Goal: Task Accomplishment & Management: Use online tool/utility

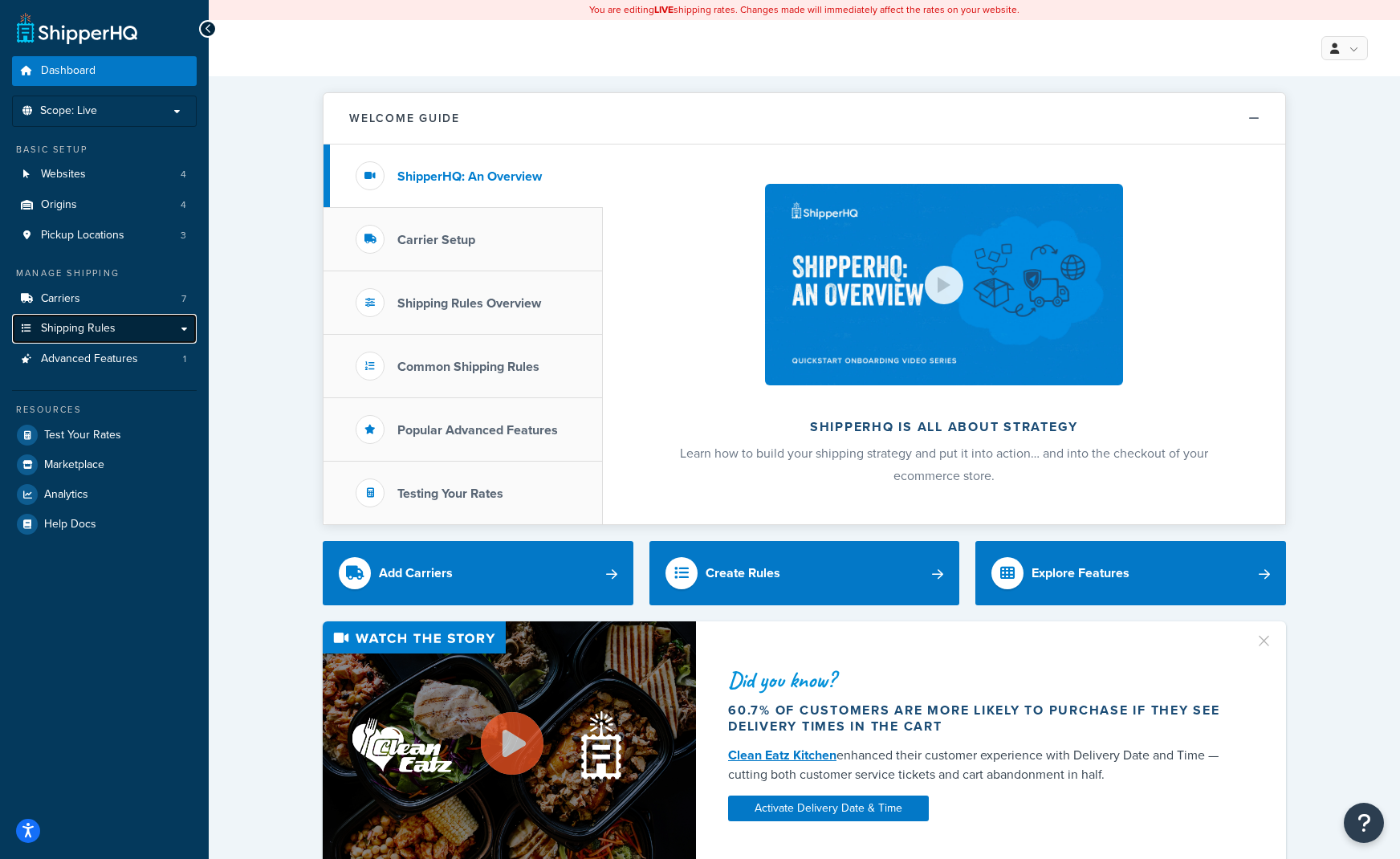
click at [100, 332] on span "Shipping Rules" at bounding box center [78, 329] width 74 height 14
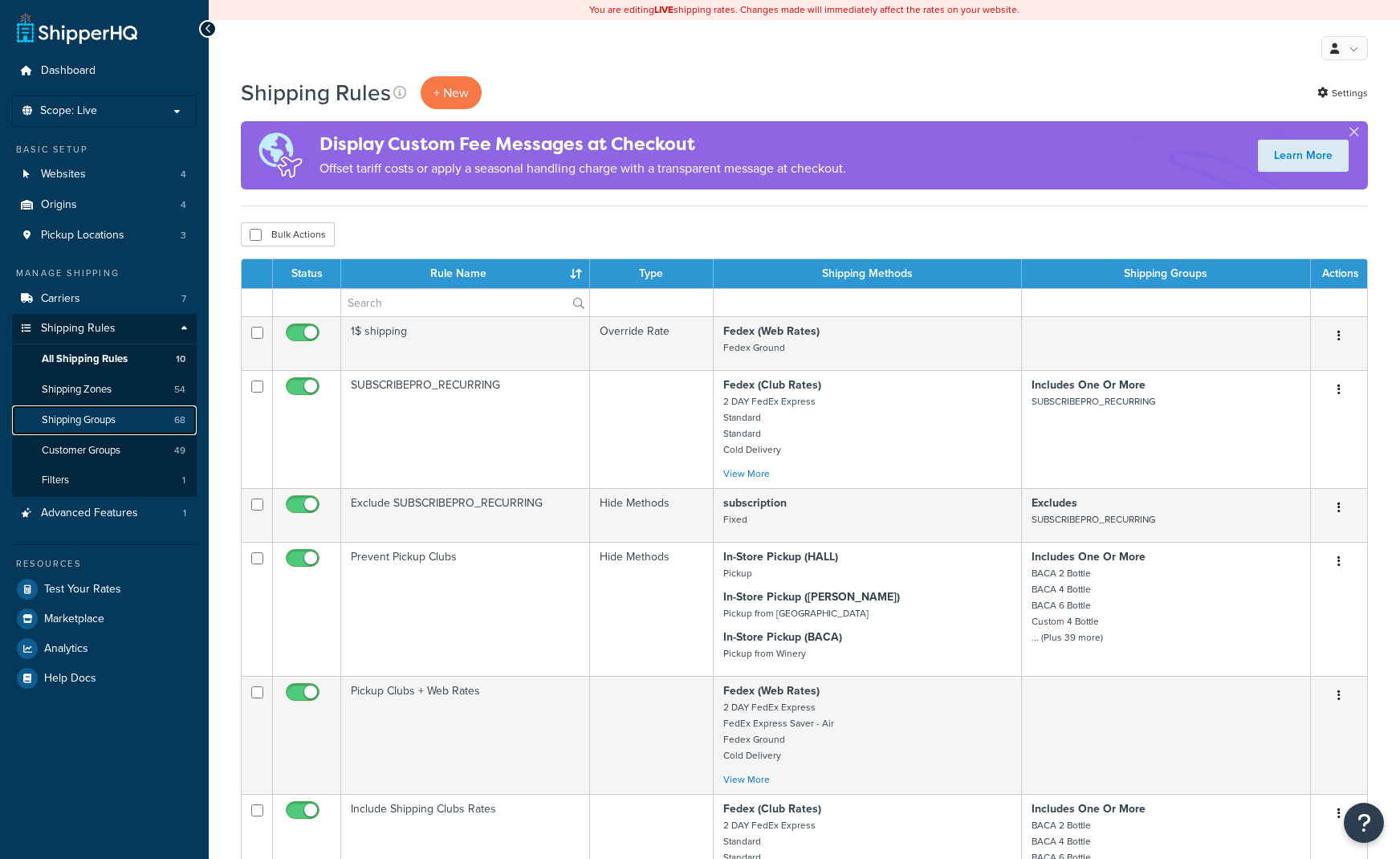
click at [103, 431] on link "Shipping Groups 68" at bounding box center [104, 420] width 185 height 30
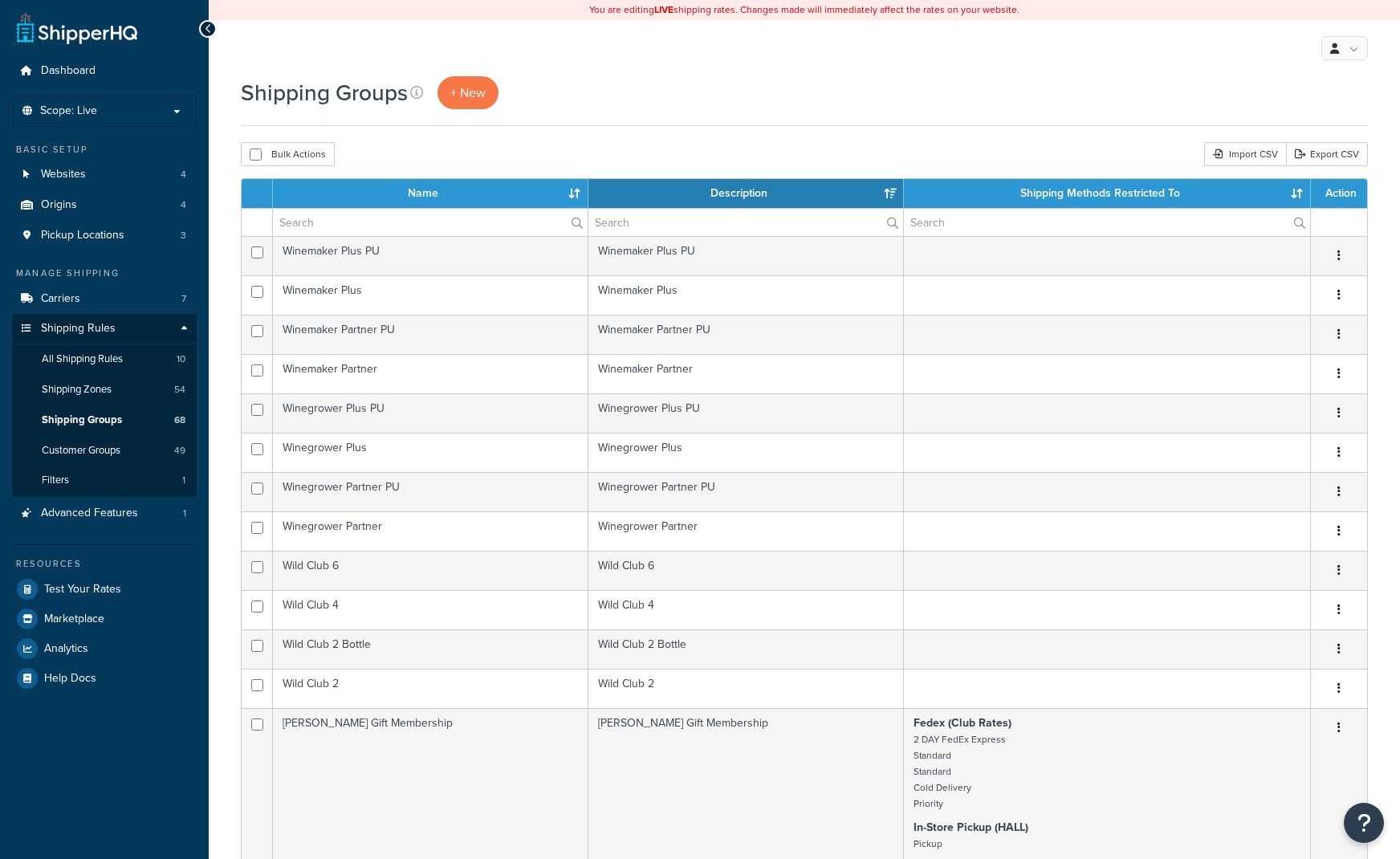
select select "15"
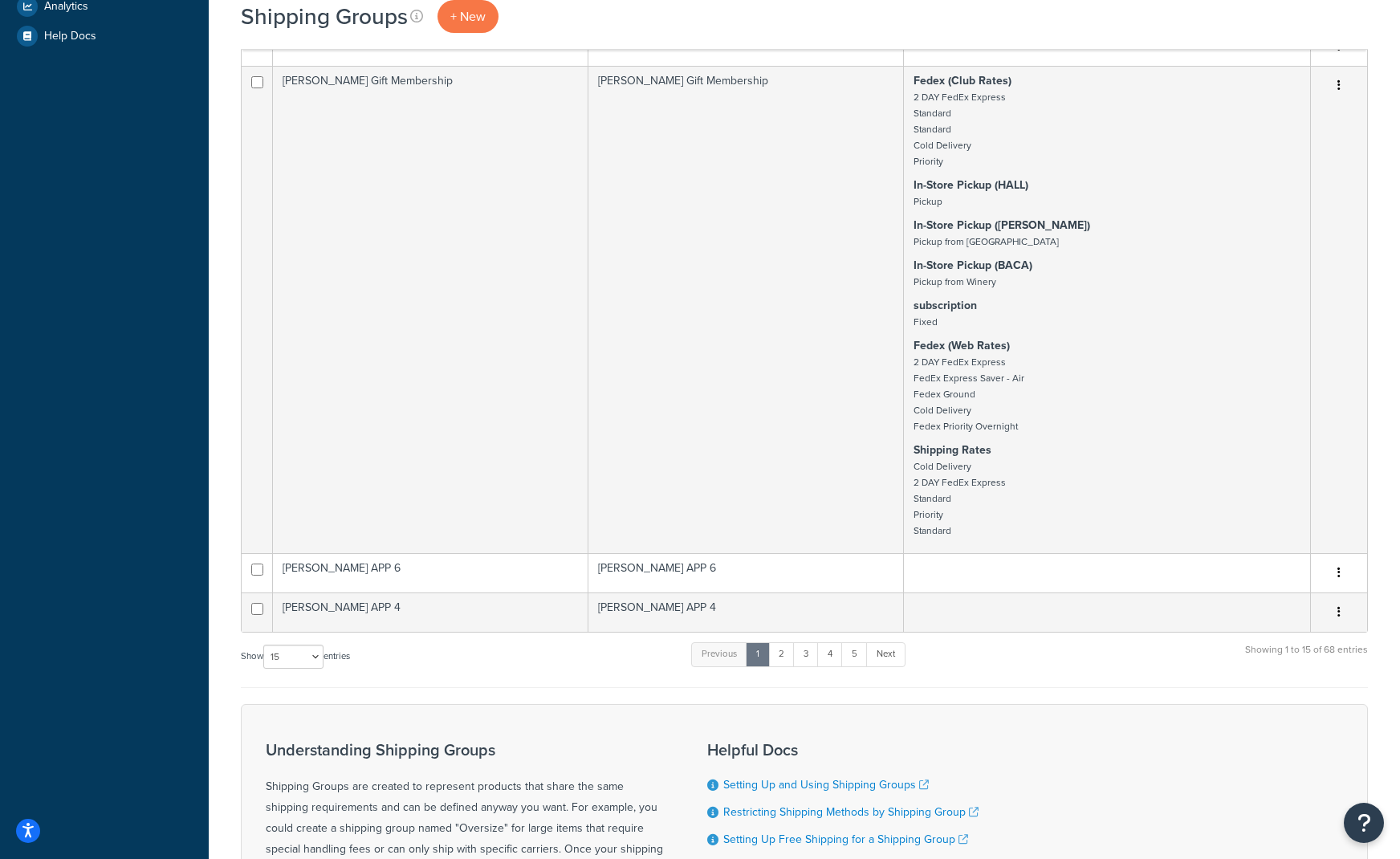
scroll to position [241, 0]
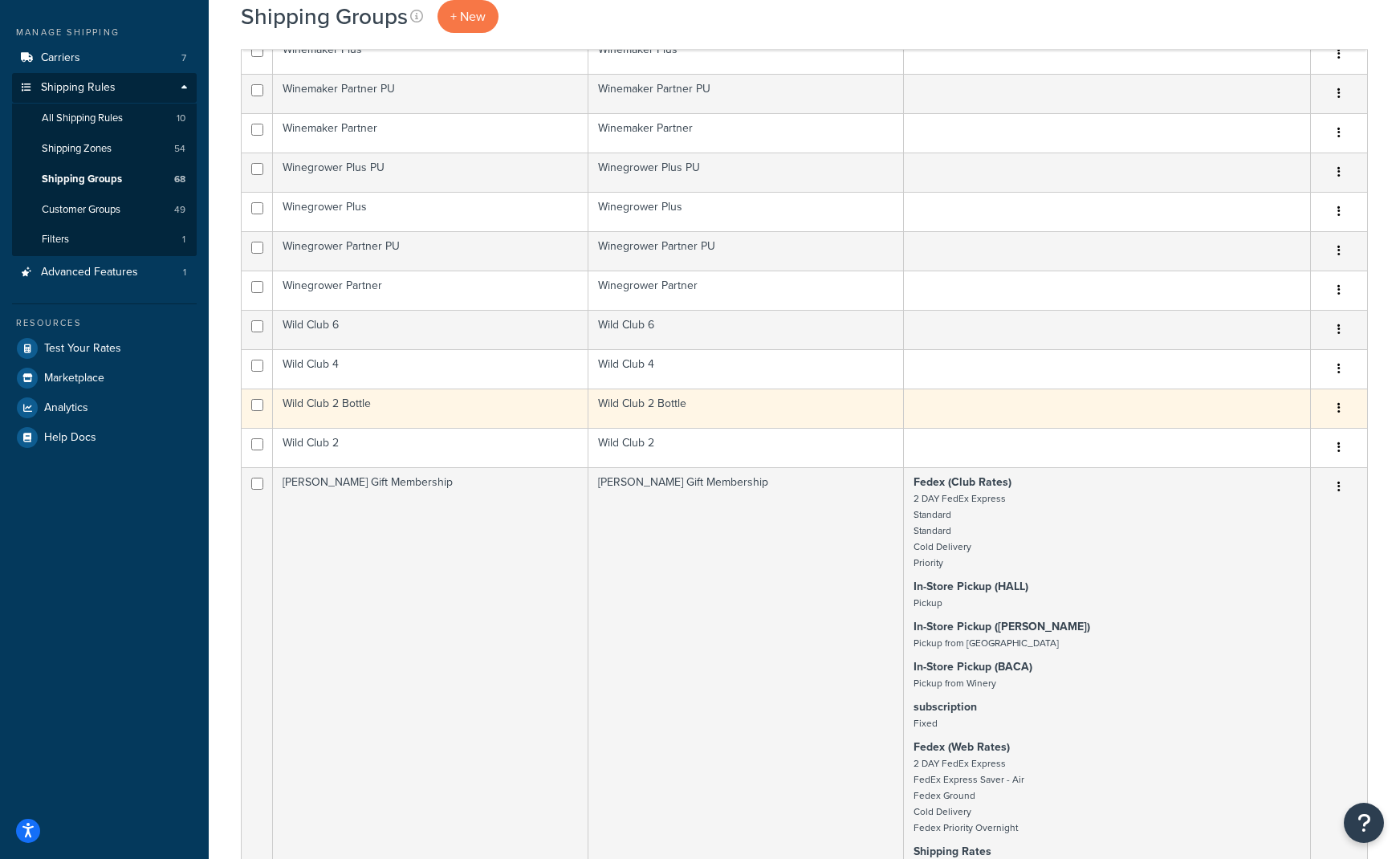
click at [636, 400] on td "Wild Club 2 Bottle" at bounding box center [746, 408] width 316 height 40
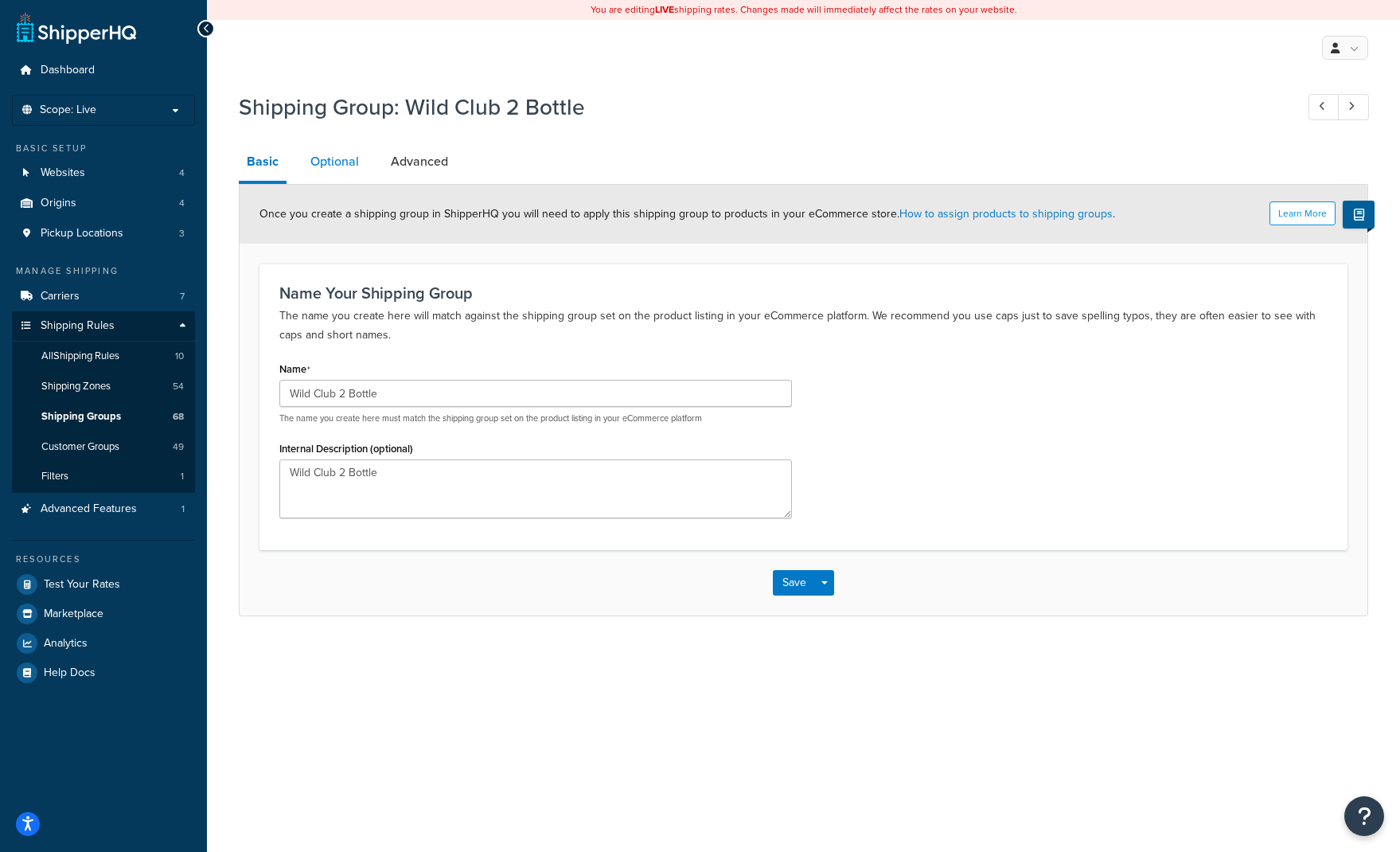
click at [312, 170] on link "Optional" at bounding box center [335, 162] width 65 height 38
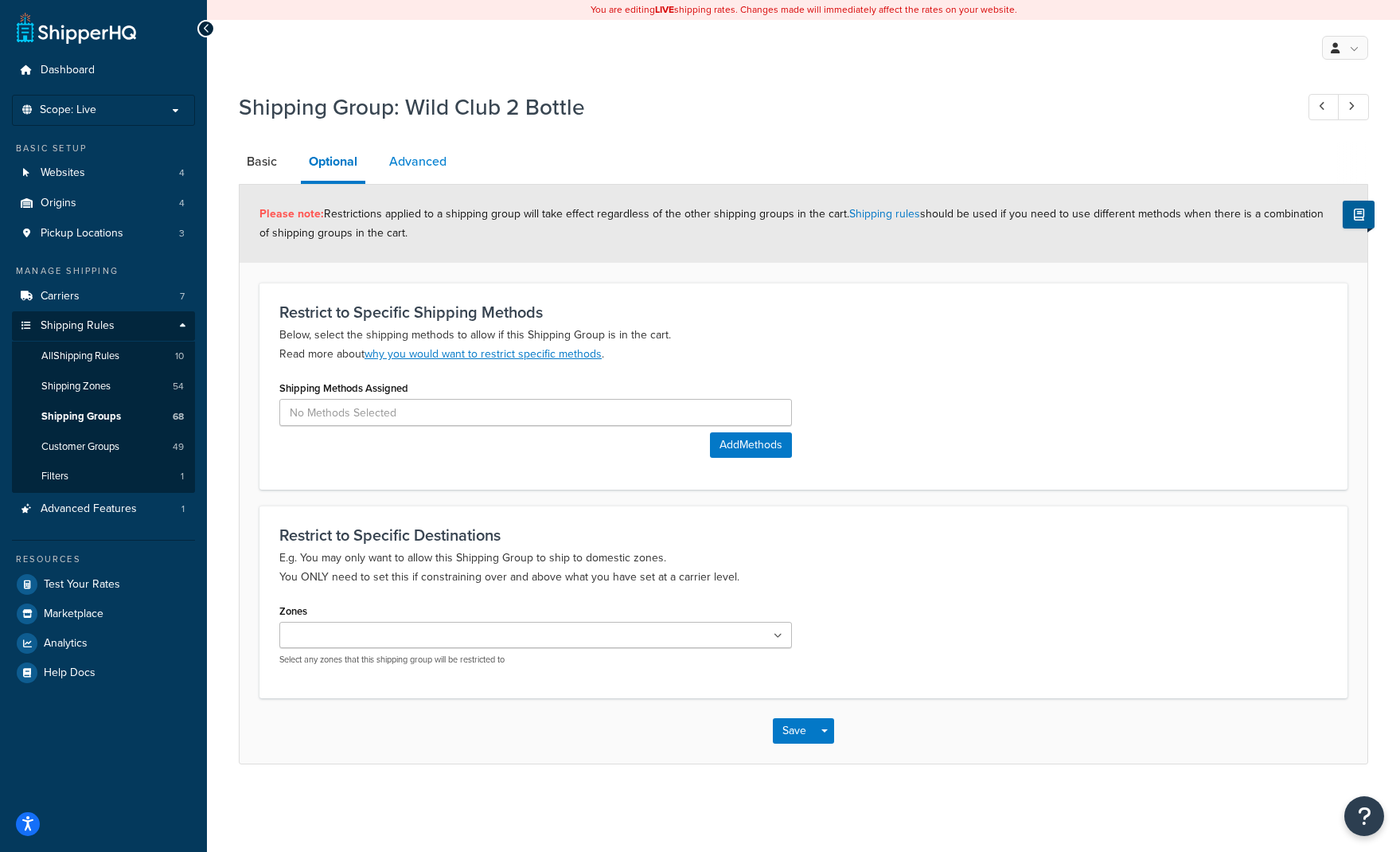
click at [446, 152] on link "Advanced" at bounding box center [417, 162] width 73 height 38
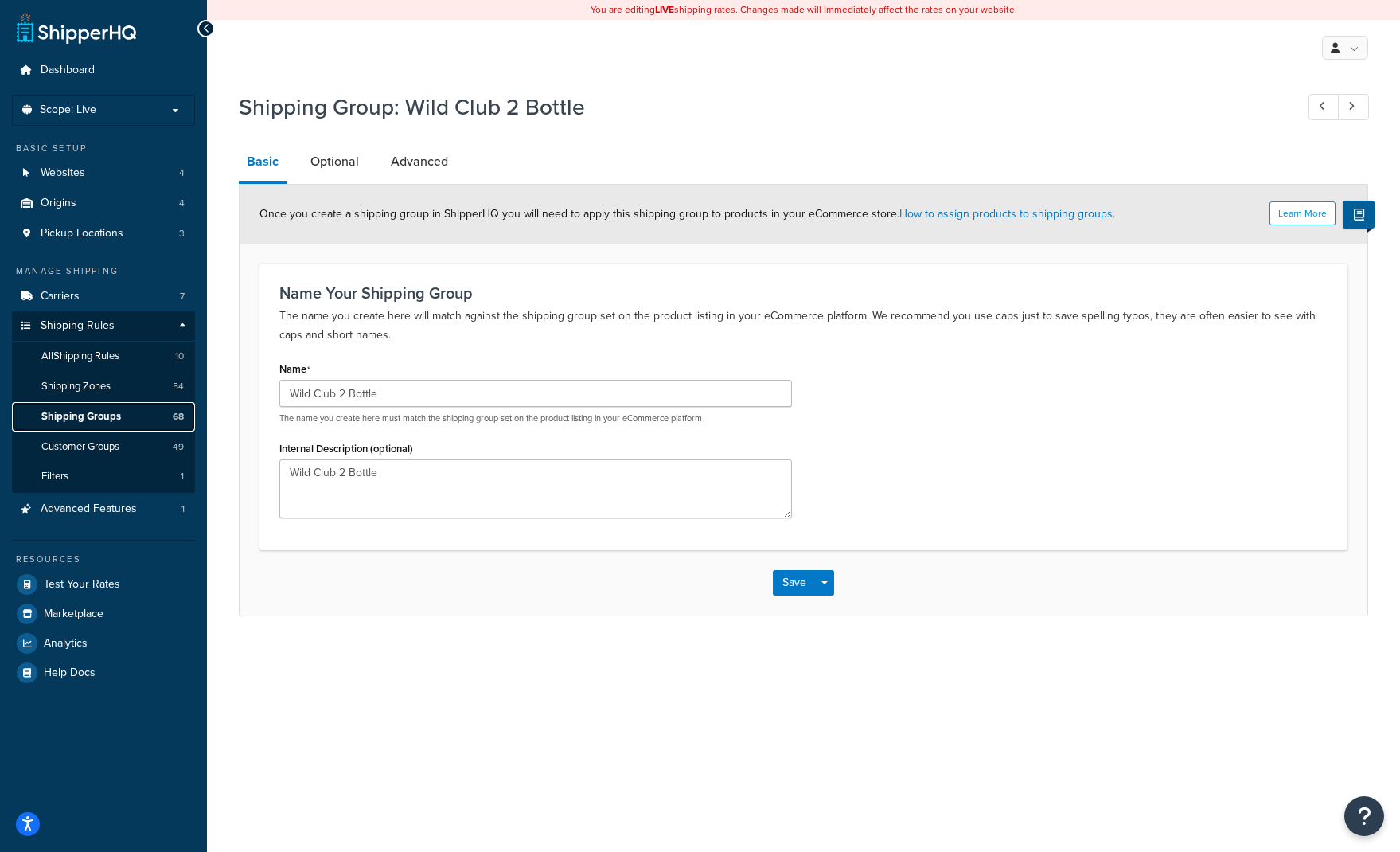
click at [100, 412] on span "Shipping Groups" at bounding box center [81, 416] width 79 height 14
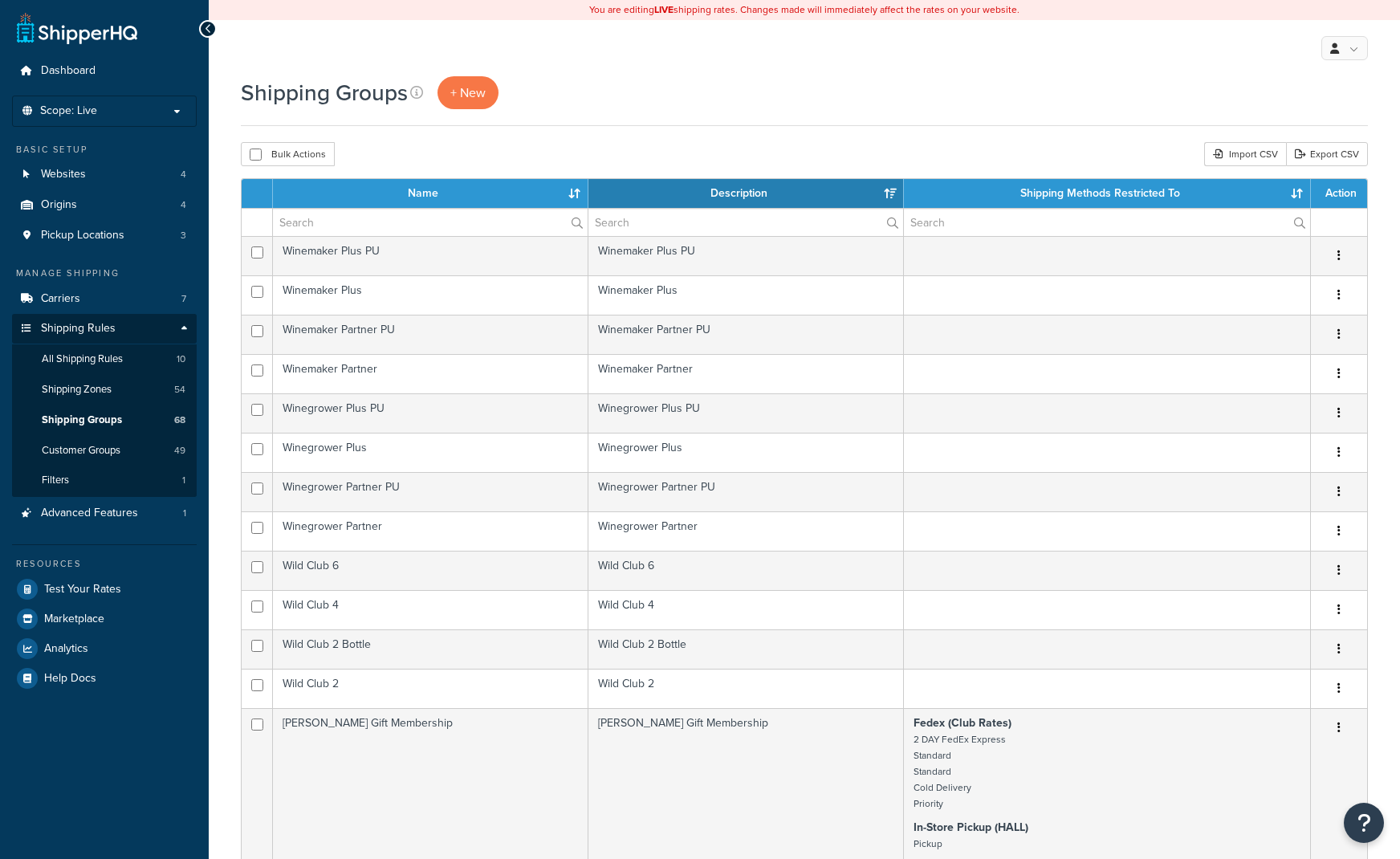
select select "15"
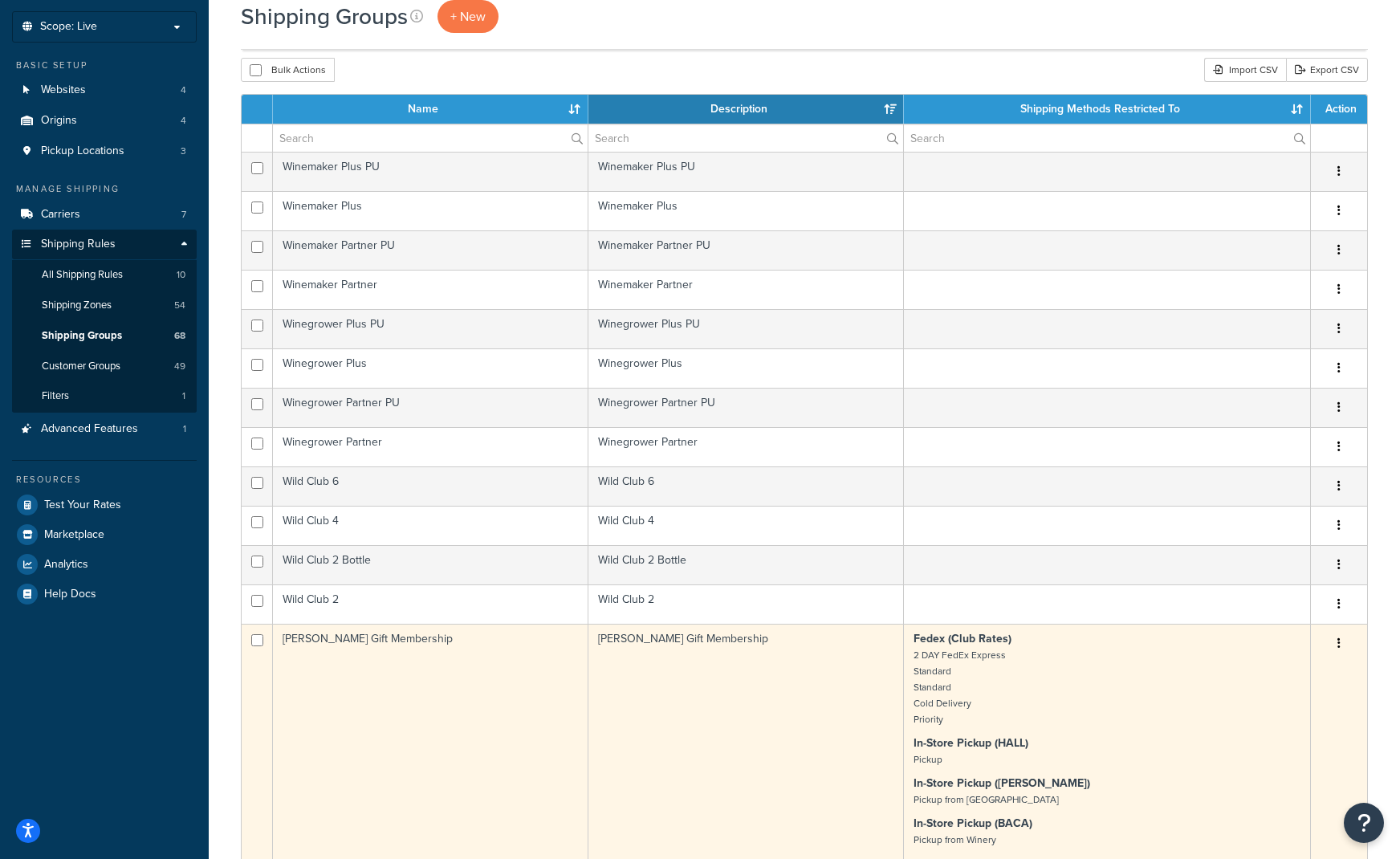
scroll to position [80, 0]
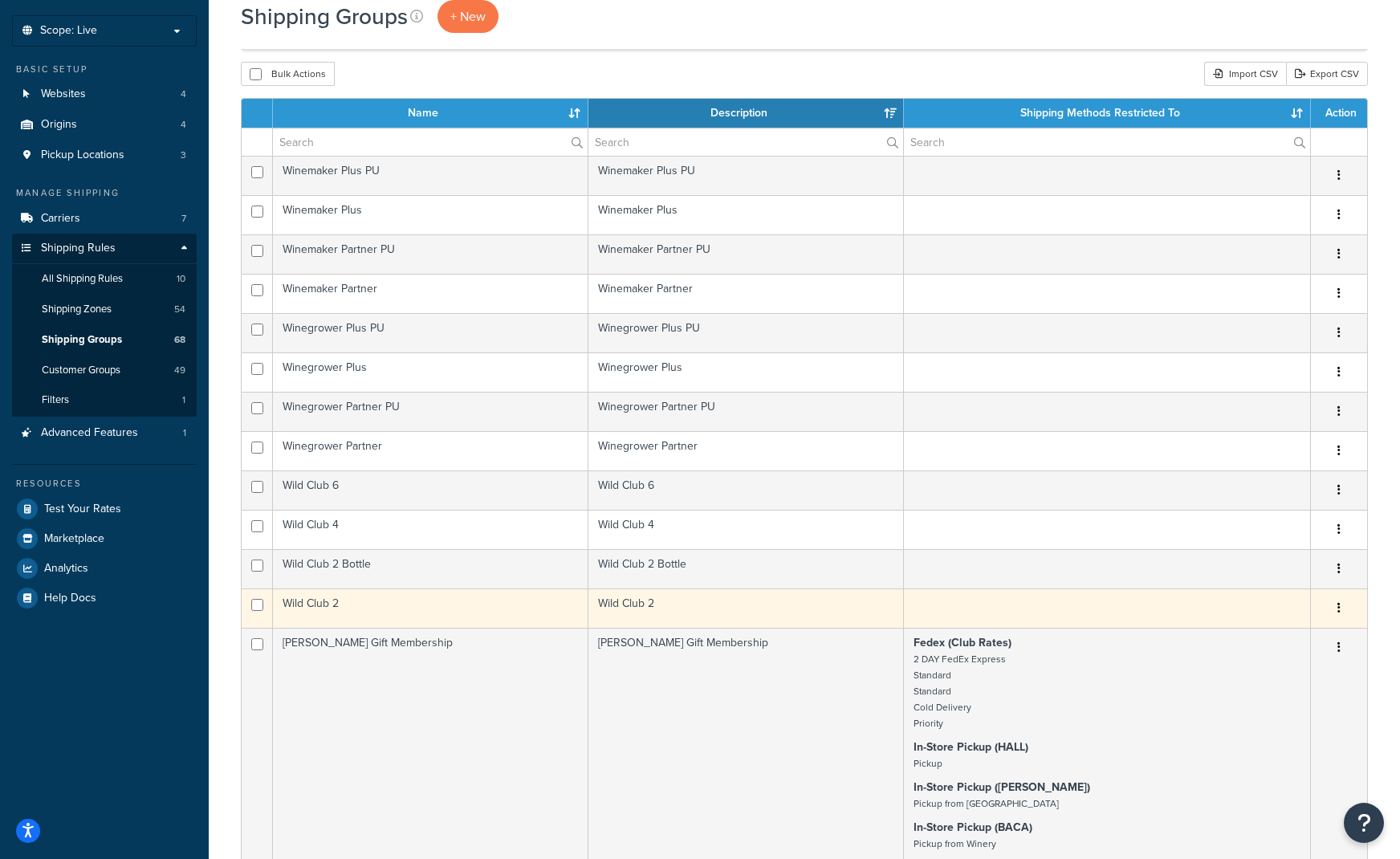
click at [1335, 602] on button "button" at bounding box center [1339, 609] width 23 height 26
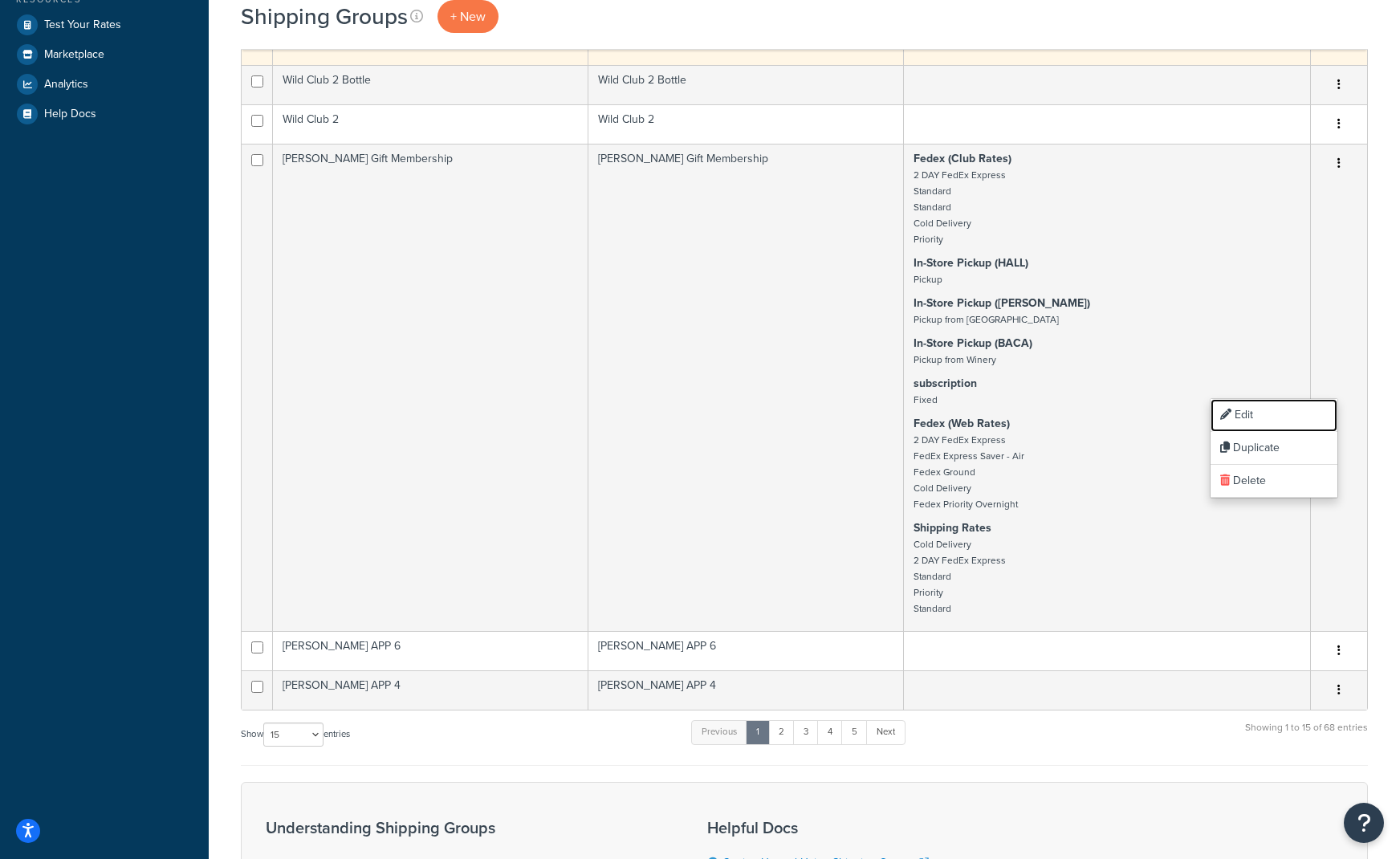
scroll to position [723, 0]
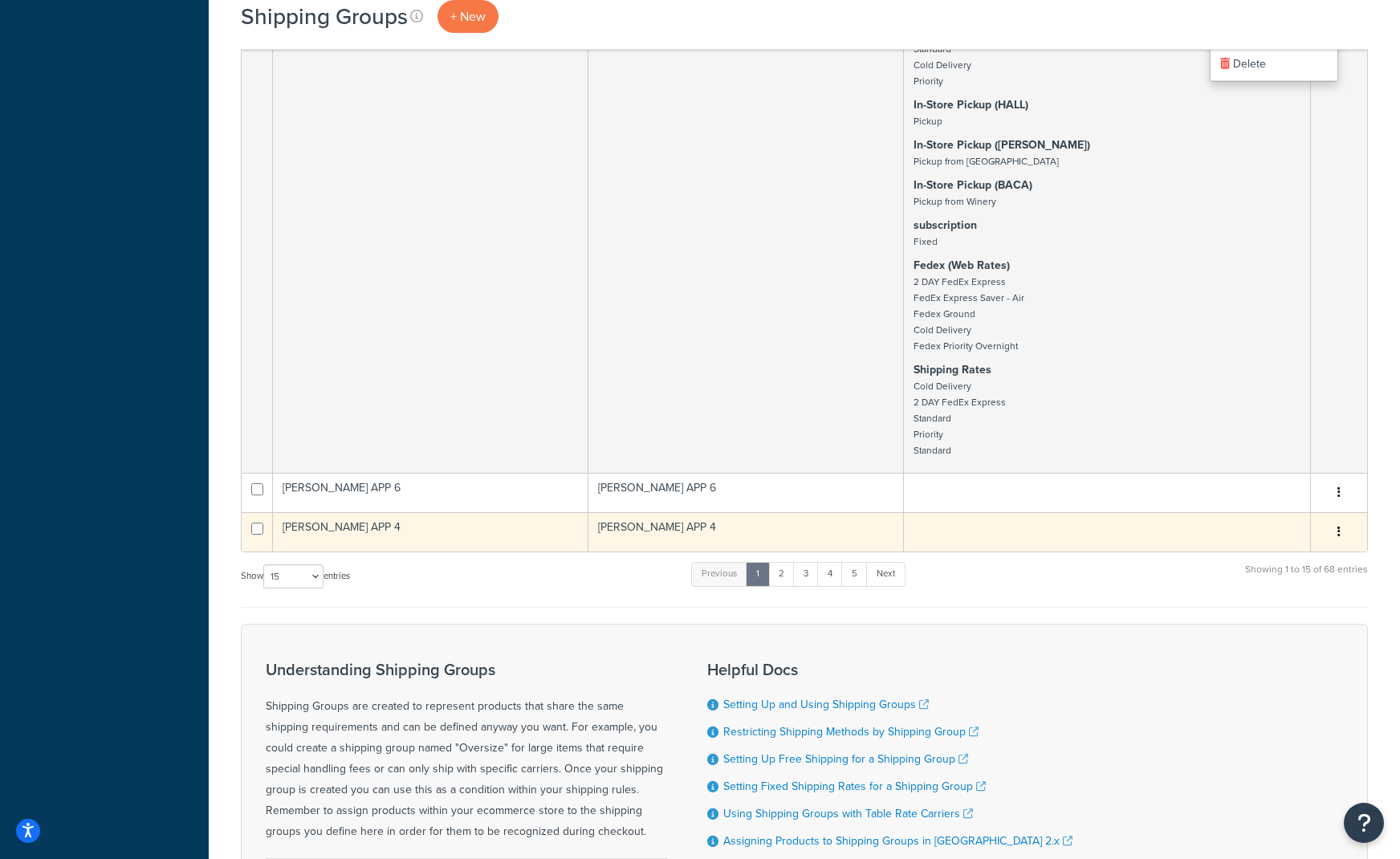
click at [1348, 537] on button "button" at bounding box center [1339, 532] width 23 height 26
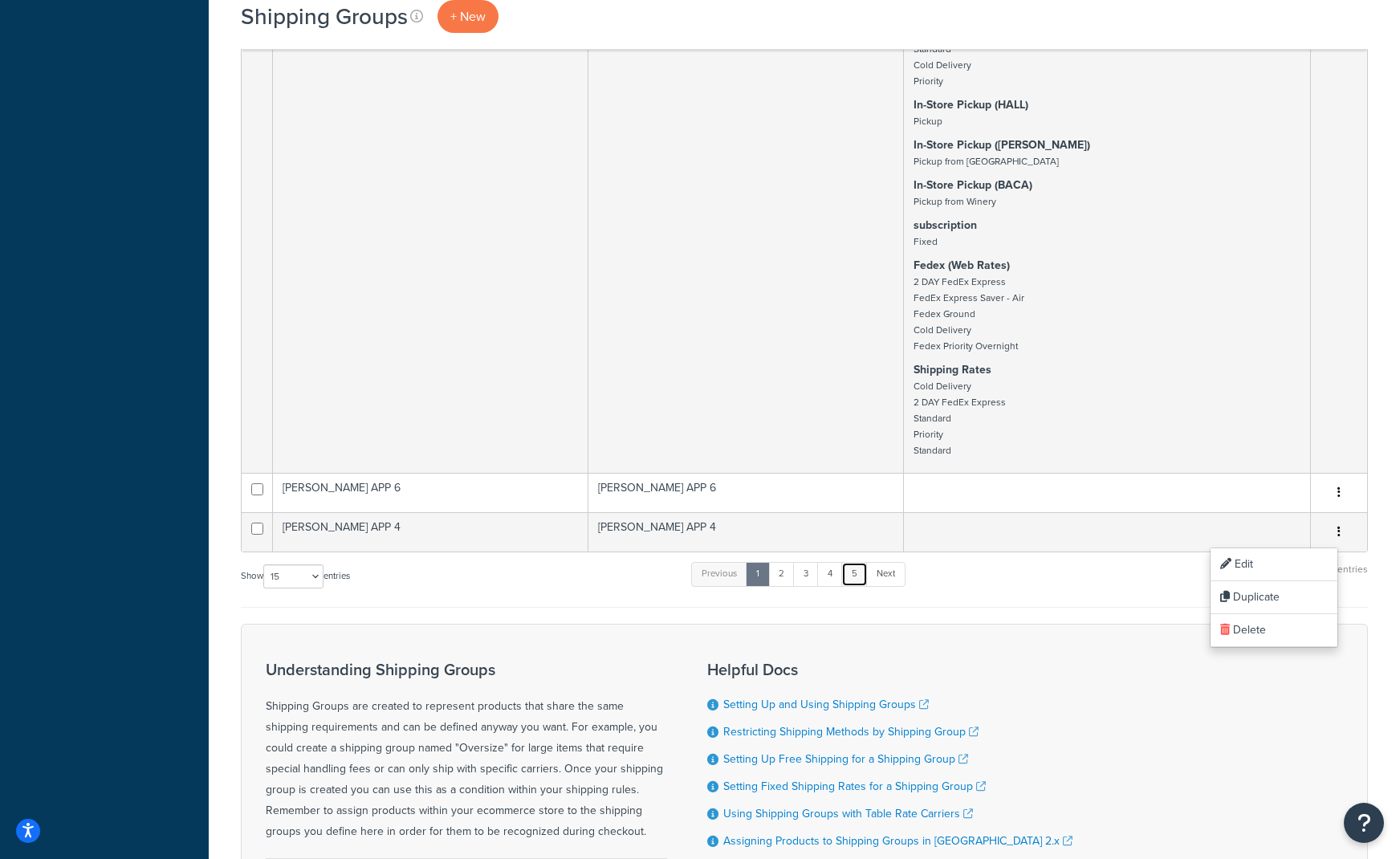
click at [865, 566] on link "5" at bounding box center [854, 574] width 27 height 24
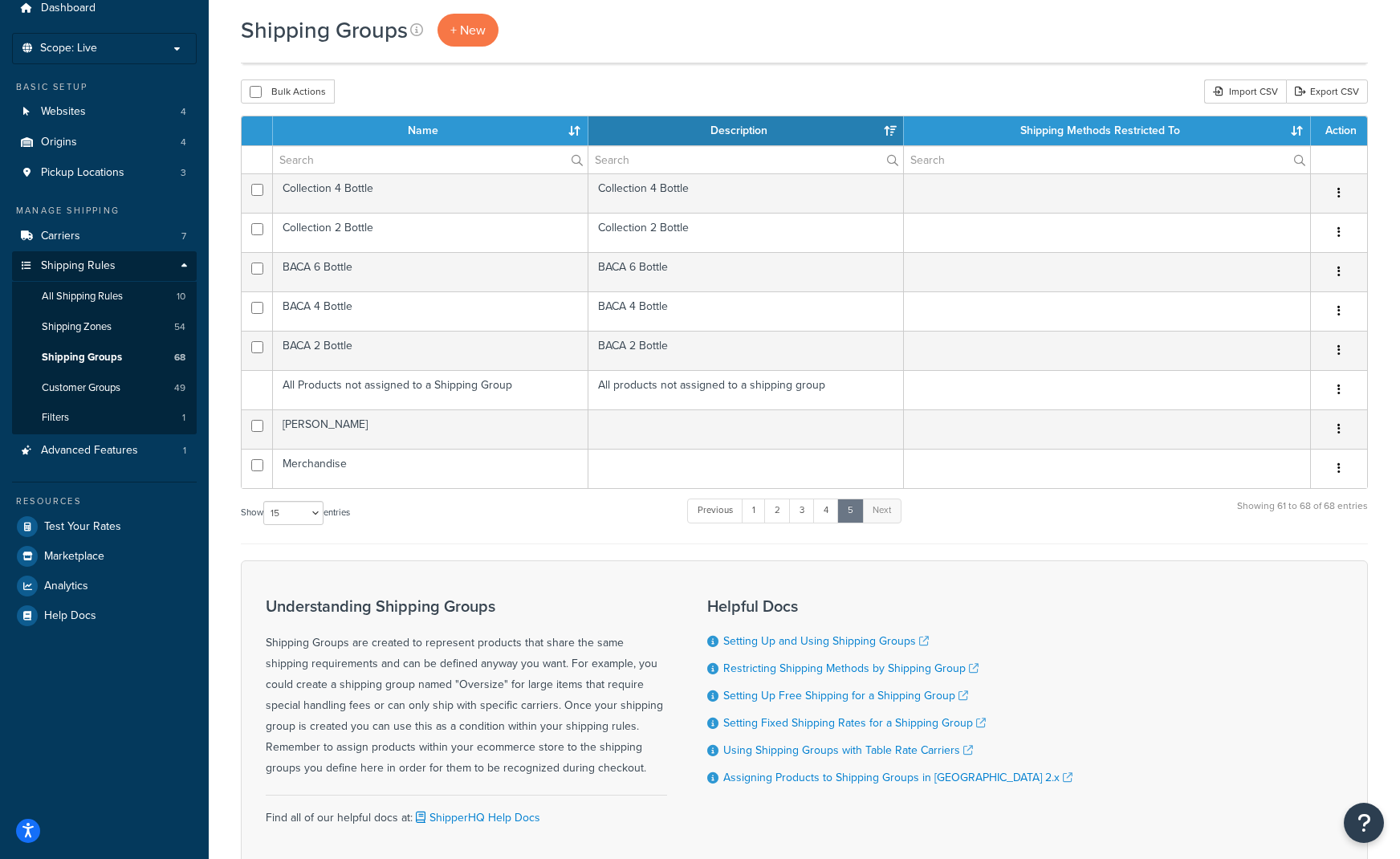
scroll to position [17, 0]
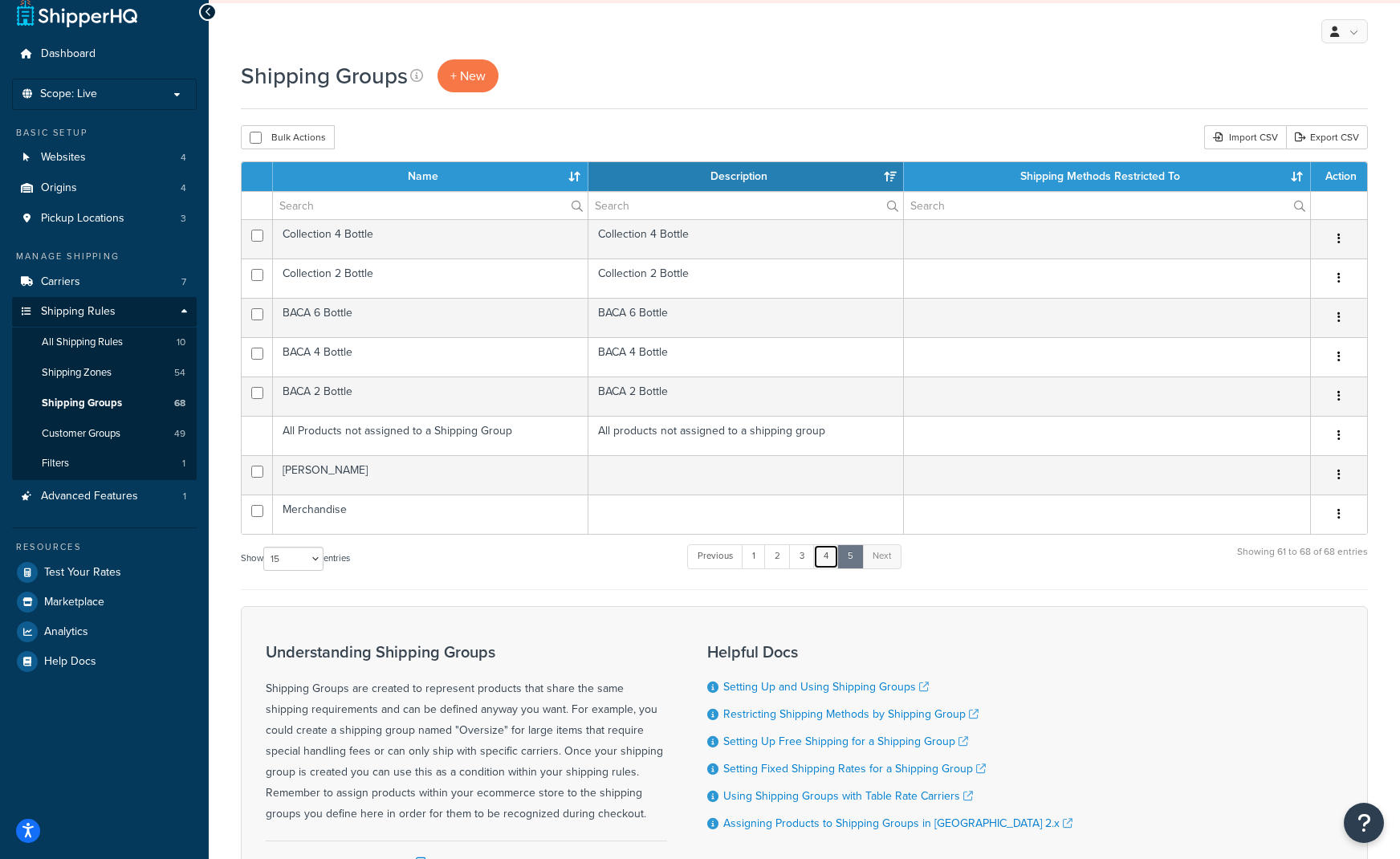
click at [834, 555] on link "4" at bounding box center [826, 556] width 26 height 24
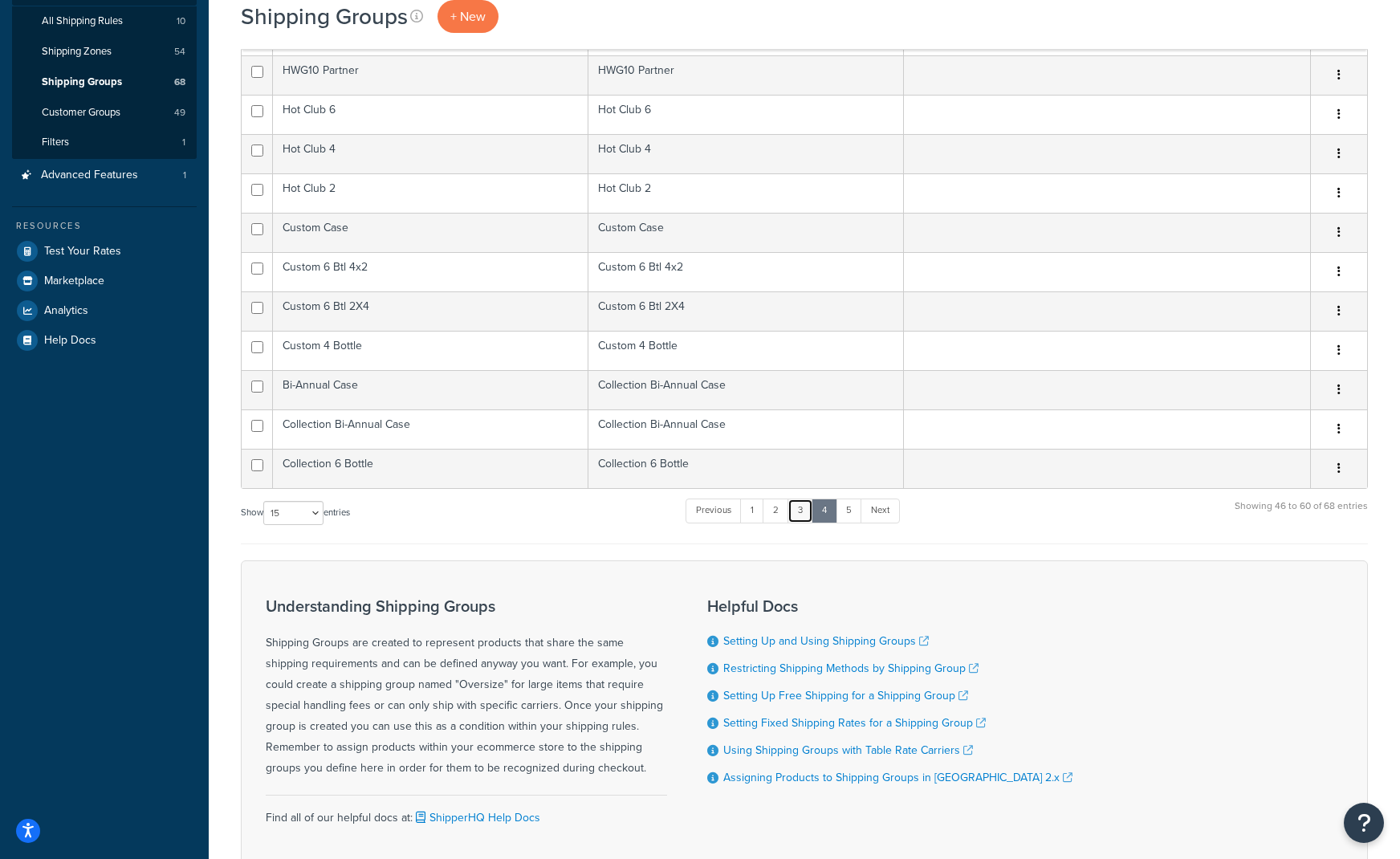
click at [804, 513] on link "3" at bounding box center [801, 511] width 26 height 24
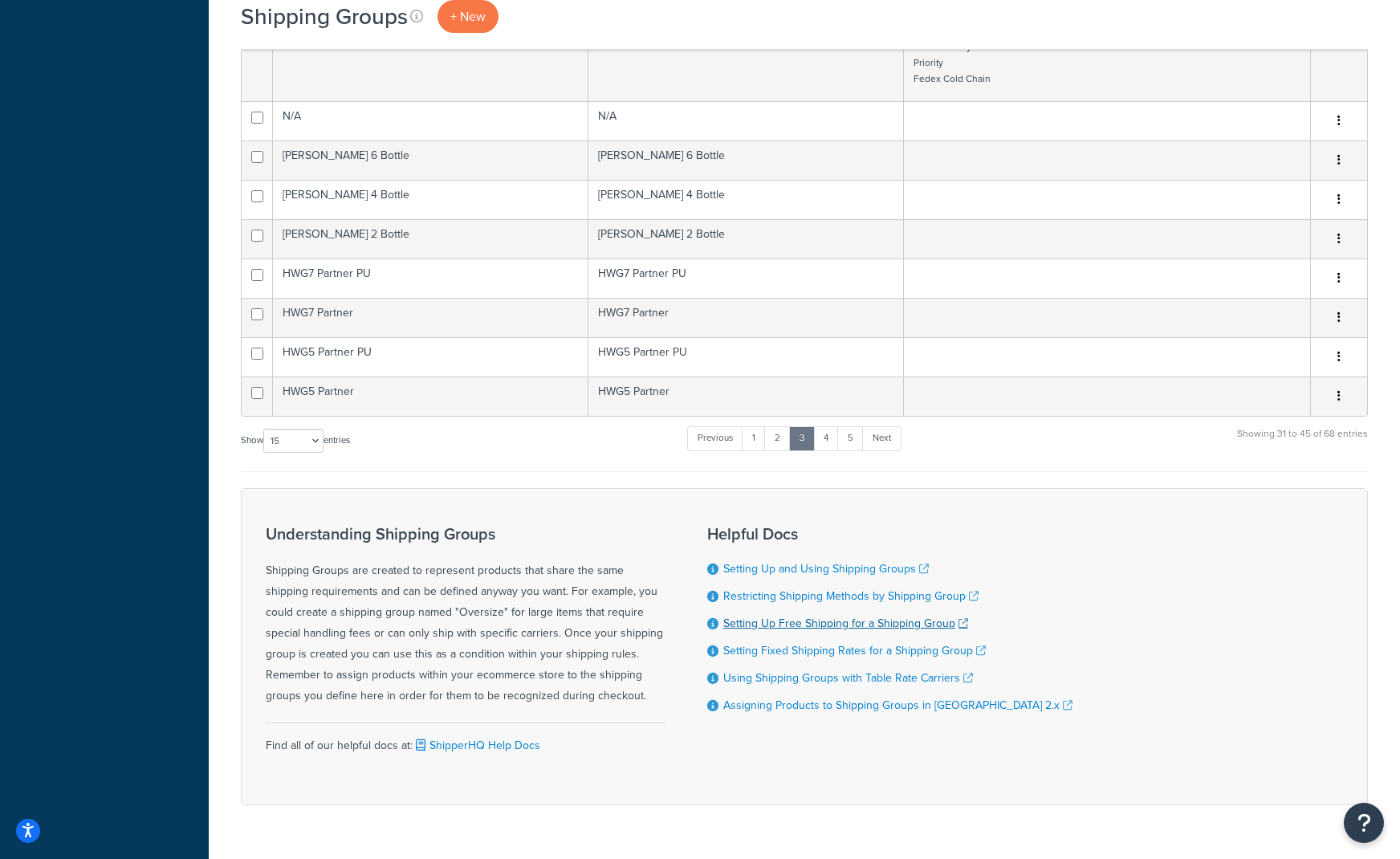
scroll to position [995, 0]
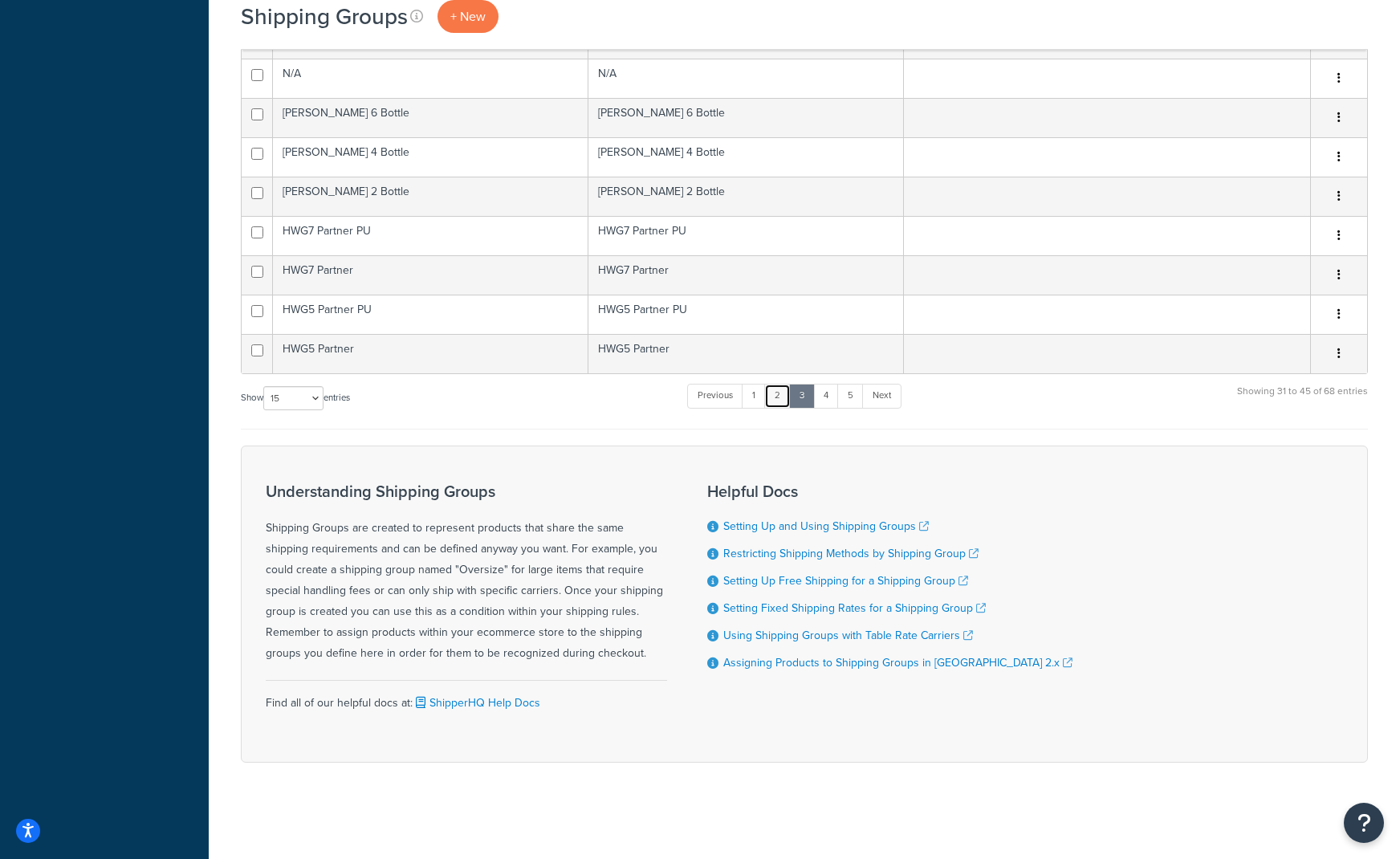
click at [782, 390] on link "2" at bounding box center [778, 396] width 27 height 24
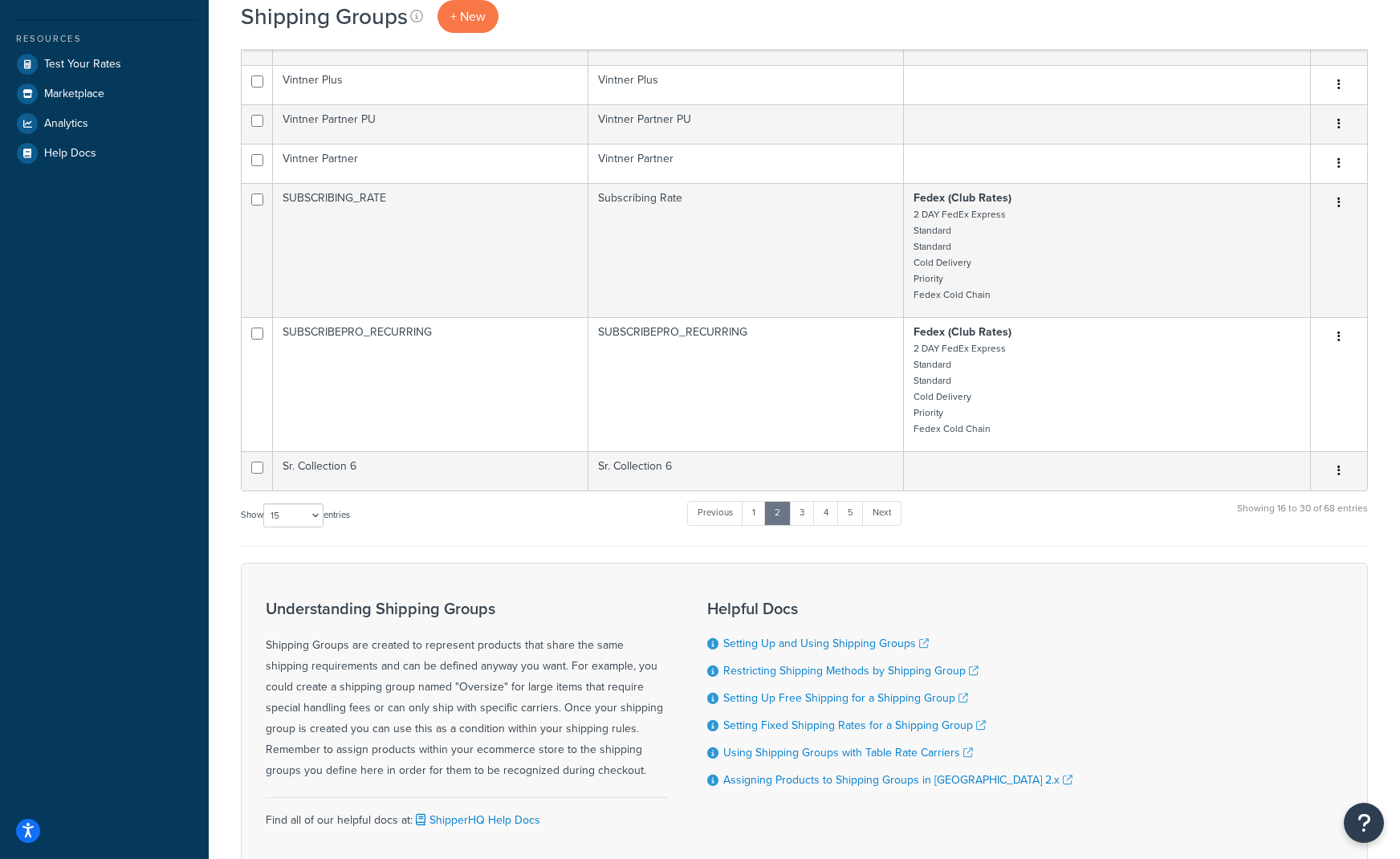
scroll to position [643, 0]
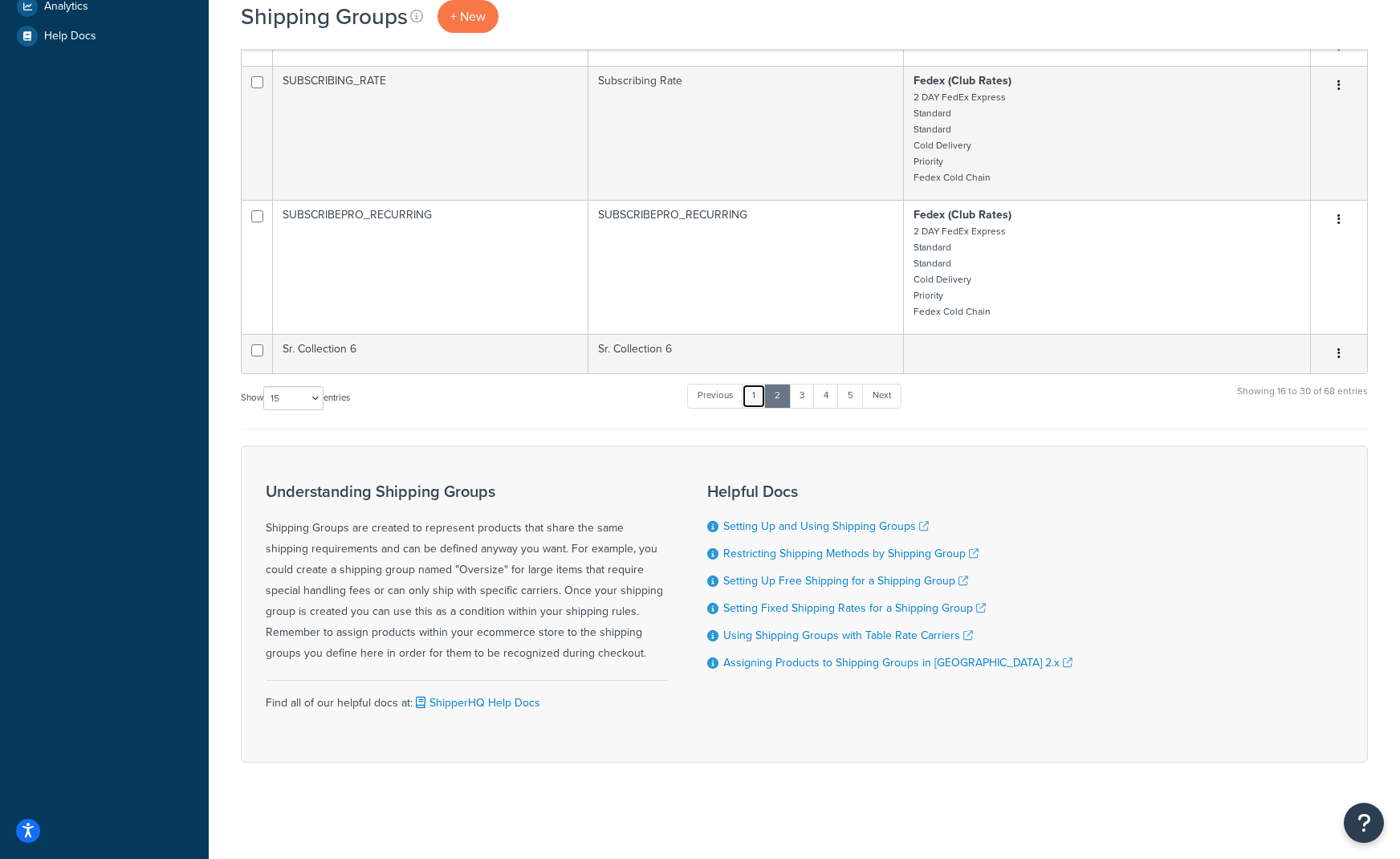
click at [752, 401] on link "1" at bounding box center [754, 396] width 24 height 24
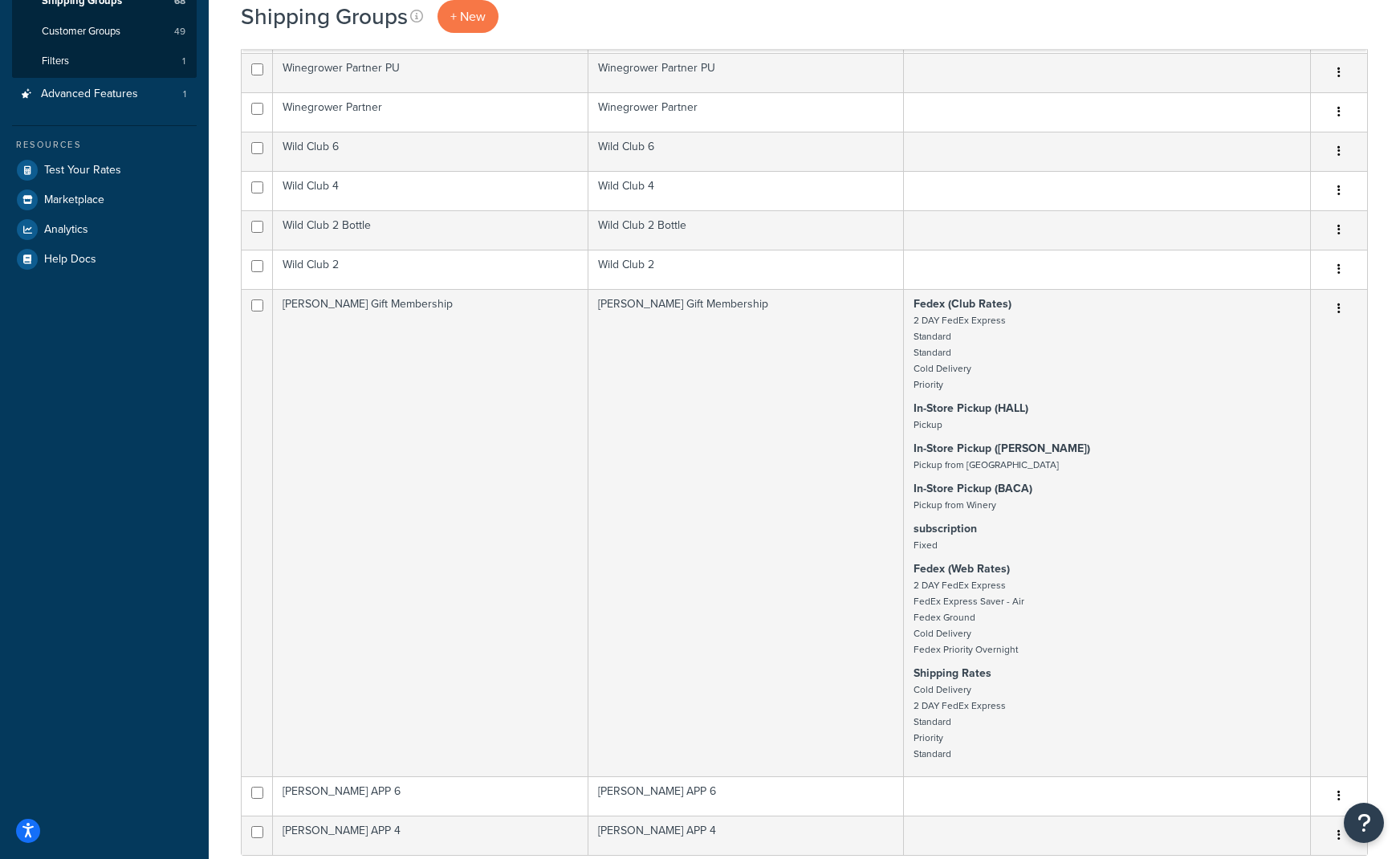
scroll to position [0, 0]
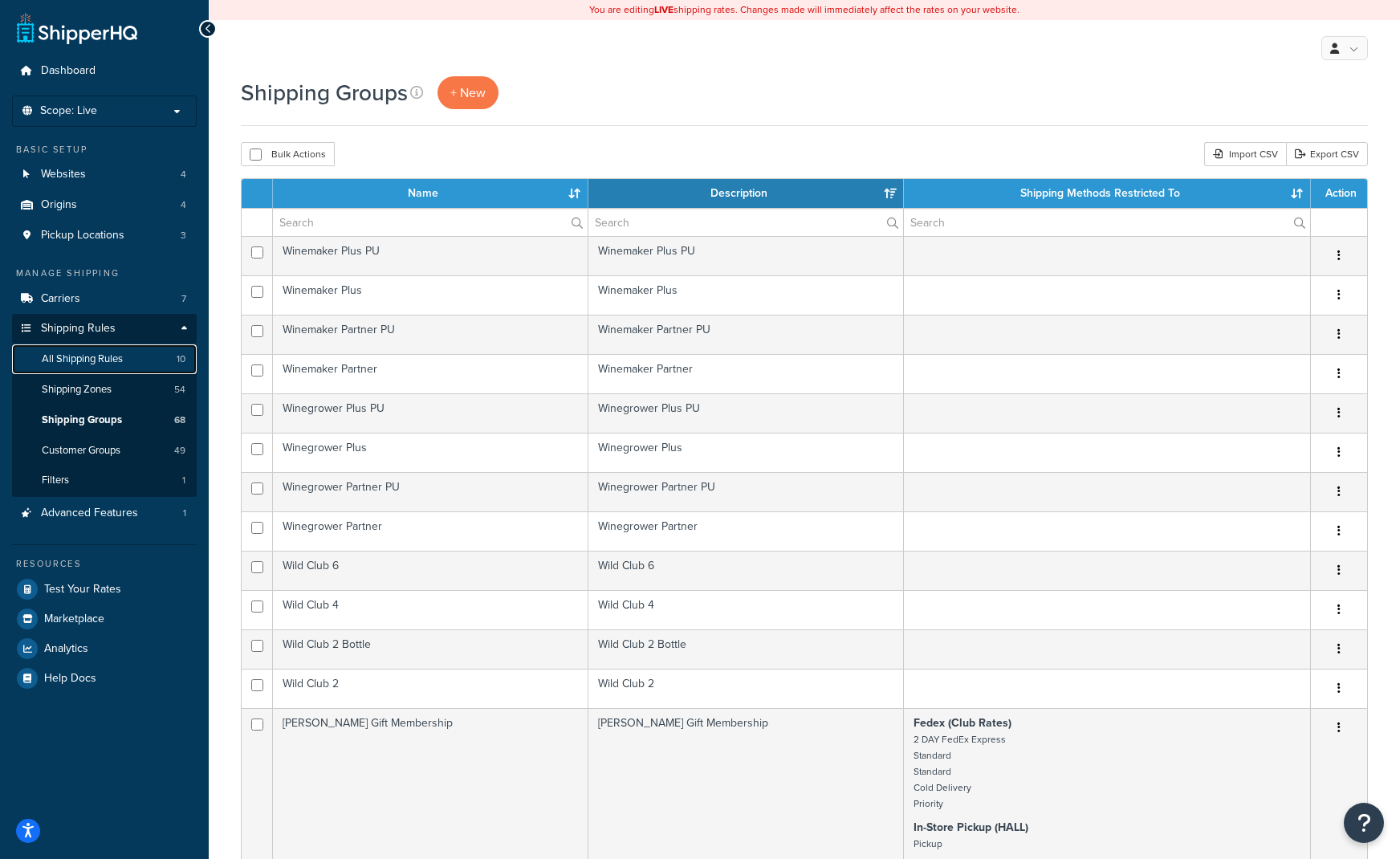
click at [100, 357] on span "All Shipping Rules" at bounding box center [82, 359] width 81 height 14
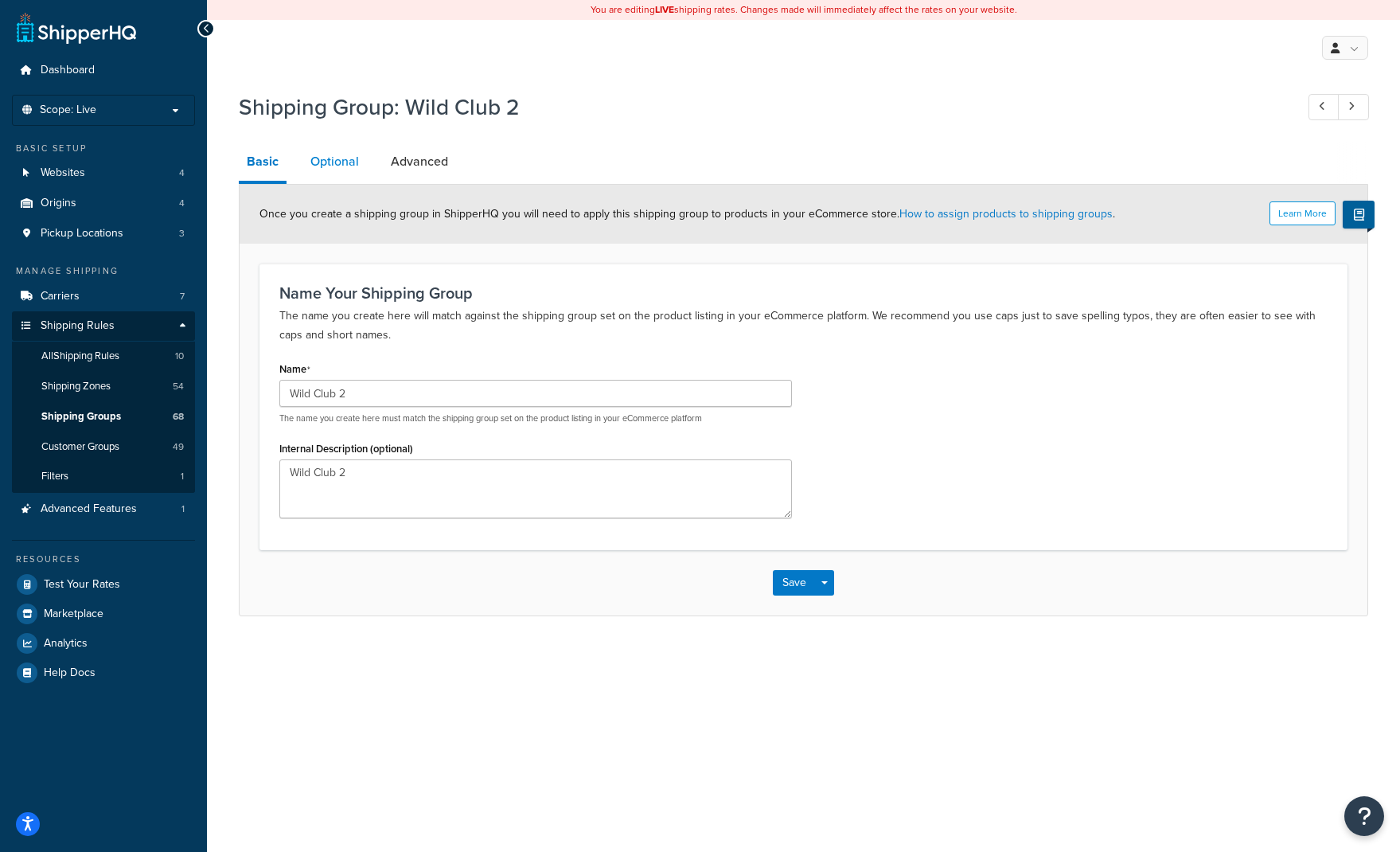
click at [307, 159] on link "Optional" at bounding box center [335, 162] width 65 height 38
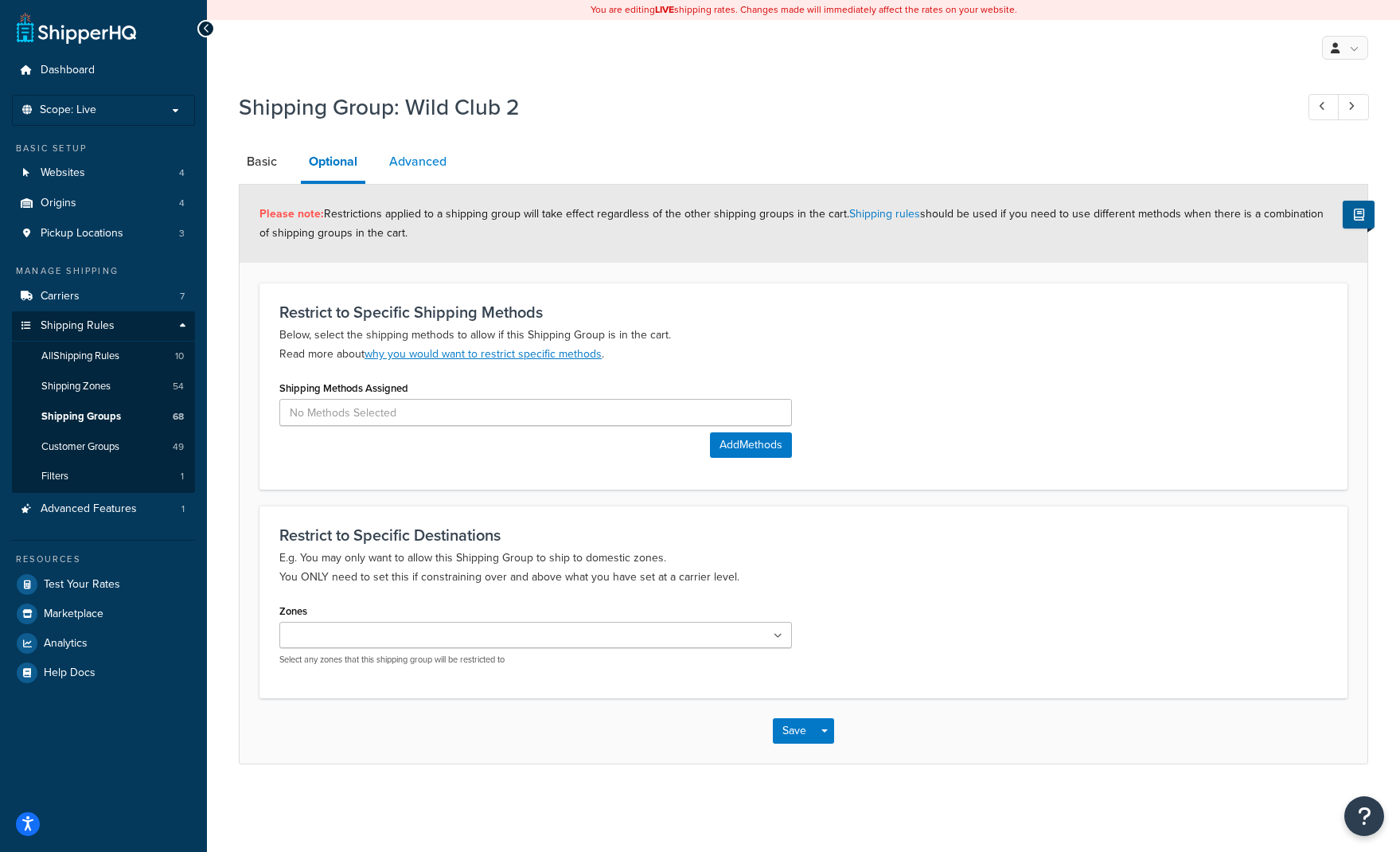
click at [427, 167] on link "Advanced" at bounding box center [417, 162] width 73 height 38
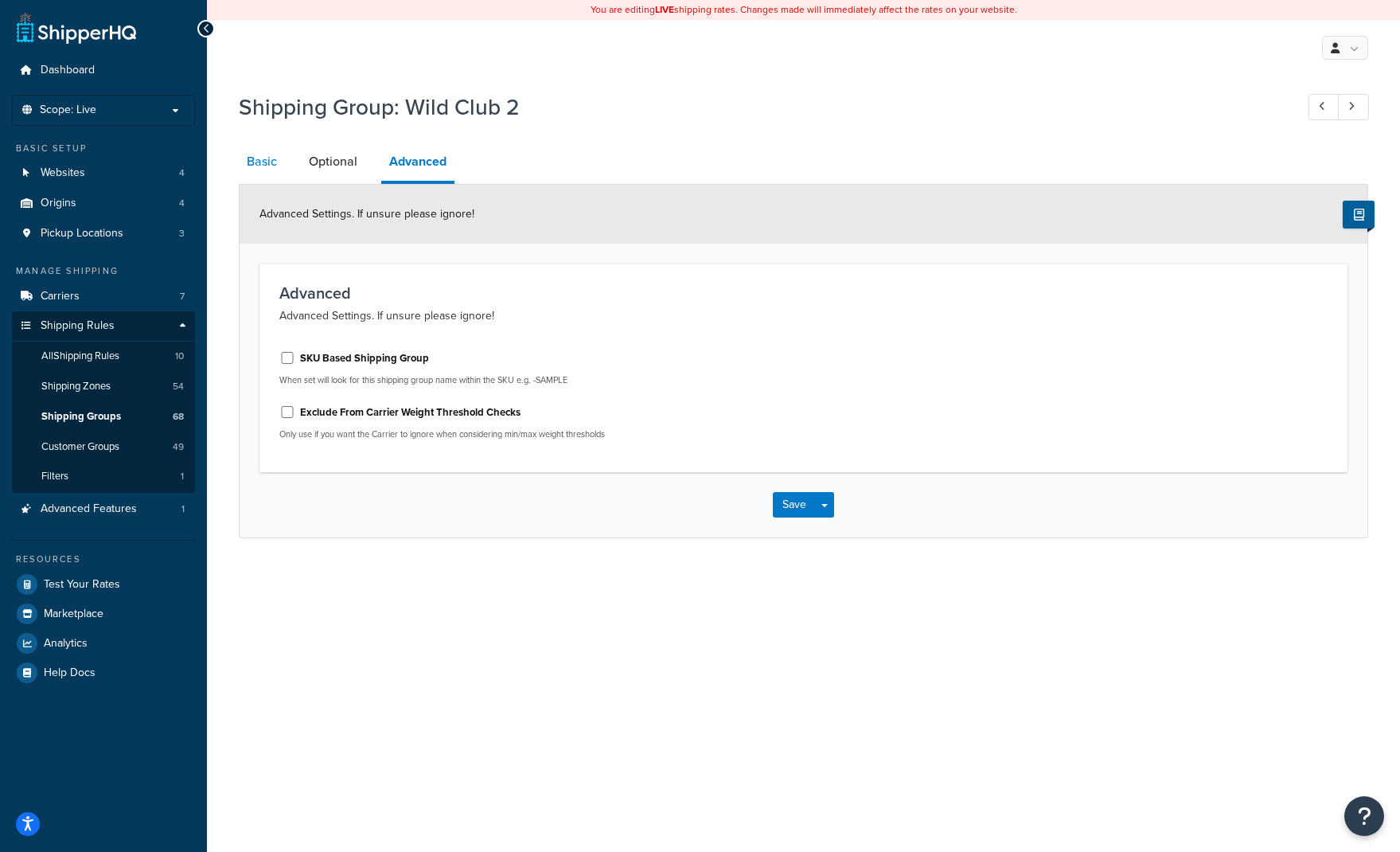
click at [282, 161] on link "Basic" at bounding box center [262, 162] width 46 height 38
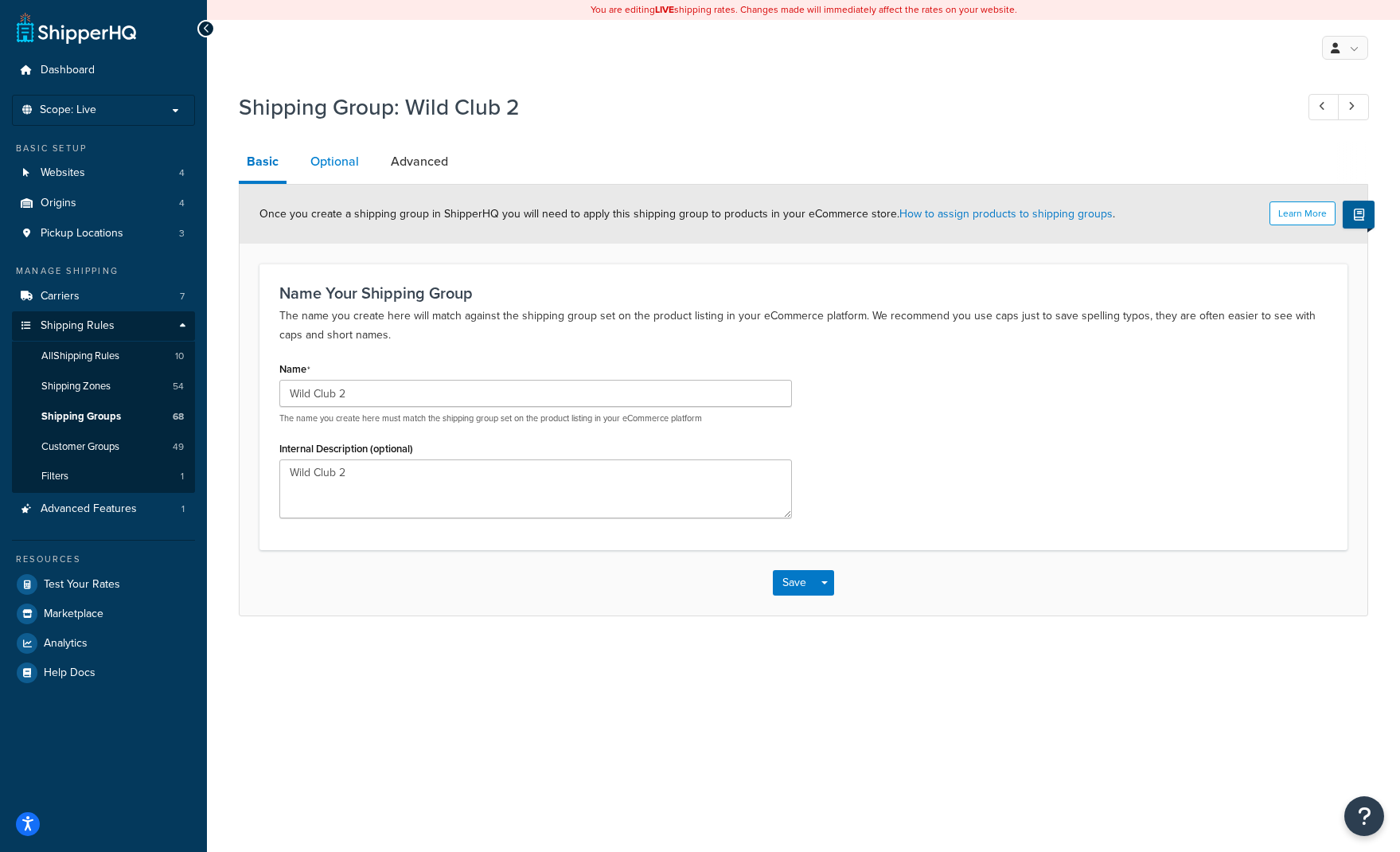
click at [340, 165] on link "Optional" at bounding box center [335, 162] width 65 height 38
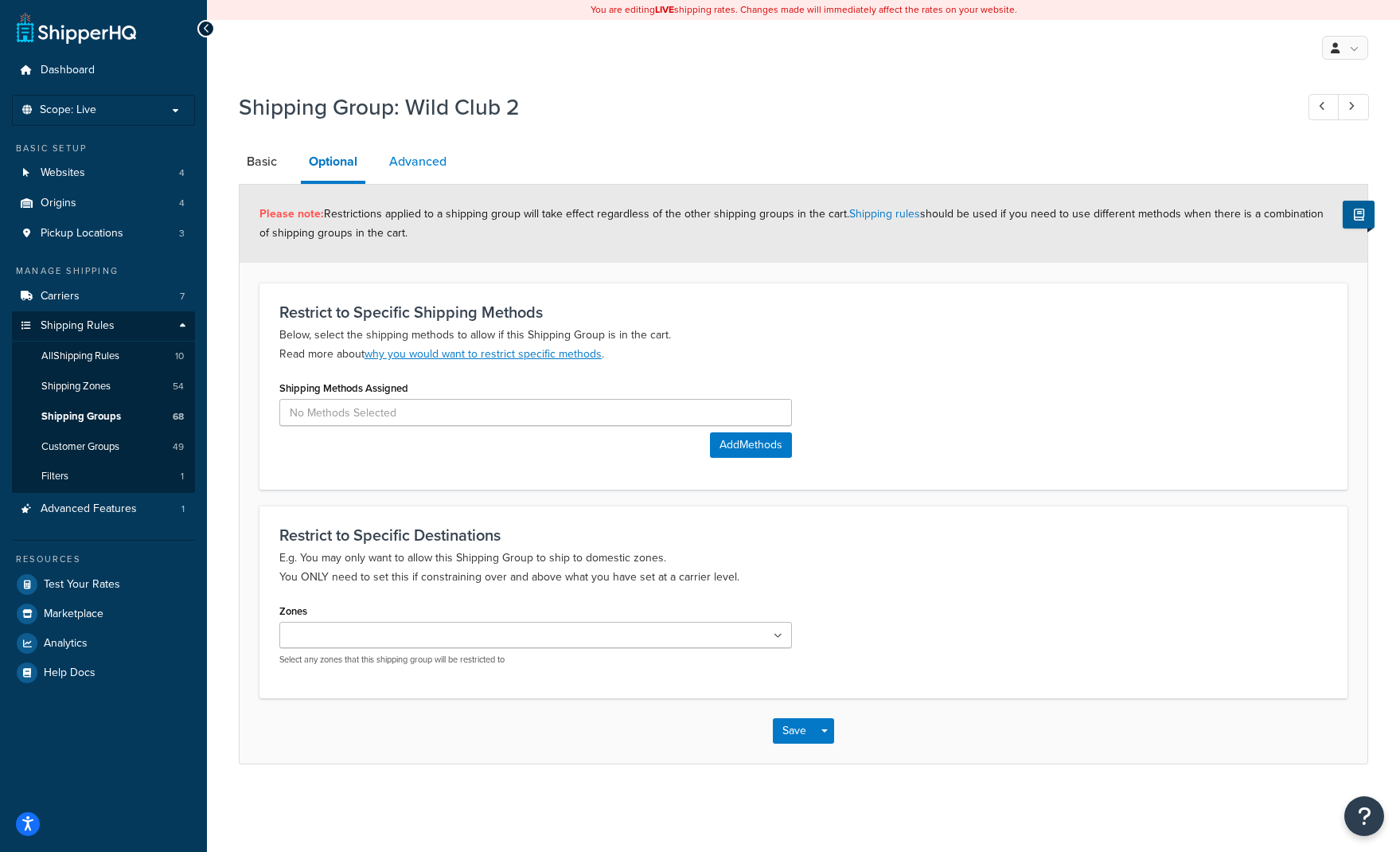
click at [404, 164] on link "Advanced" at bounding box center [417, 162] width 73 height 38
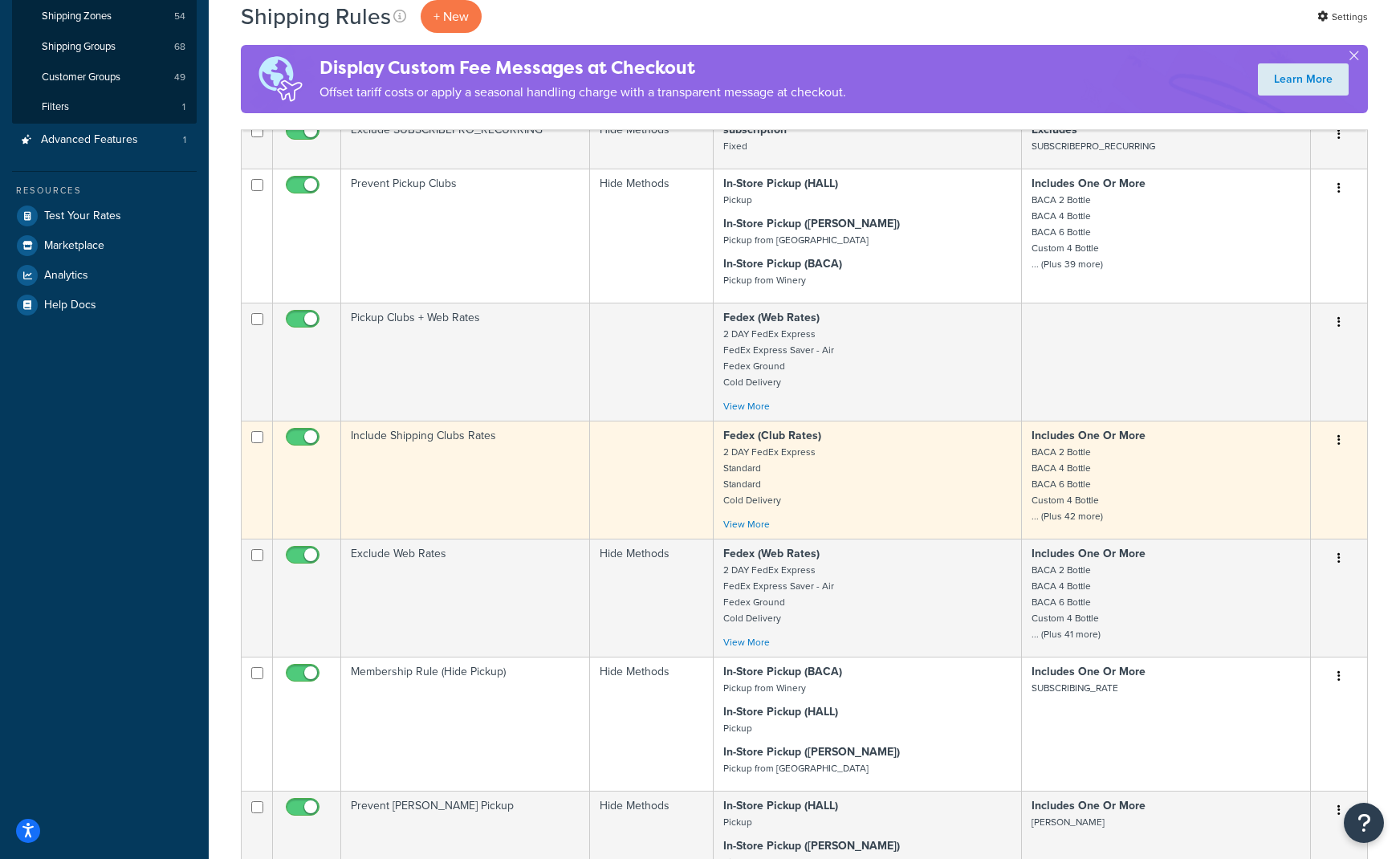
scroll to position [401, 0]
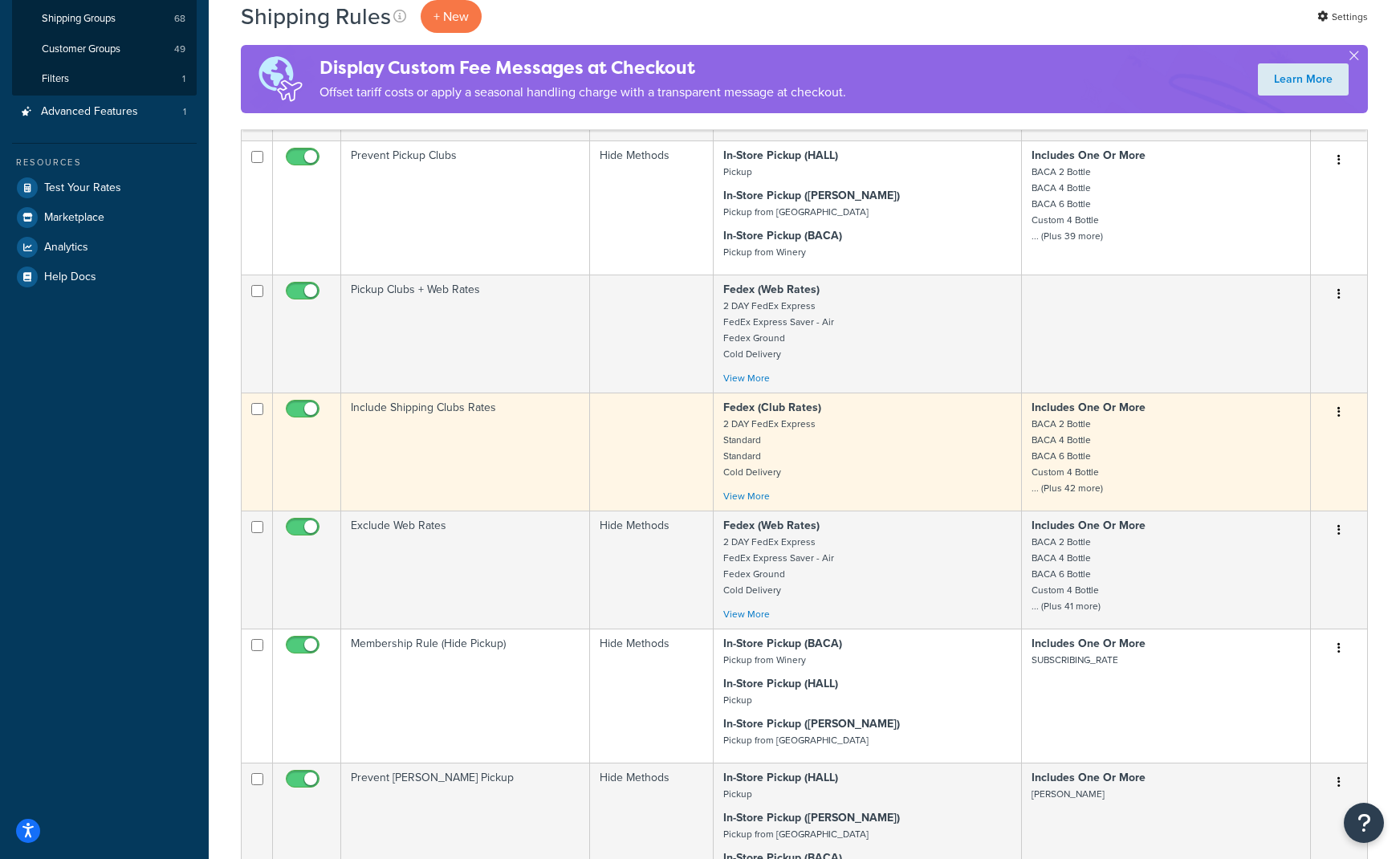
click at [1332, 404] on button "button" at bounding box center [1339, 413] width 23 height 26
click at [1297, 434] on link "Edit" at bounding box center [1286, 442] width 127 height 33
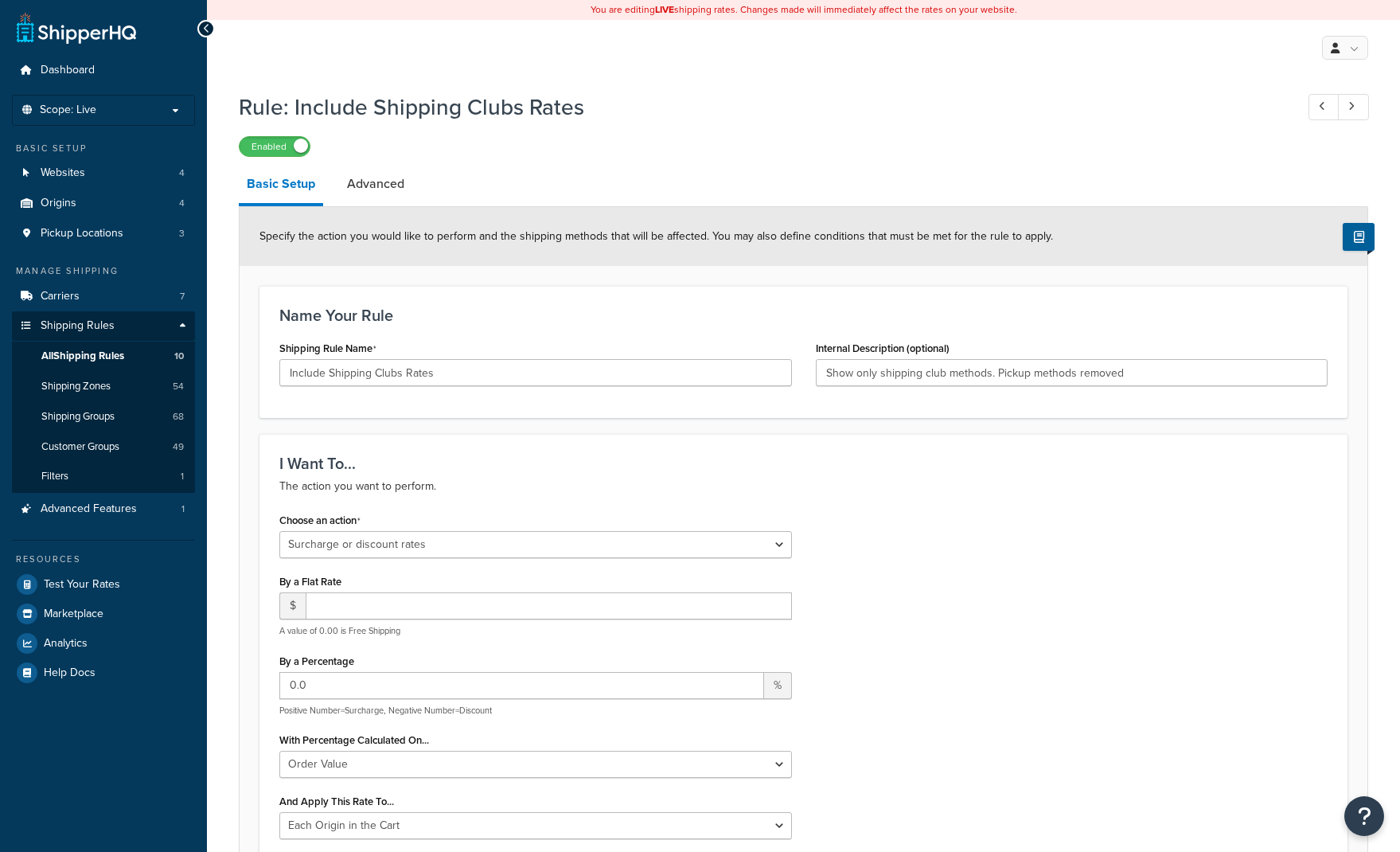
select select "SURCHARGE"
select select "ORDER"
select select "LOCATION"
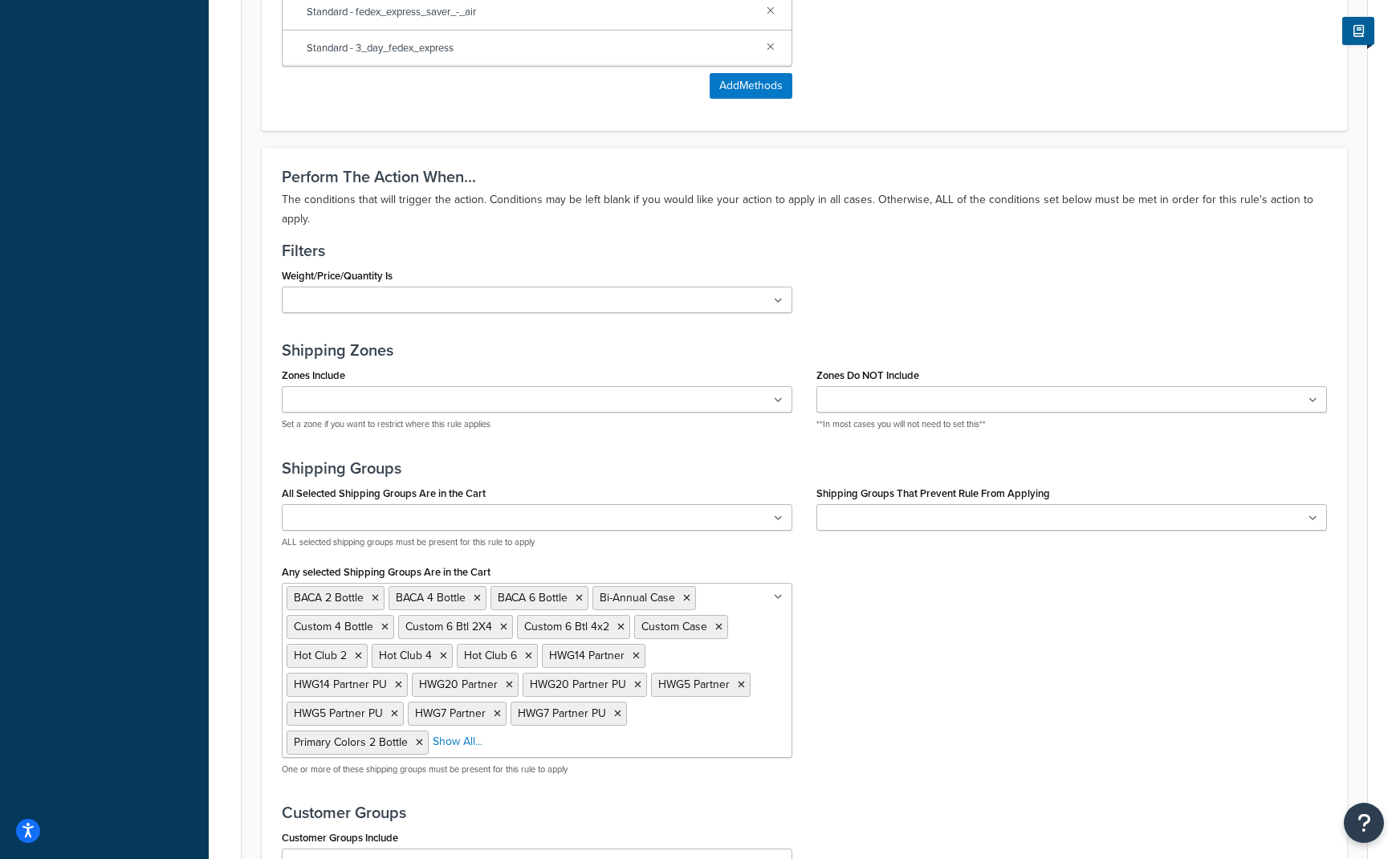
scroll to position [1498, 0]
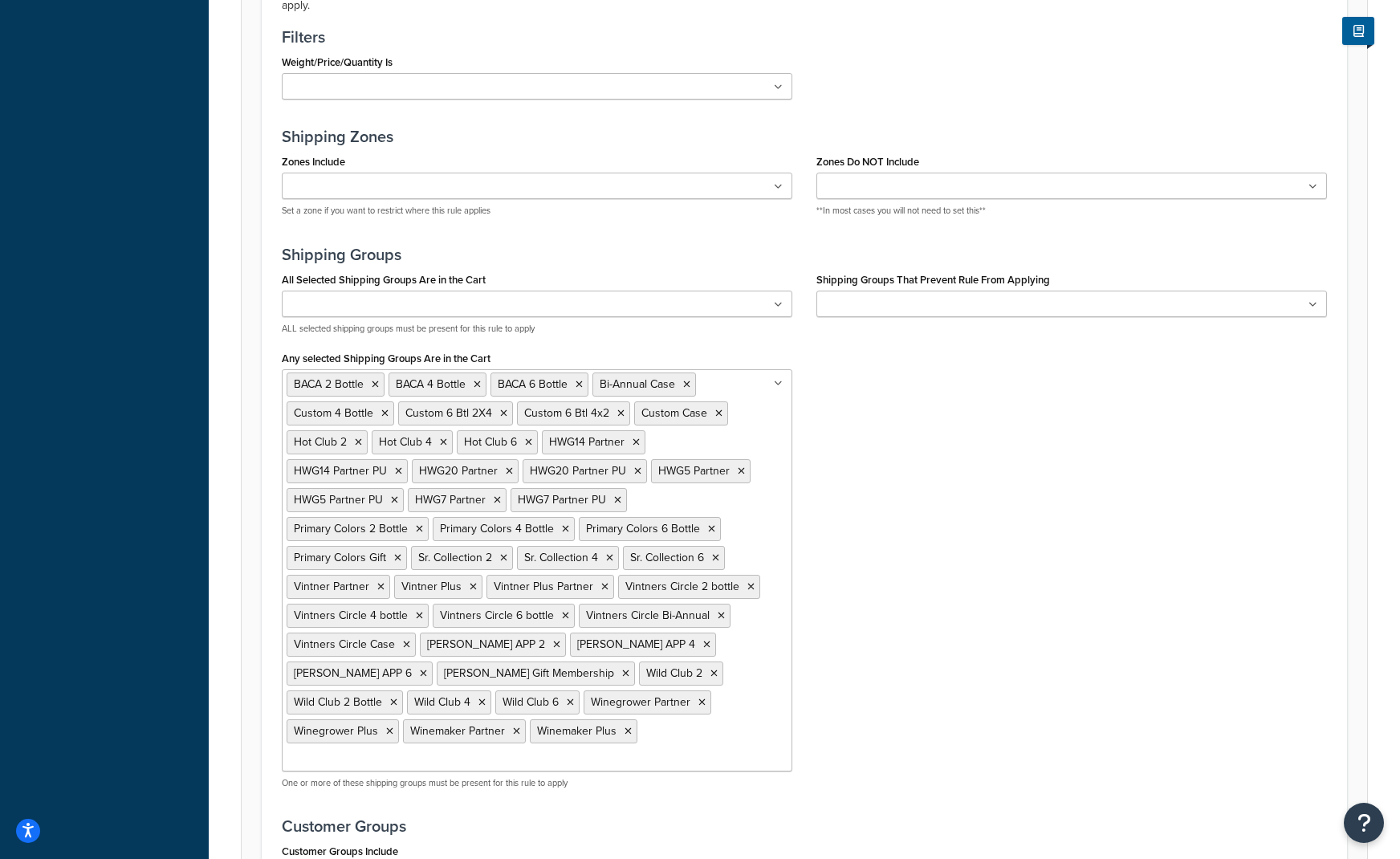
click at [429, 751] on input "Any selected Shipping Groups Are in the Cart" at bounding box center [358, 760] width 142 height 18
type input "[PERSON_NAME]"
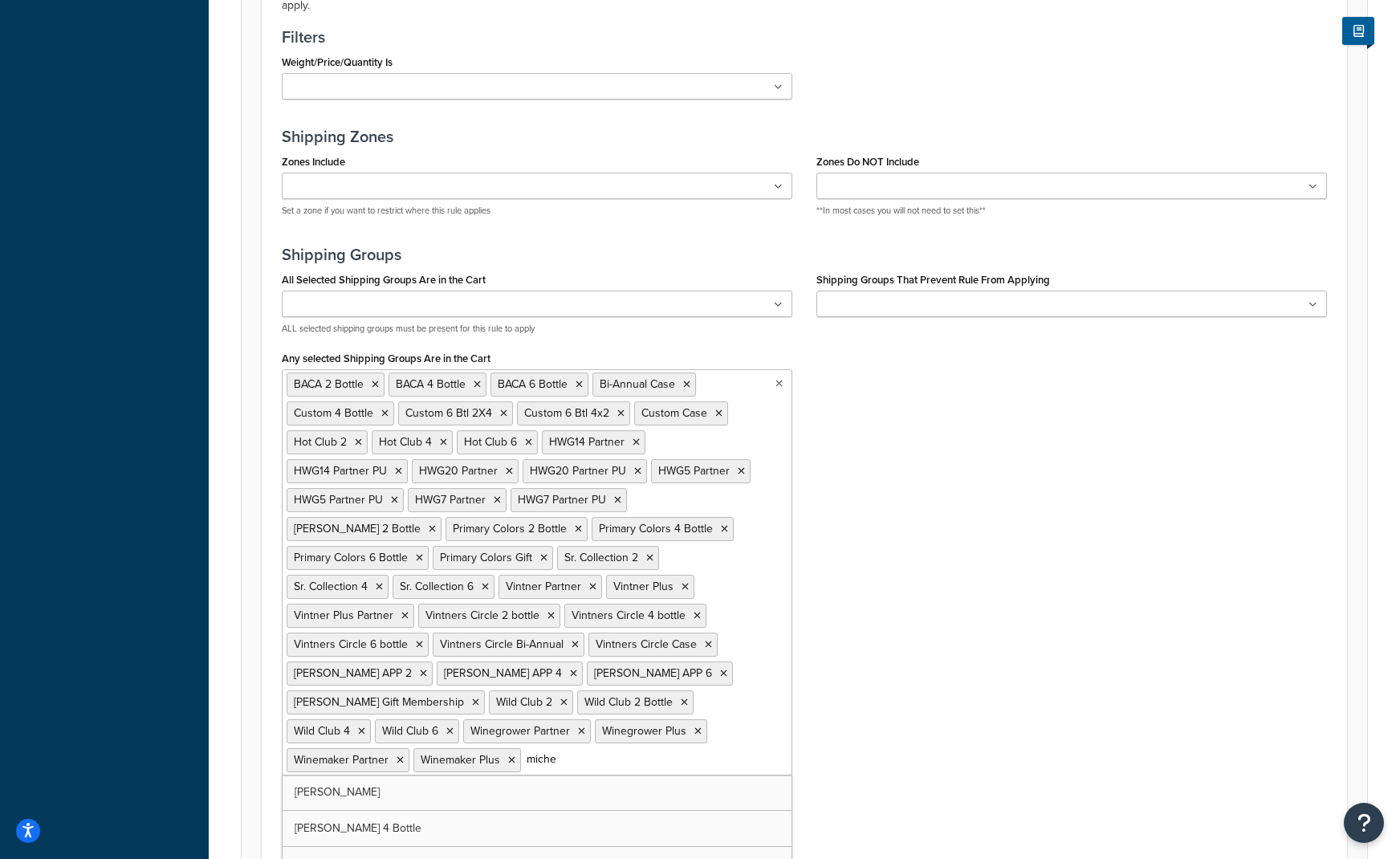
type input "[PERSON_NAME]"
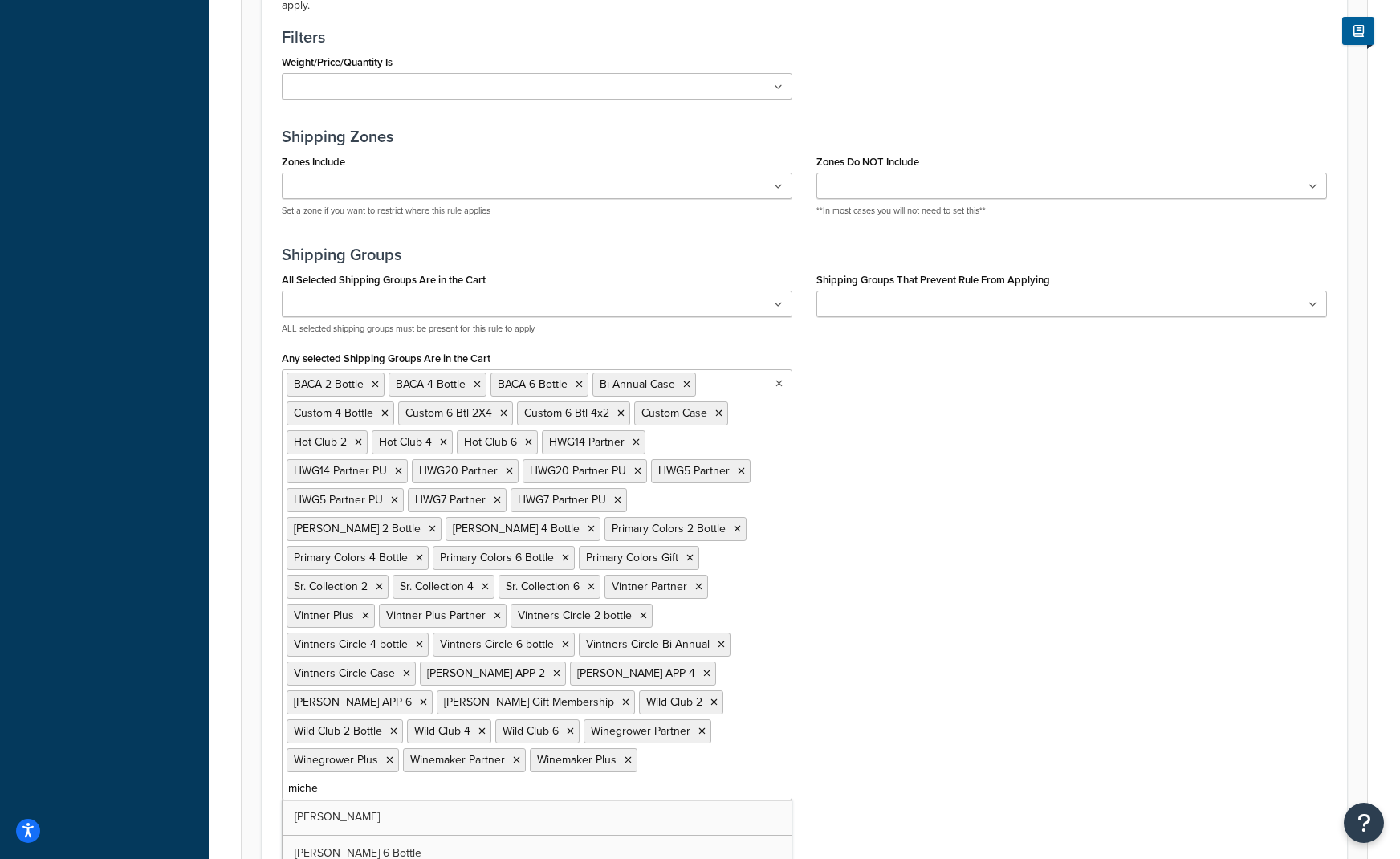
type input "[PERSON_NAME]"
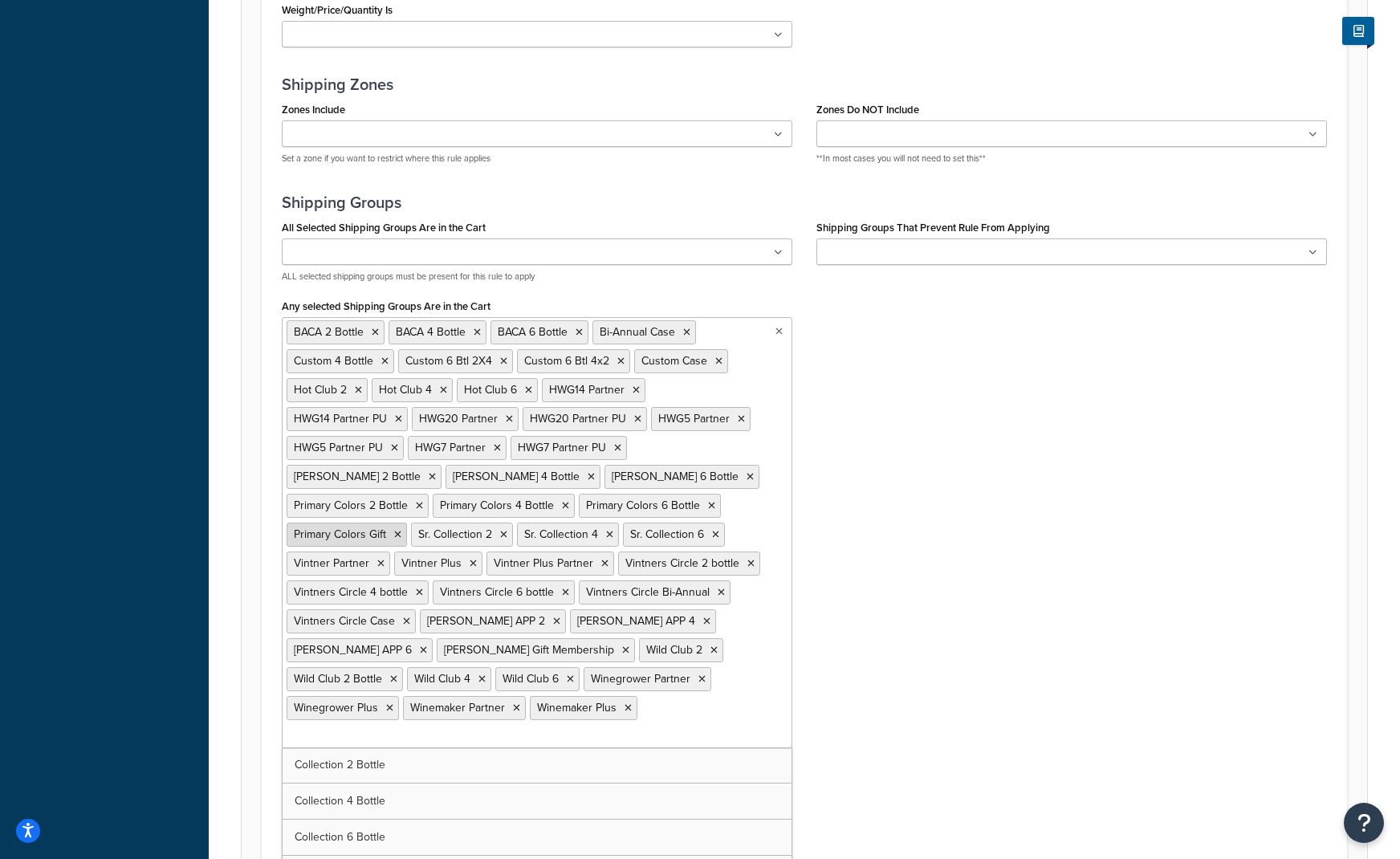
scroll to position [1578, 0]
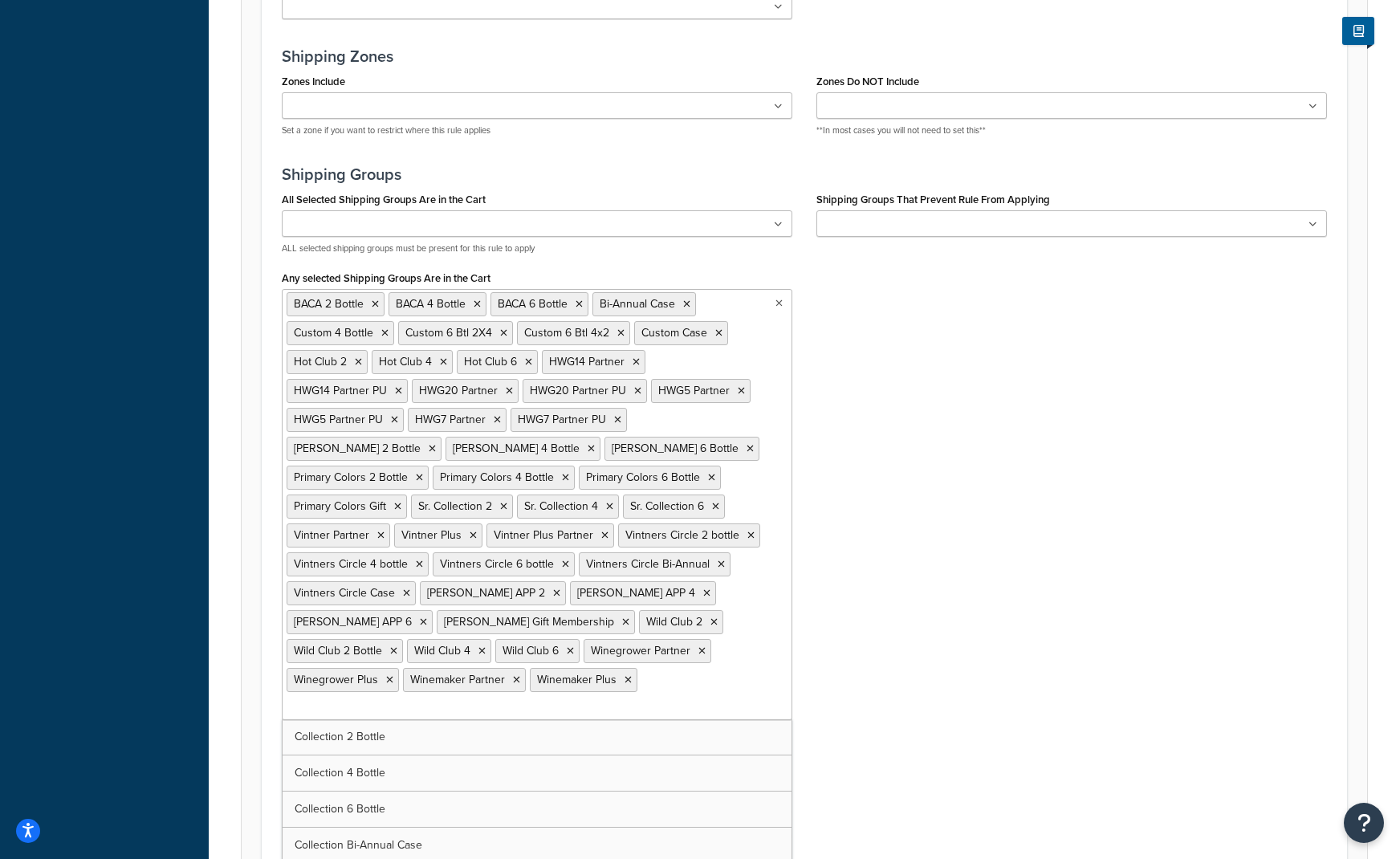
click at [1003, 598] on div "All Selected Shipping Groups Are in the Cart BACA 2 Bottle BACA 4 Bottle BACA 6…" at bounding box center [804, 469] width 1070 height 563
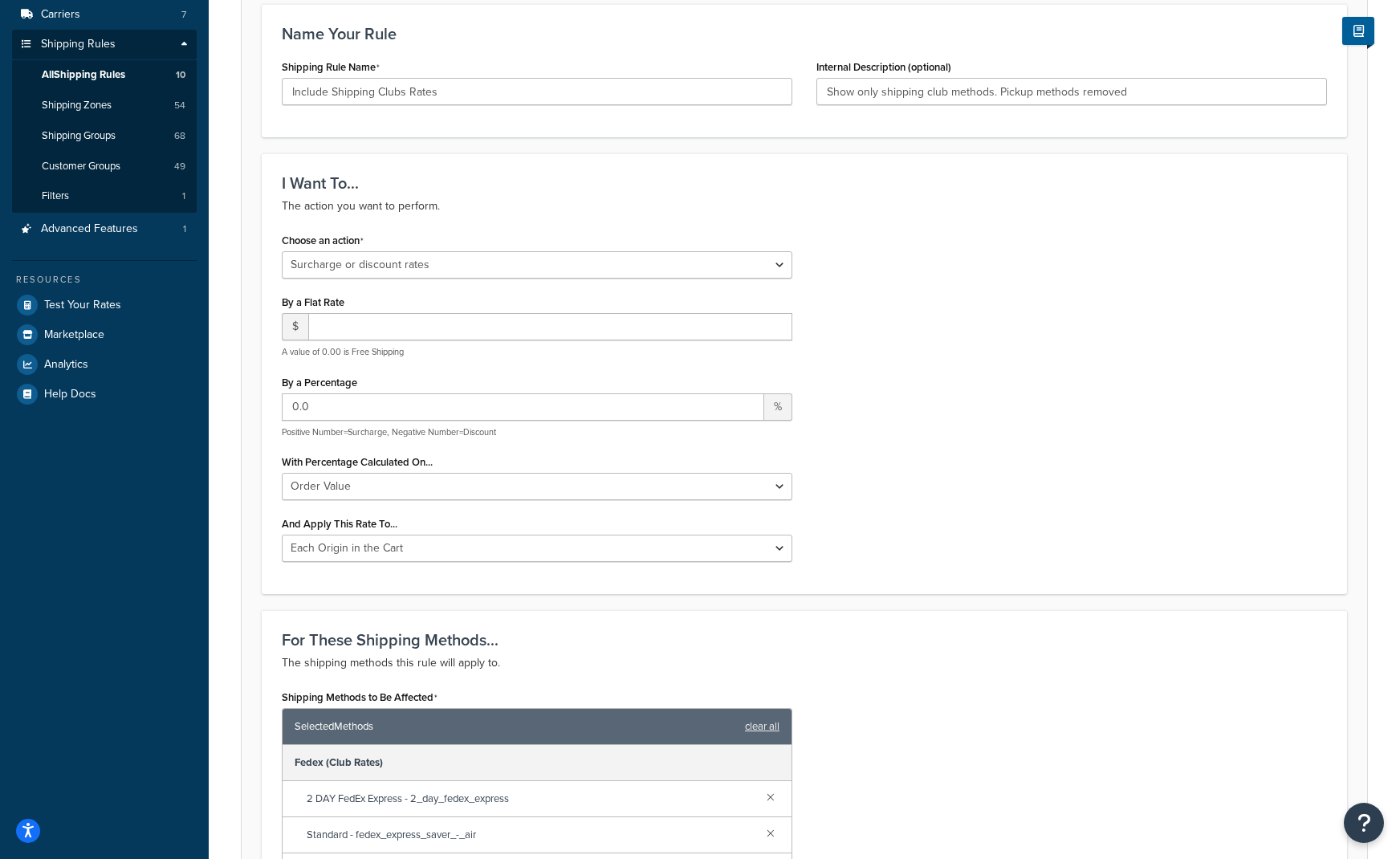
scroll to position [766, 0]
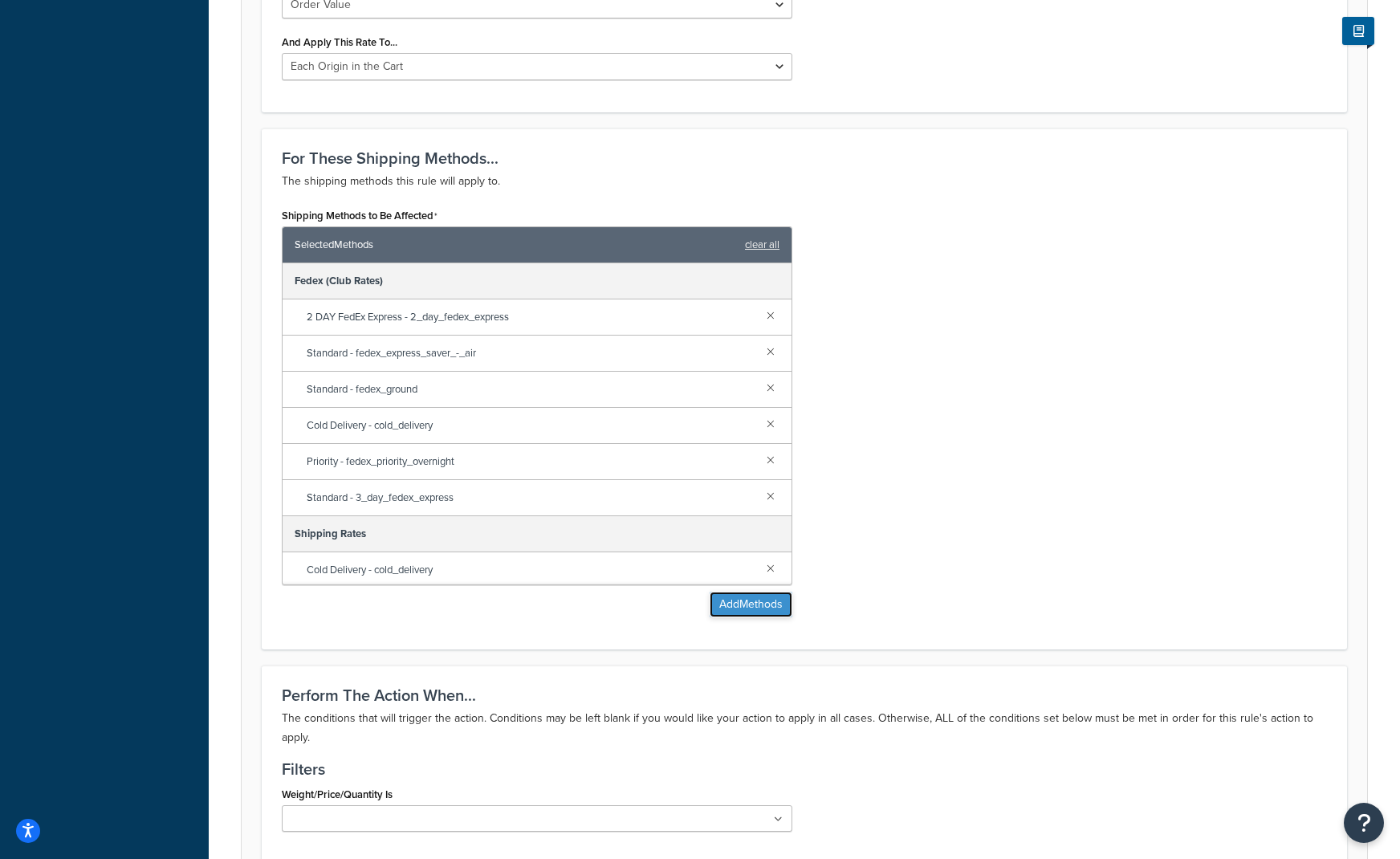
click at [755, 610] on button "Add Methods" at bounding box center [751, 605] width 82 height 26
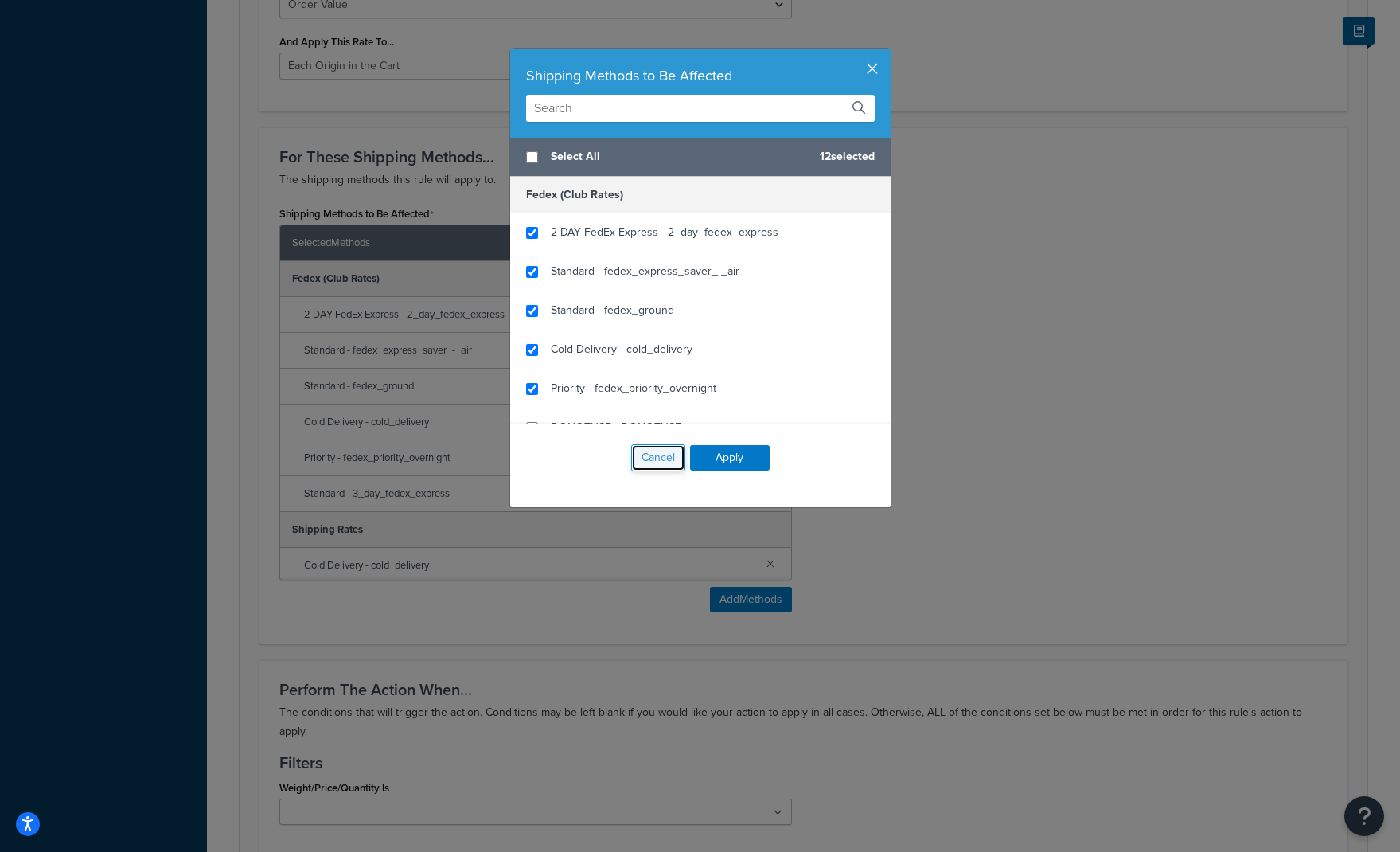
click at [644, 455] on button "Cancel" at bounding box center [659, 458] width 54 height 27
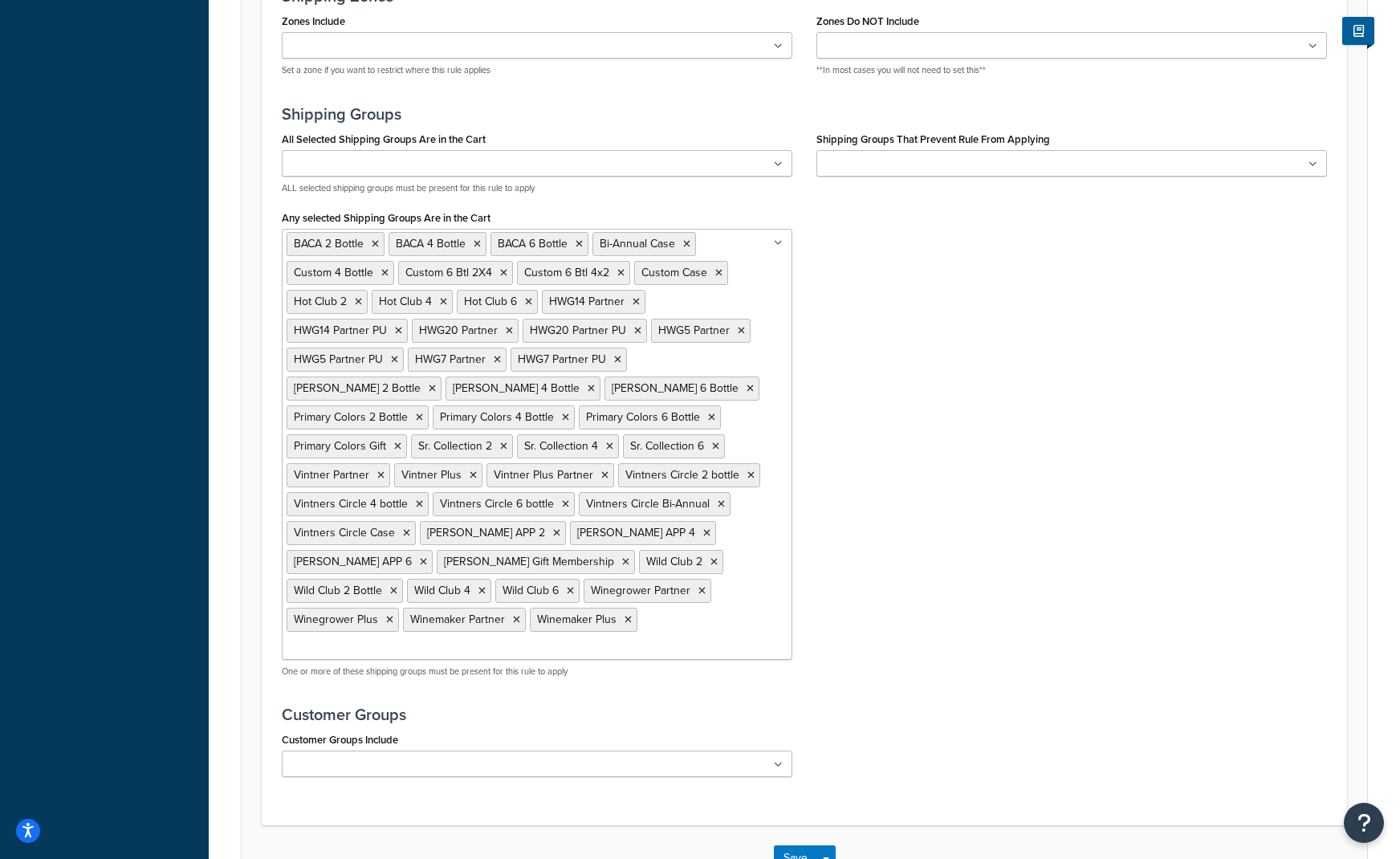
scroll to position [1729, 0]
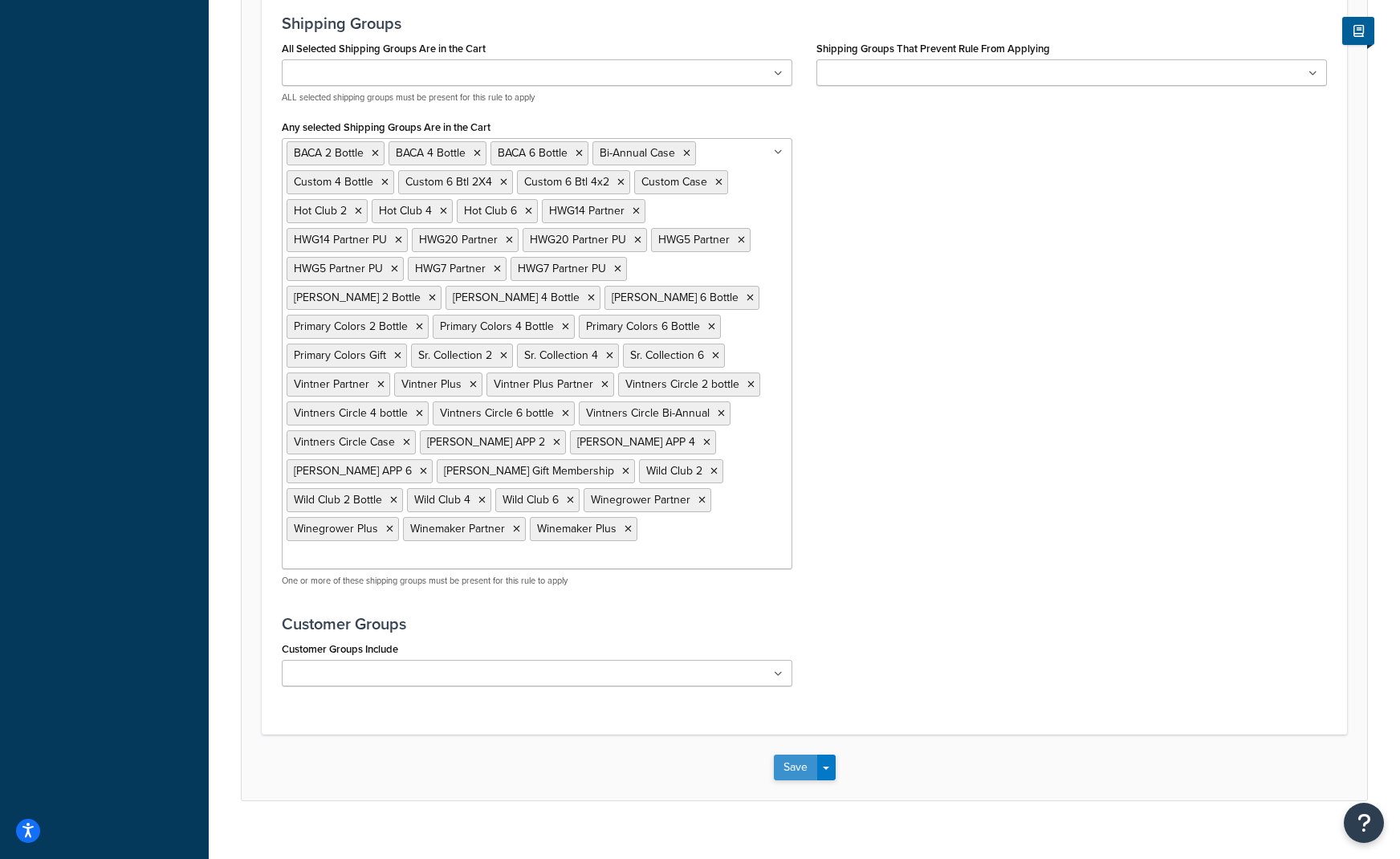
click at [803, 755] on button "Save" at bounding box center [796, 768] width 44 height 26
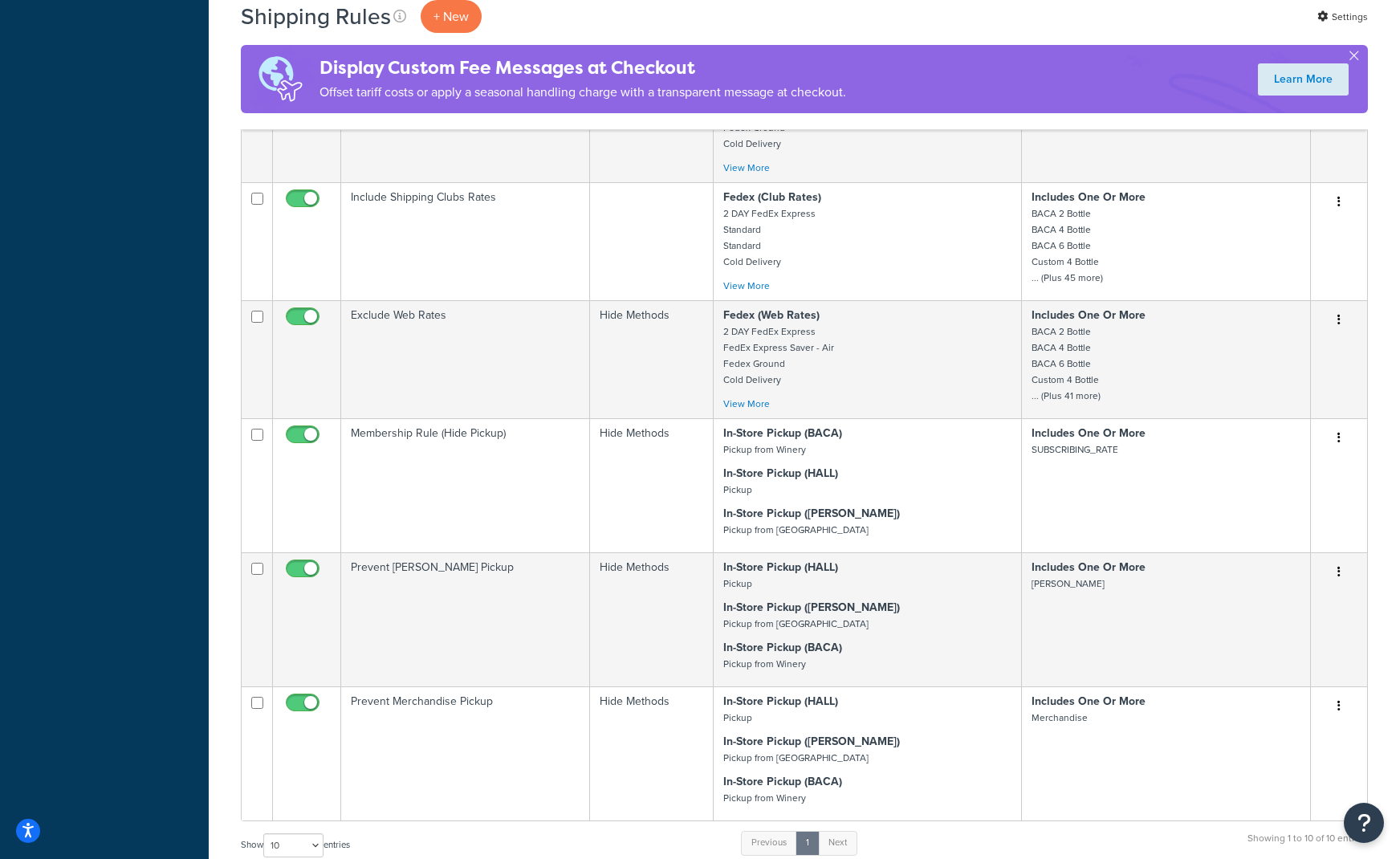
scroll to position [723, 0]
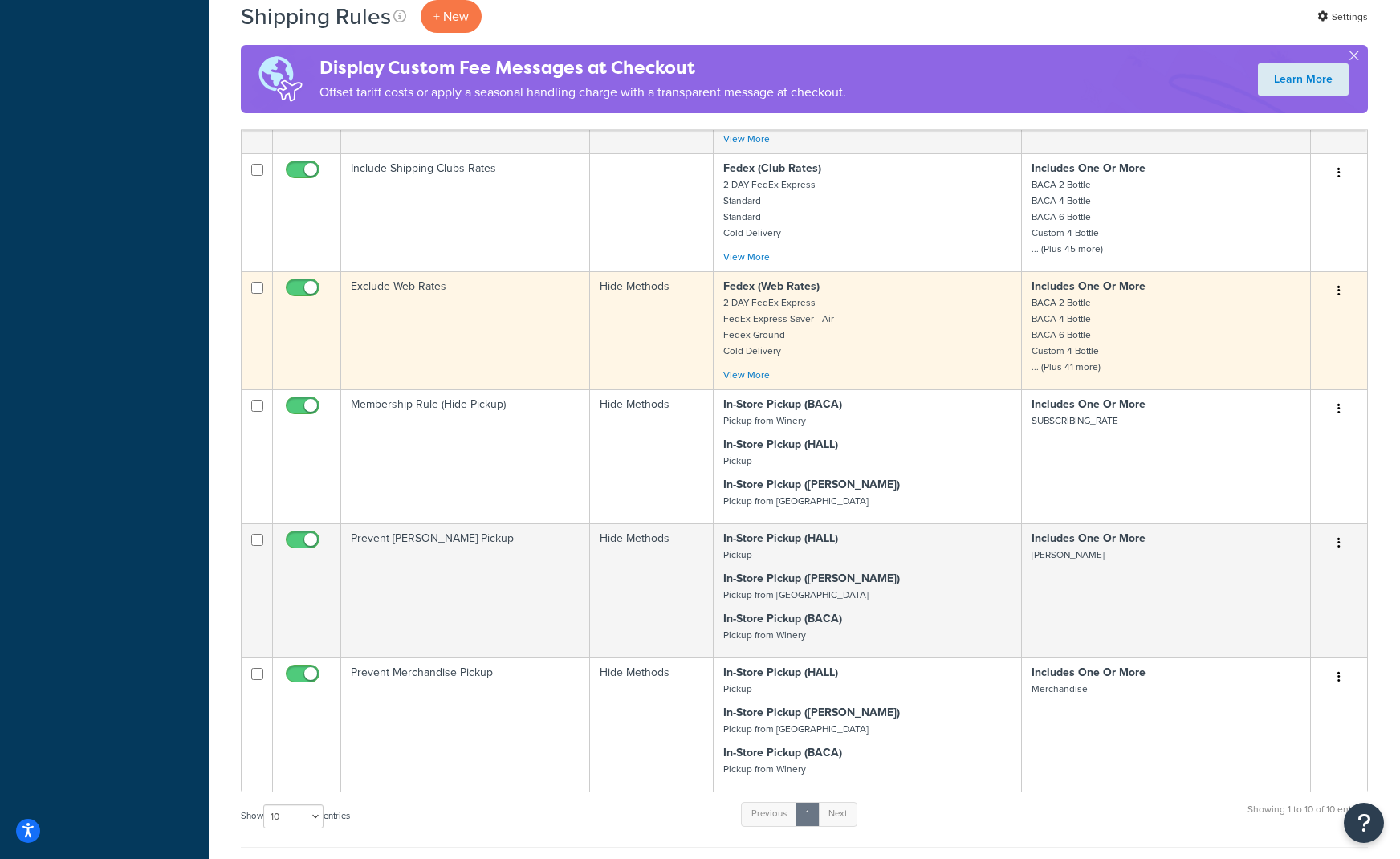
click at [1343, 289] on button "button" at bounding box center [1339, 291] width 23 height 26
click at [1307, 316] on link "Edit" at bounding box center [1286, 321] width 127 height 33
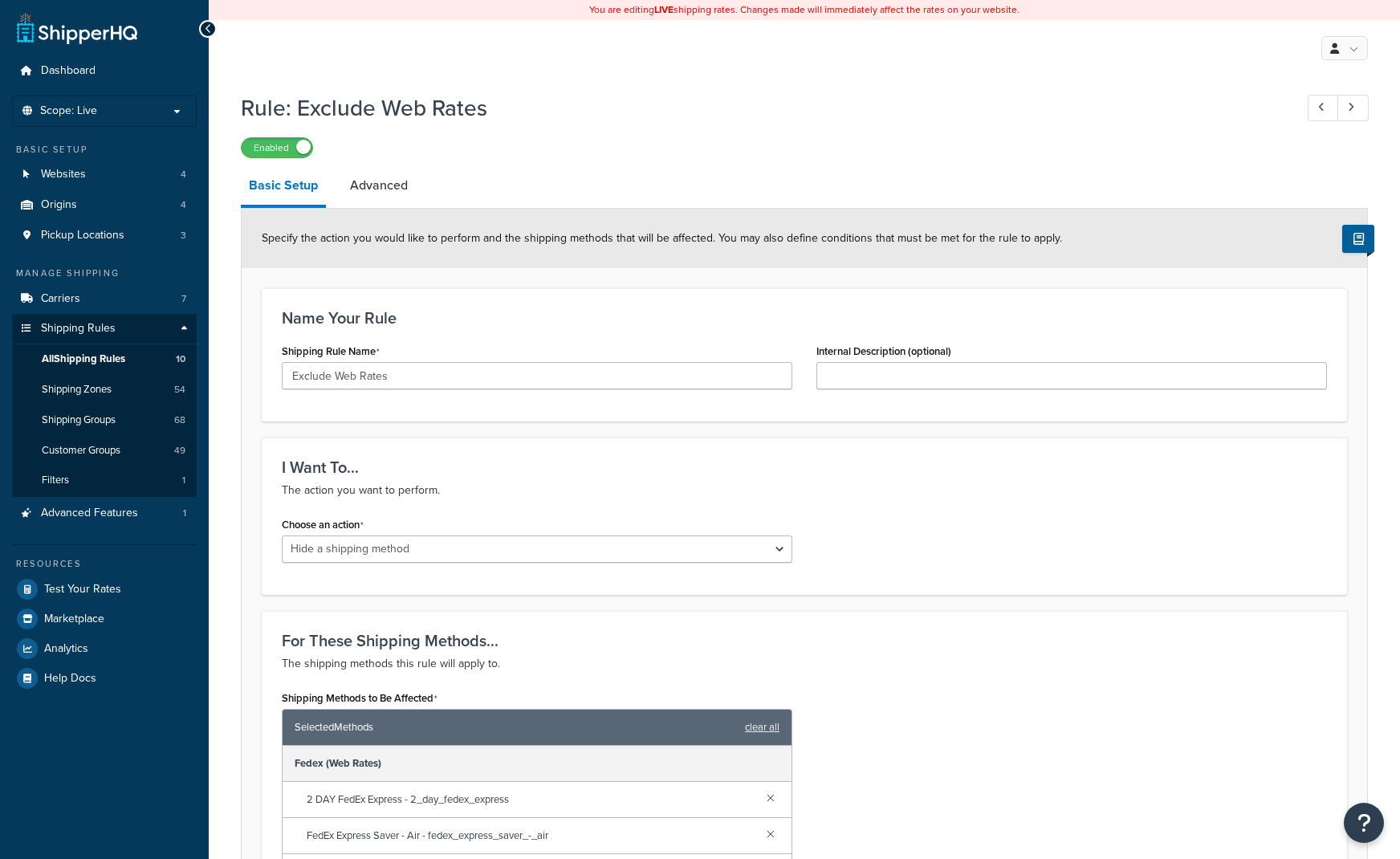
select select "HIDE"
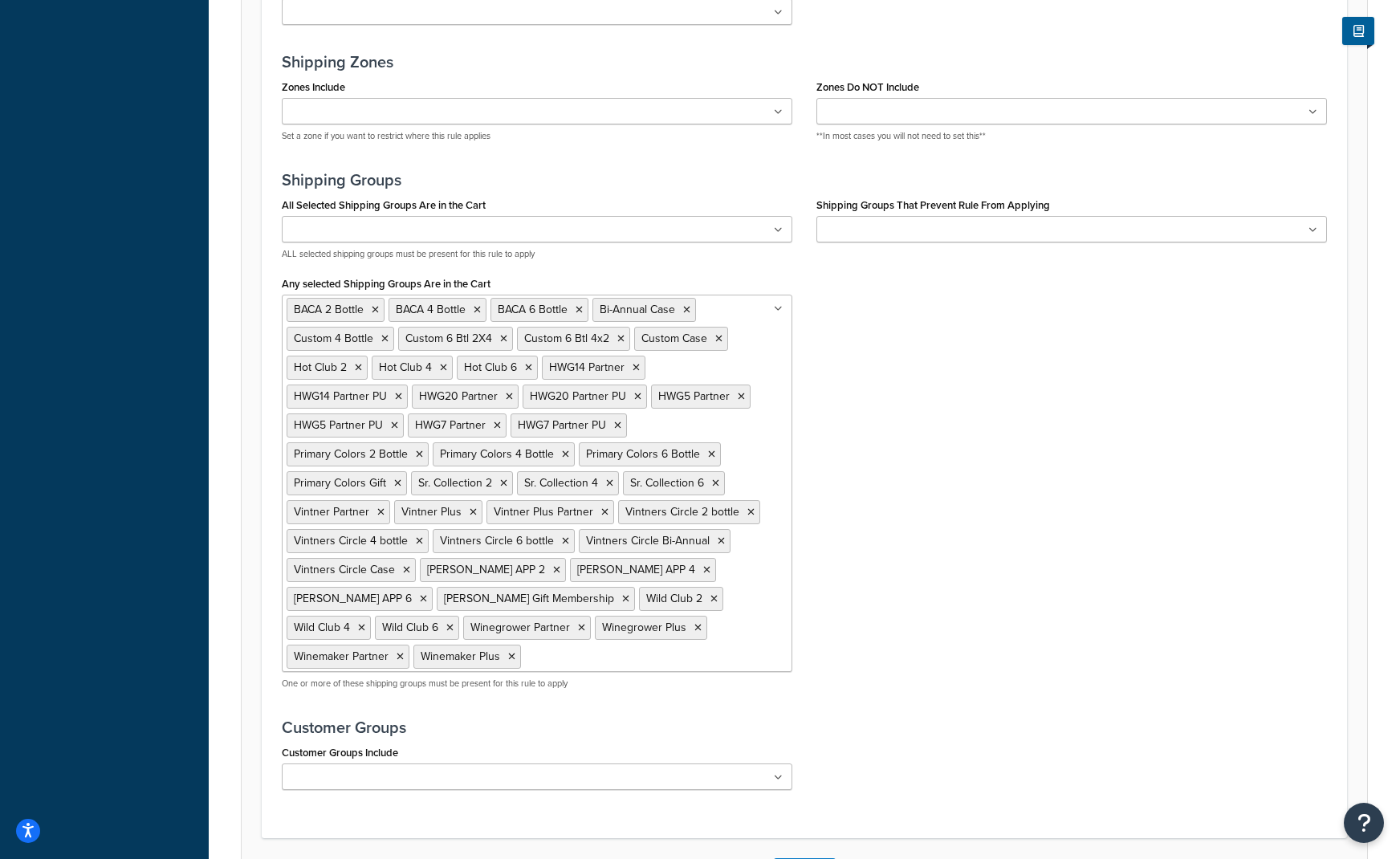
scroll to position [1284, 0]
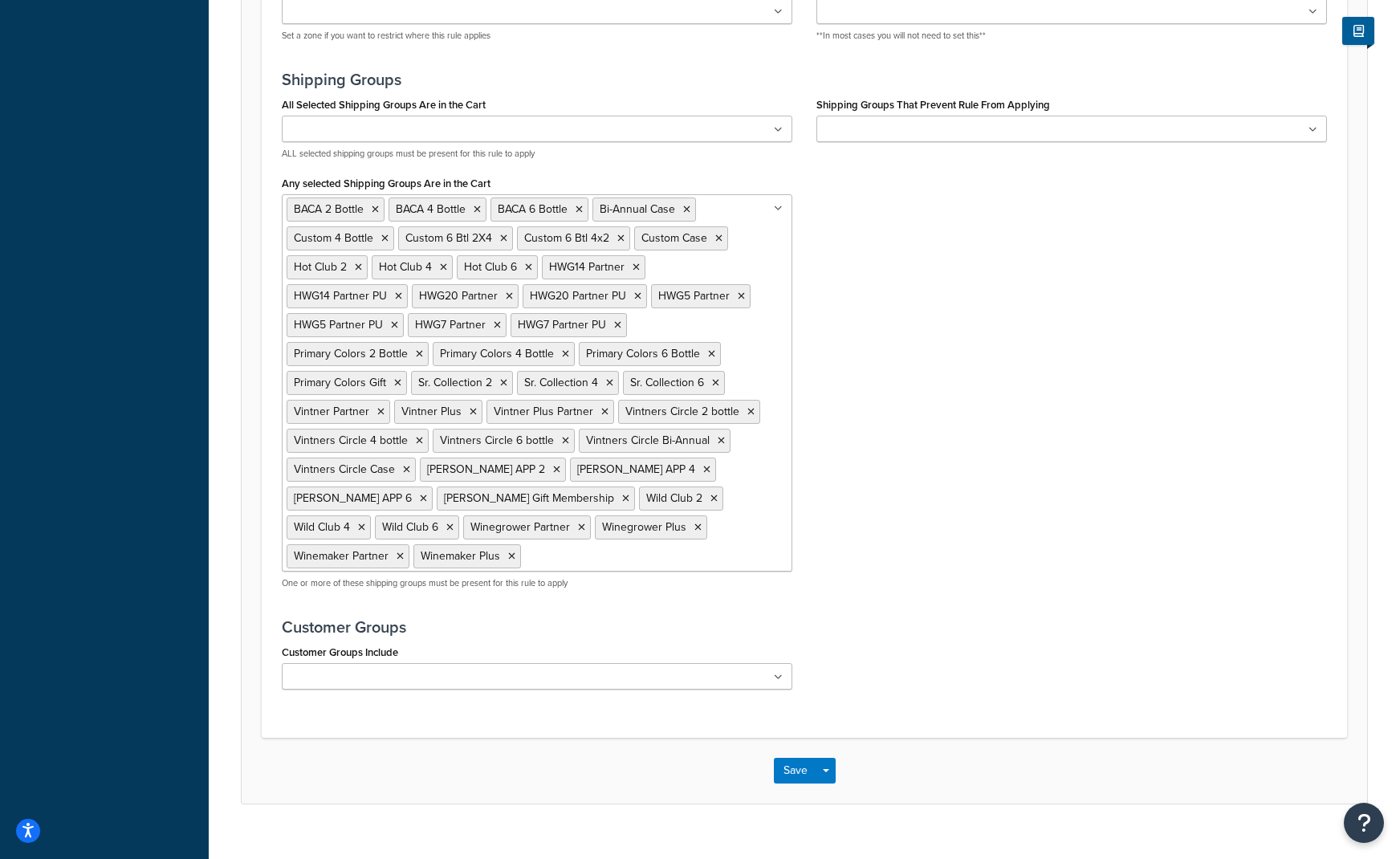
click at [531, 559] on ul "BACA 2 Bottle BACA 4 Bottle BACA 6 Bottle Bi-Annual Case Custom 4 Bottle Custom…" at bounding box center [537, 383] width 511 height 377
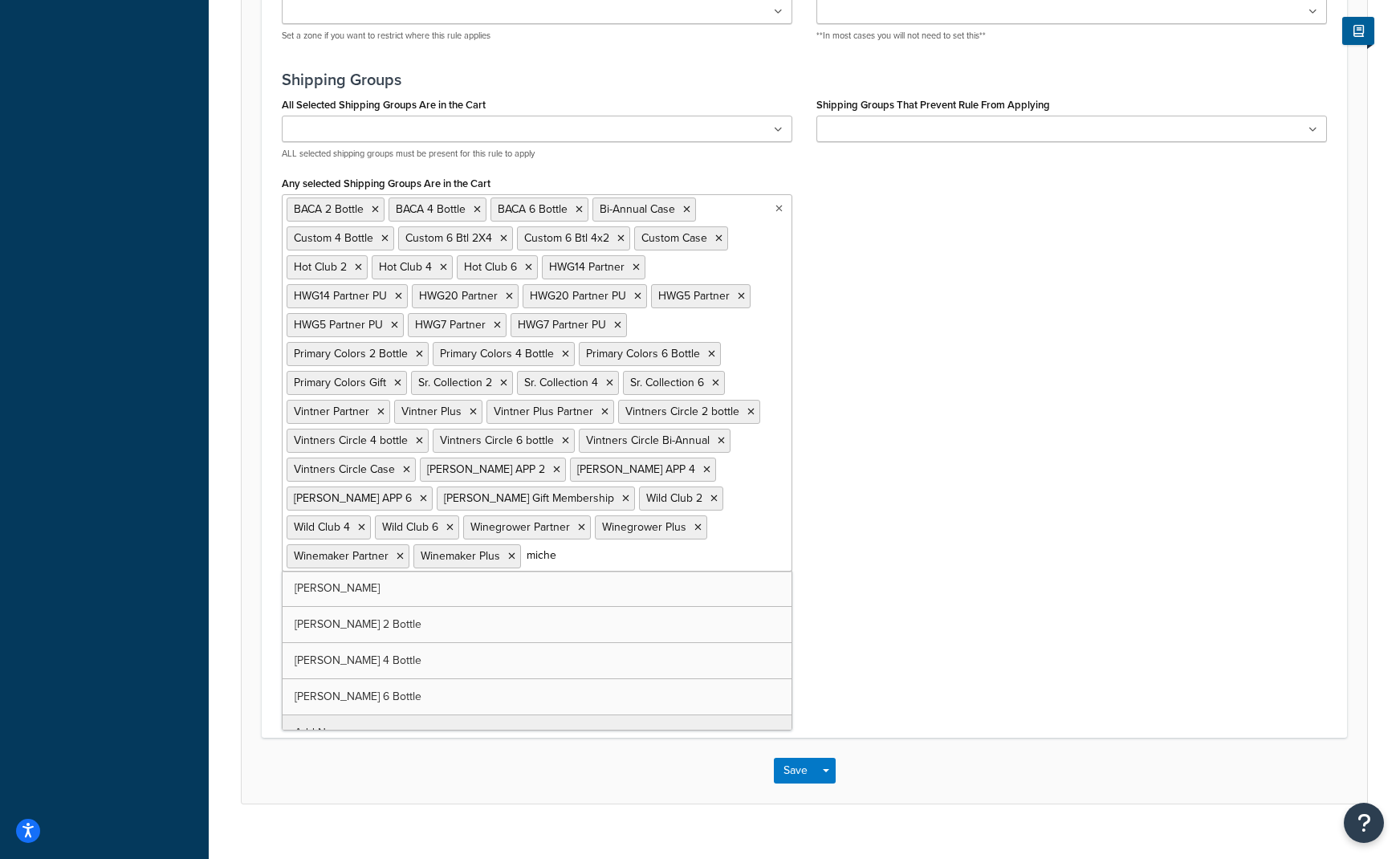
type input "[PERSON_NAME]"
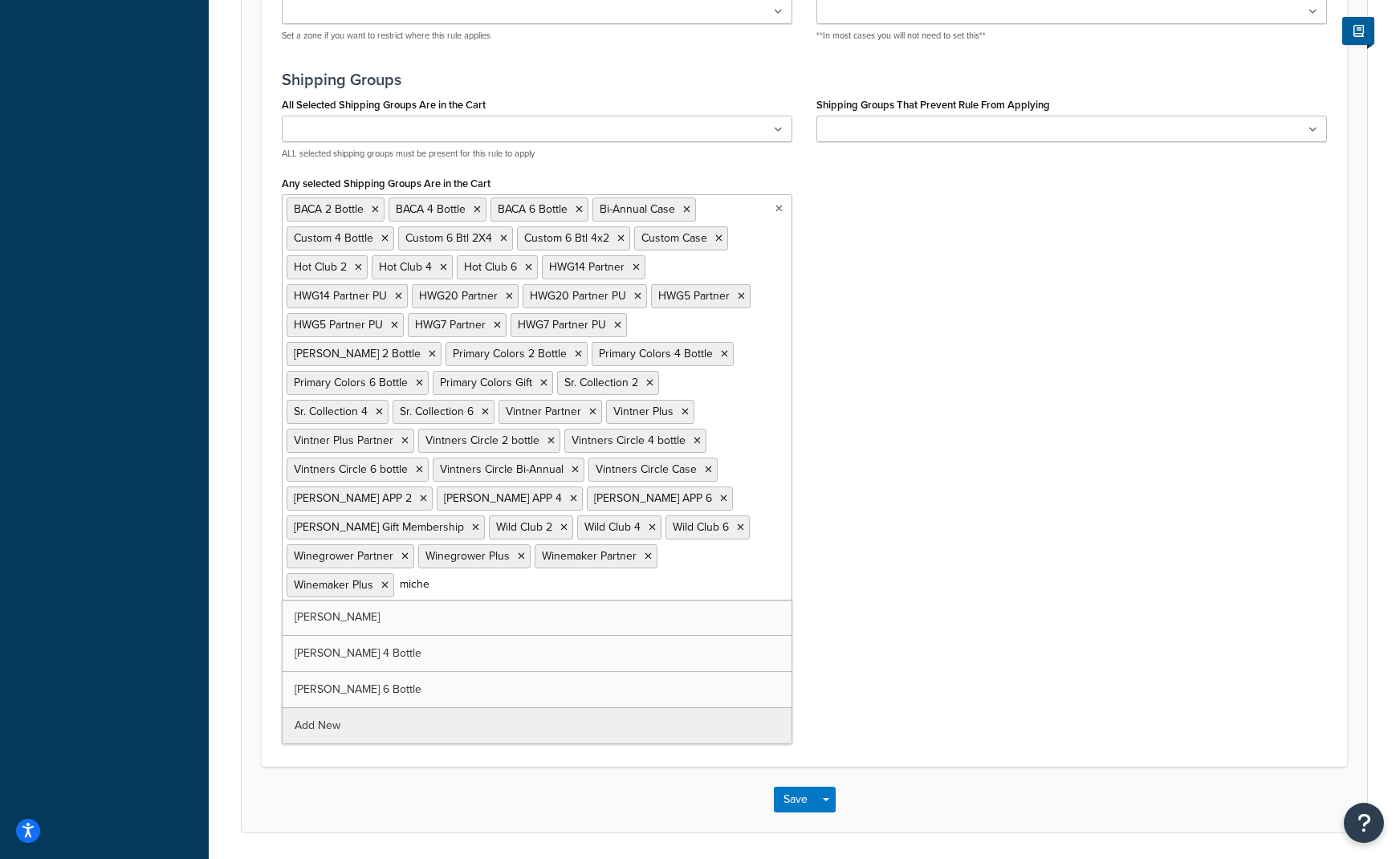
type input "[PERSON_NAME]"
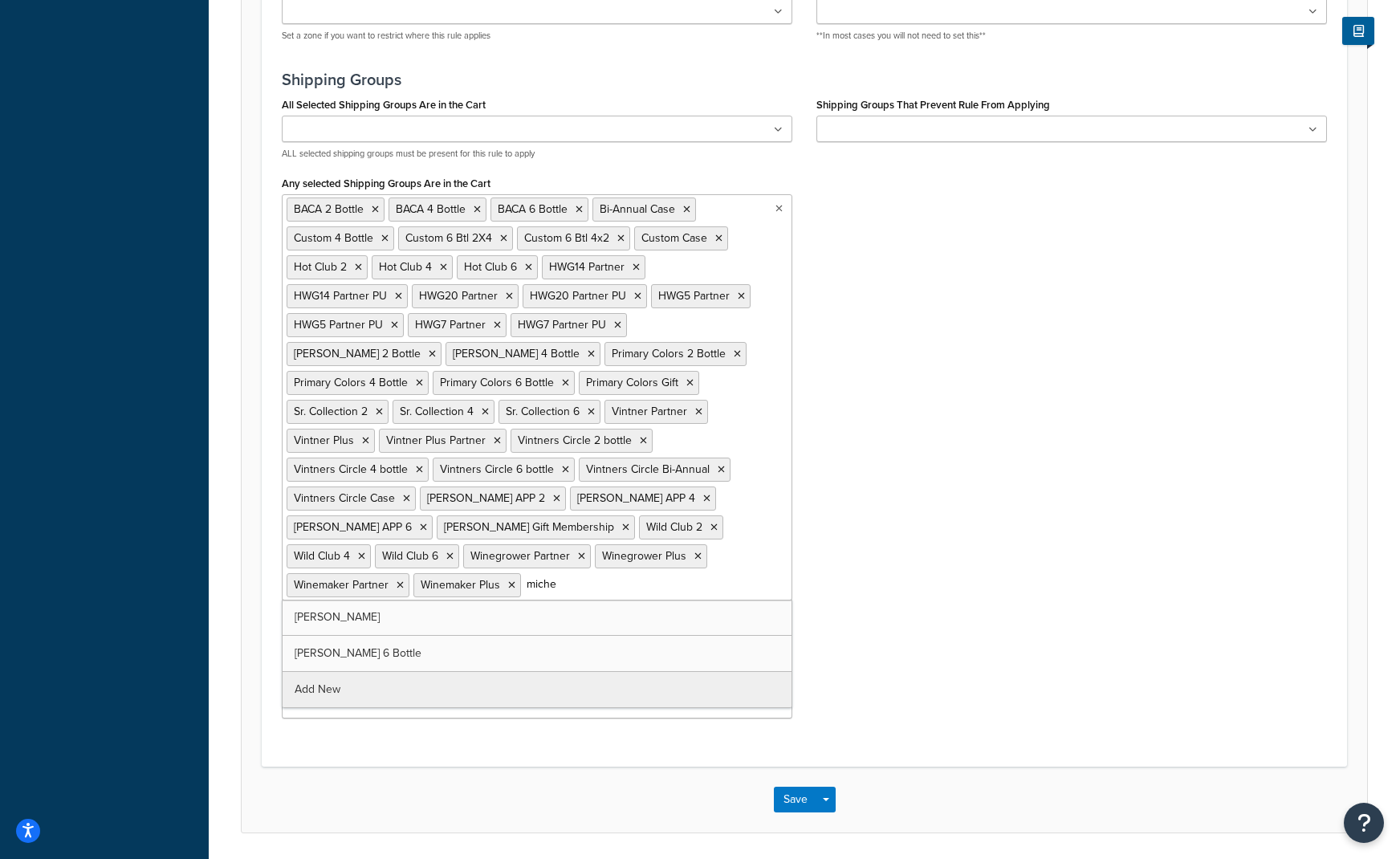
type input "[PERSON_NAME]"
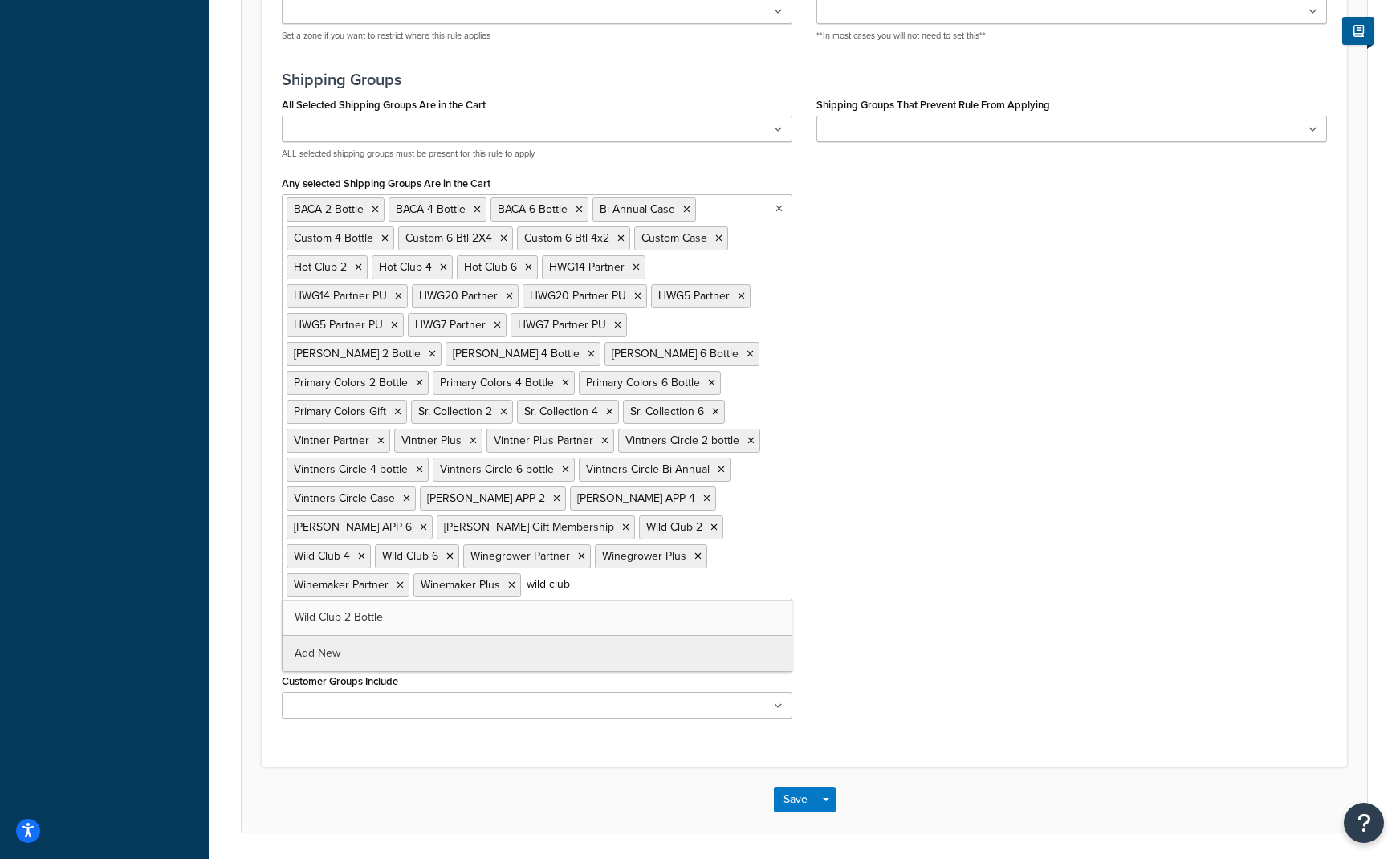
type input "wild club 2"
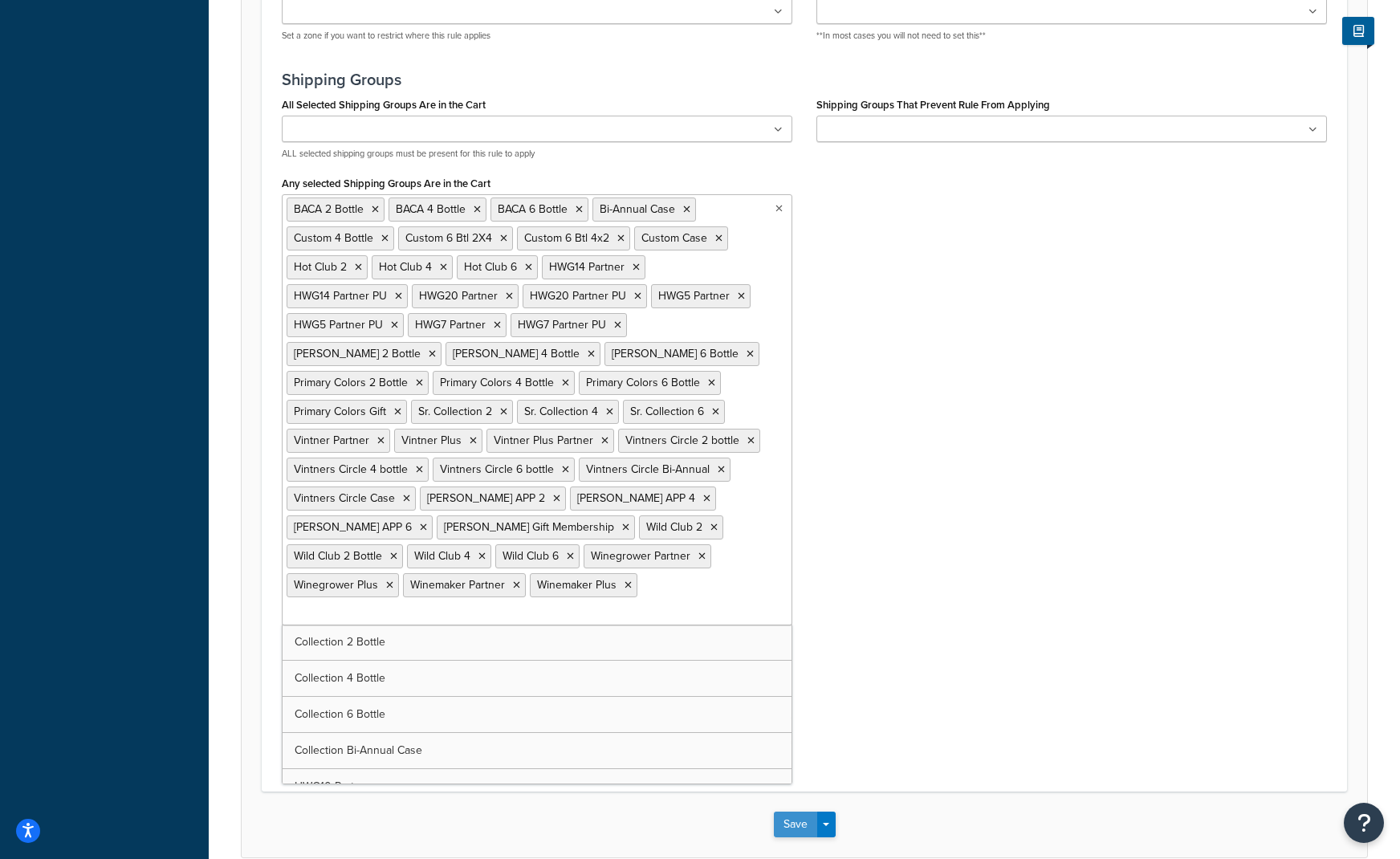
click at [784, 811] on button "Save" at bounding box center [796, 824] width 44 height 26
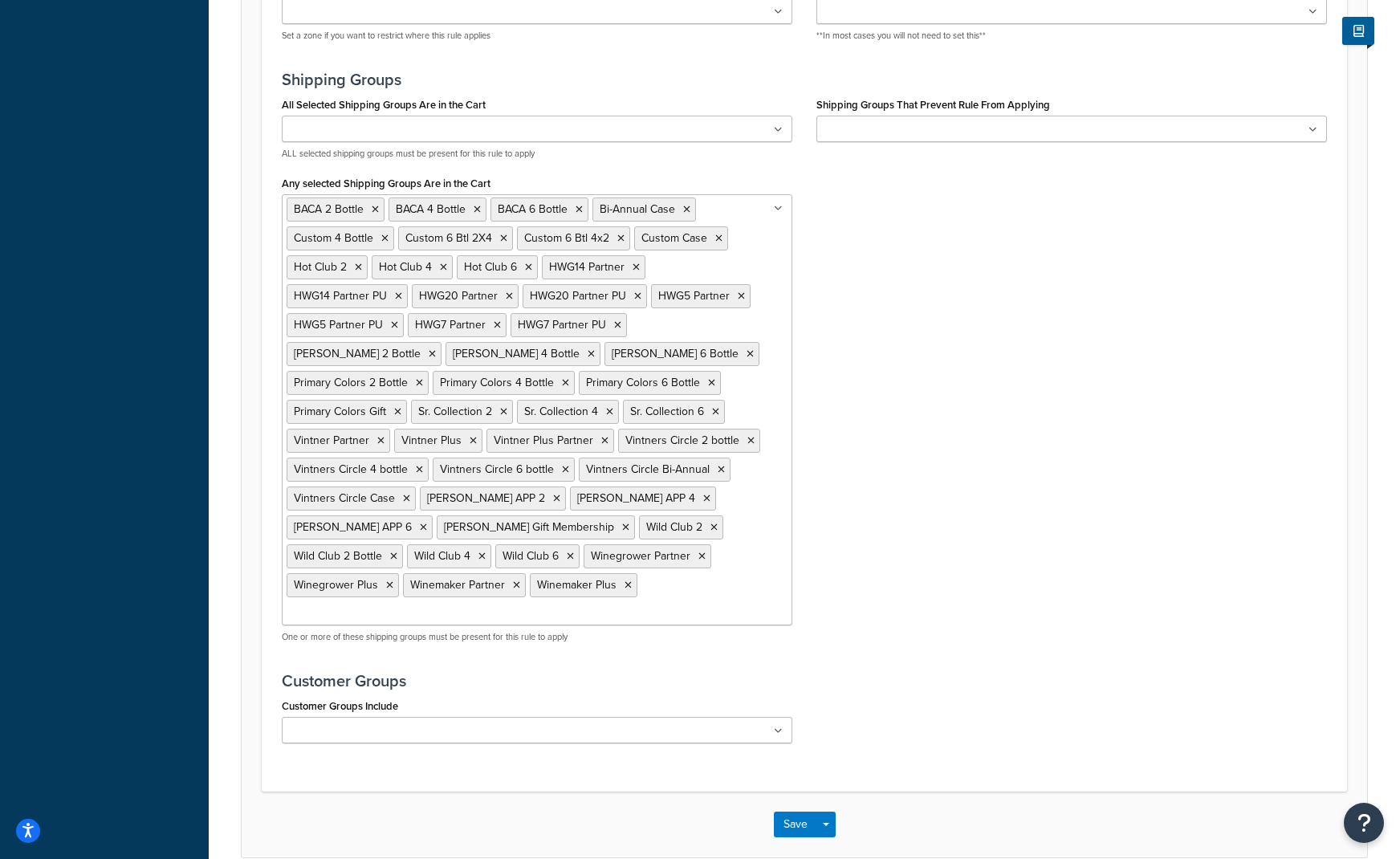
scroll to position [0, 0]
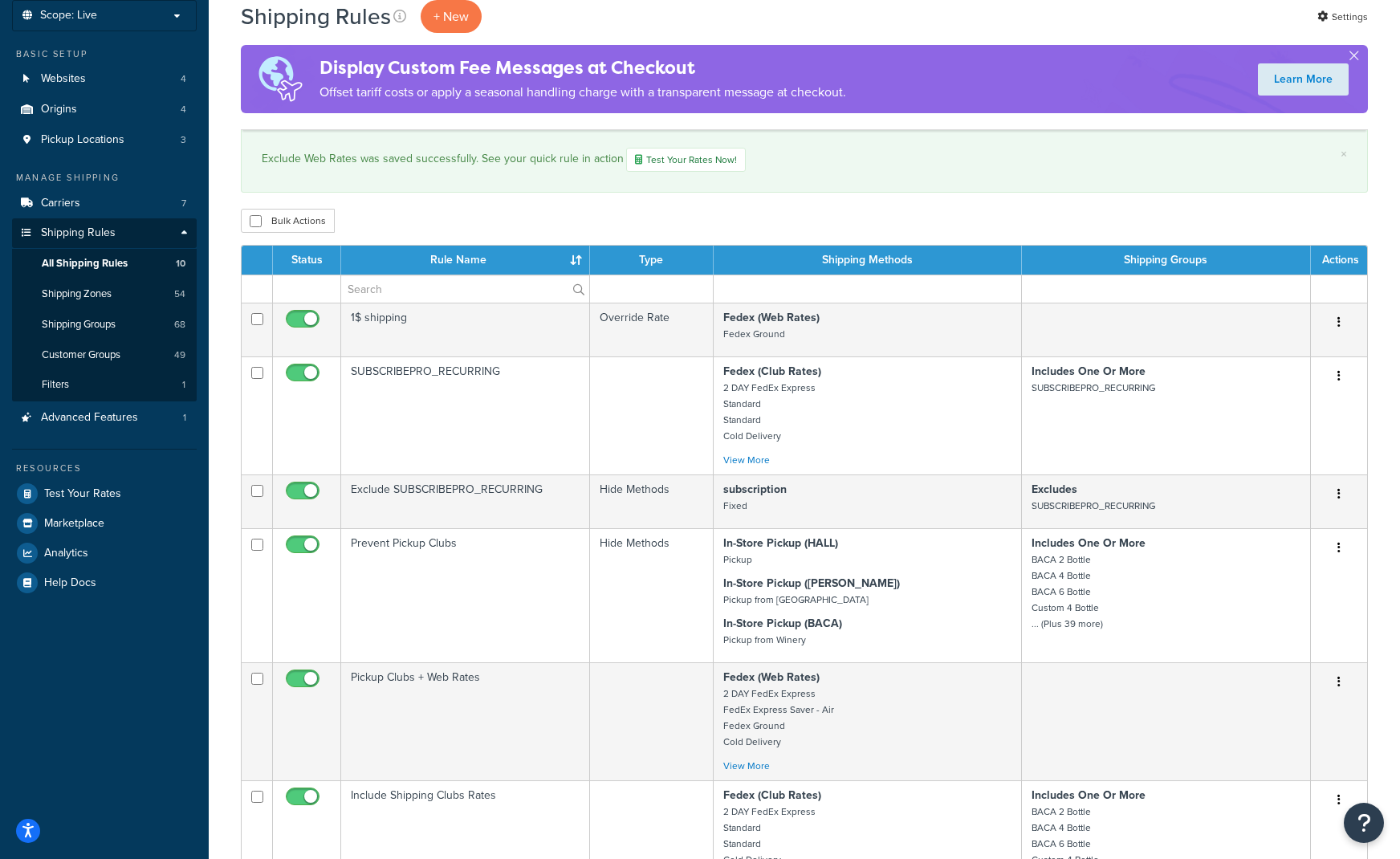
scroll to position [80, 0]
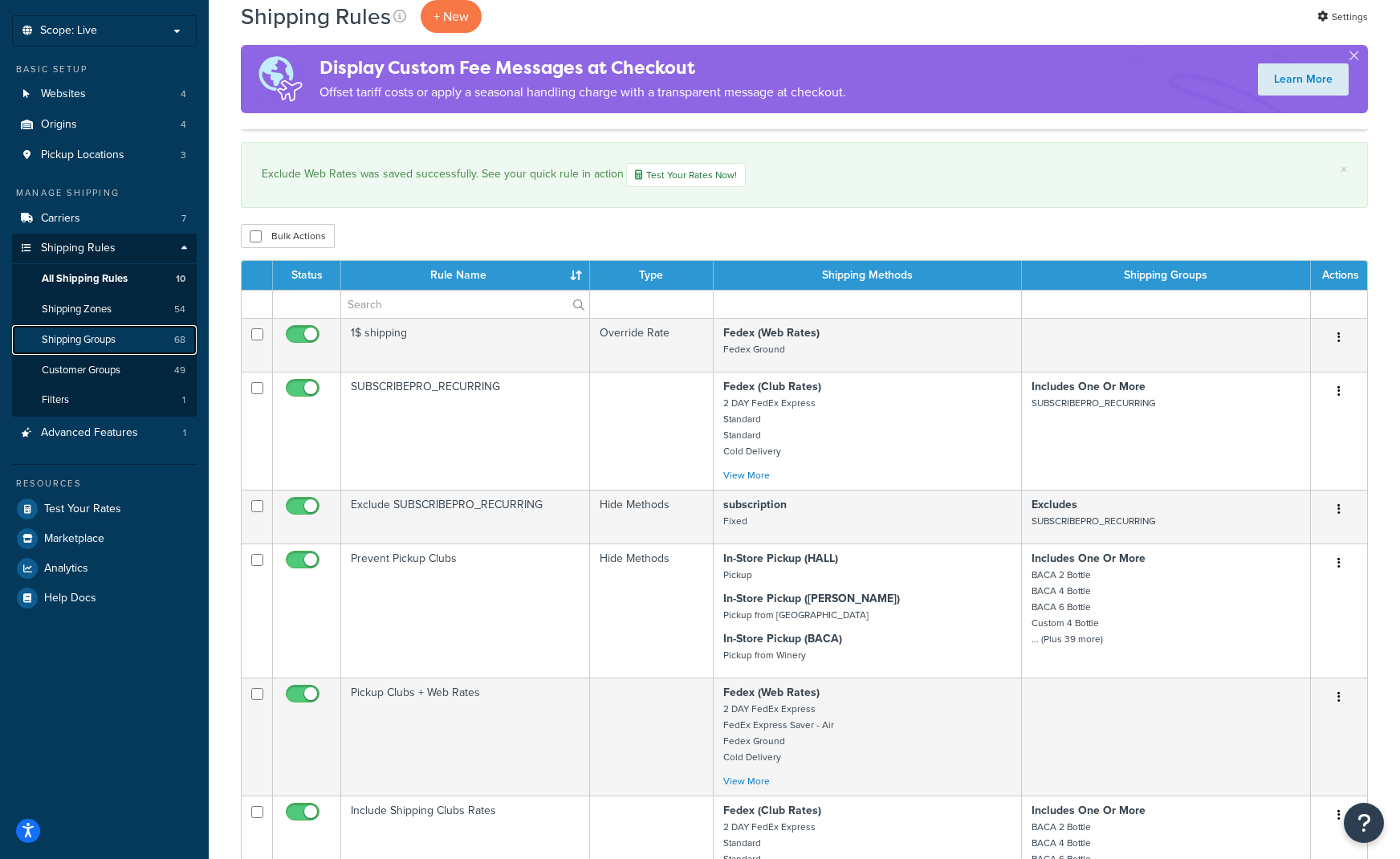
click at [103, 342] on span "Shipping Groups" at bounding box center [78, 340] width 73 height 14
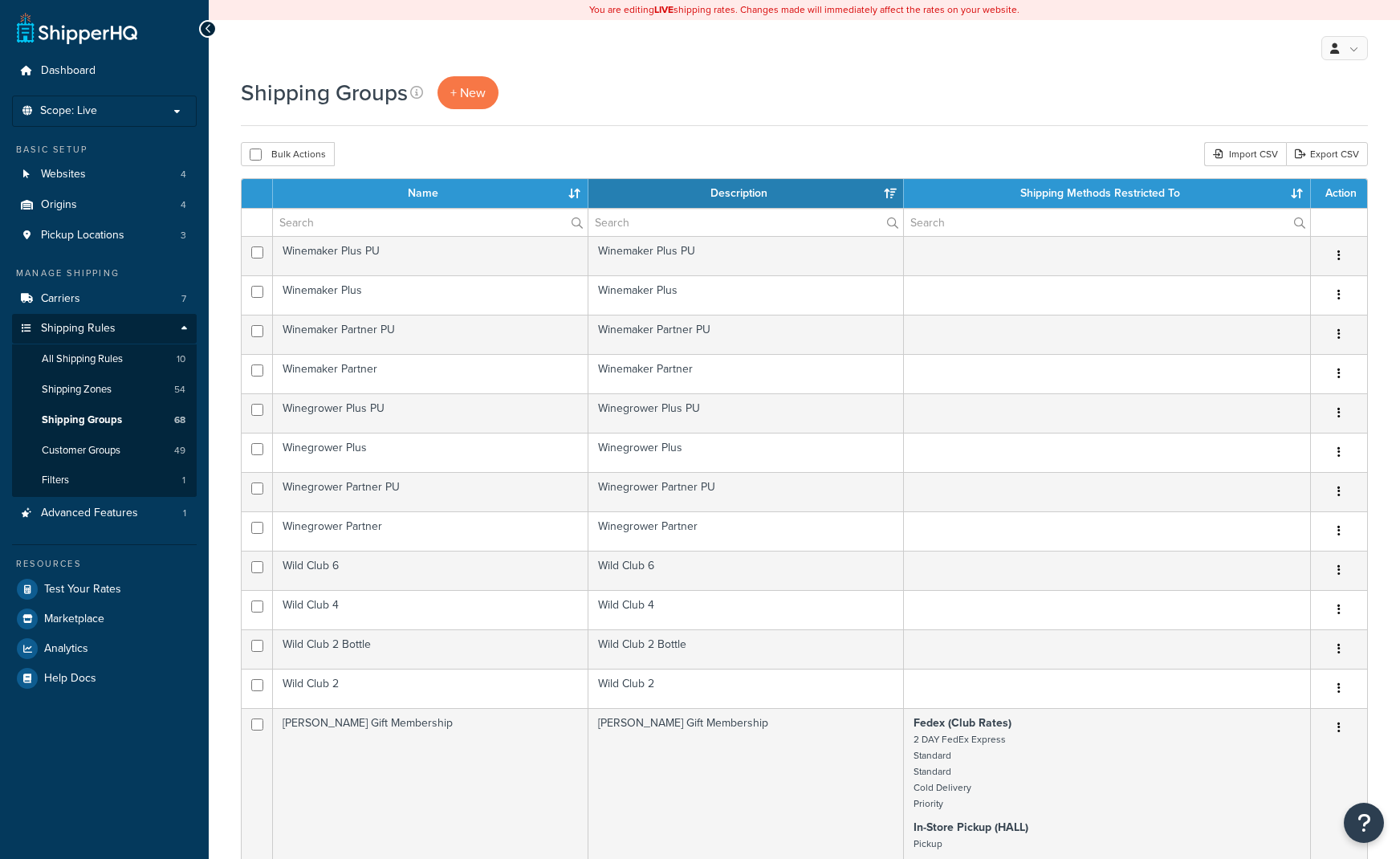
select select "15"
click at [110, 384] on span "Shipping Zones" at bounding box center [77, 389] width 70 height 14
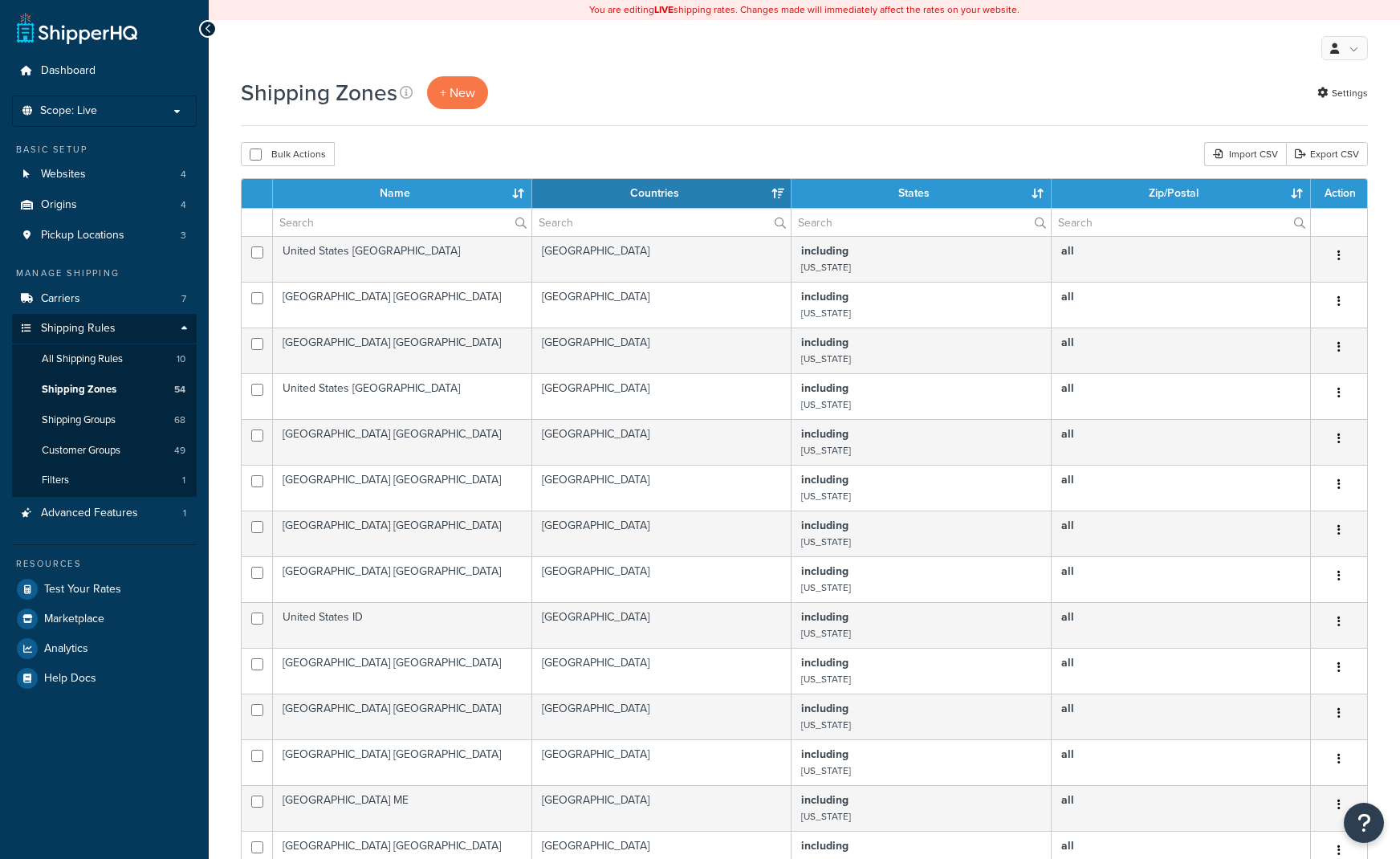
select select "15"
click at [75, 290] on link "Carriers 7" at bounding box center [104, 299] width 185 height 30
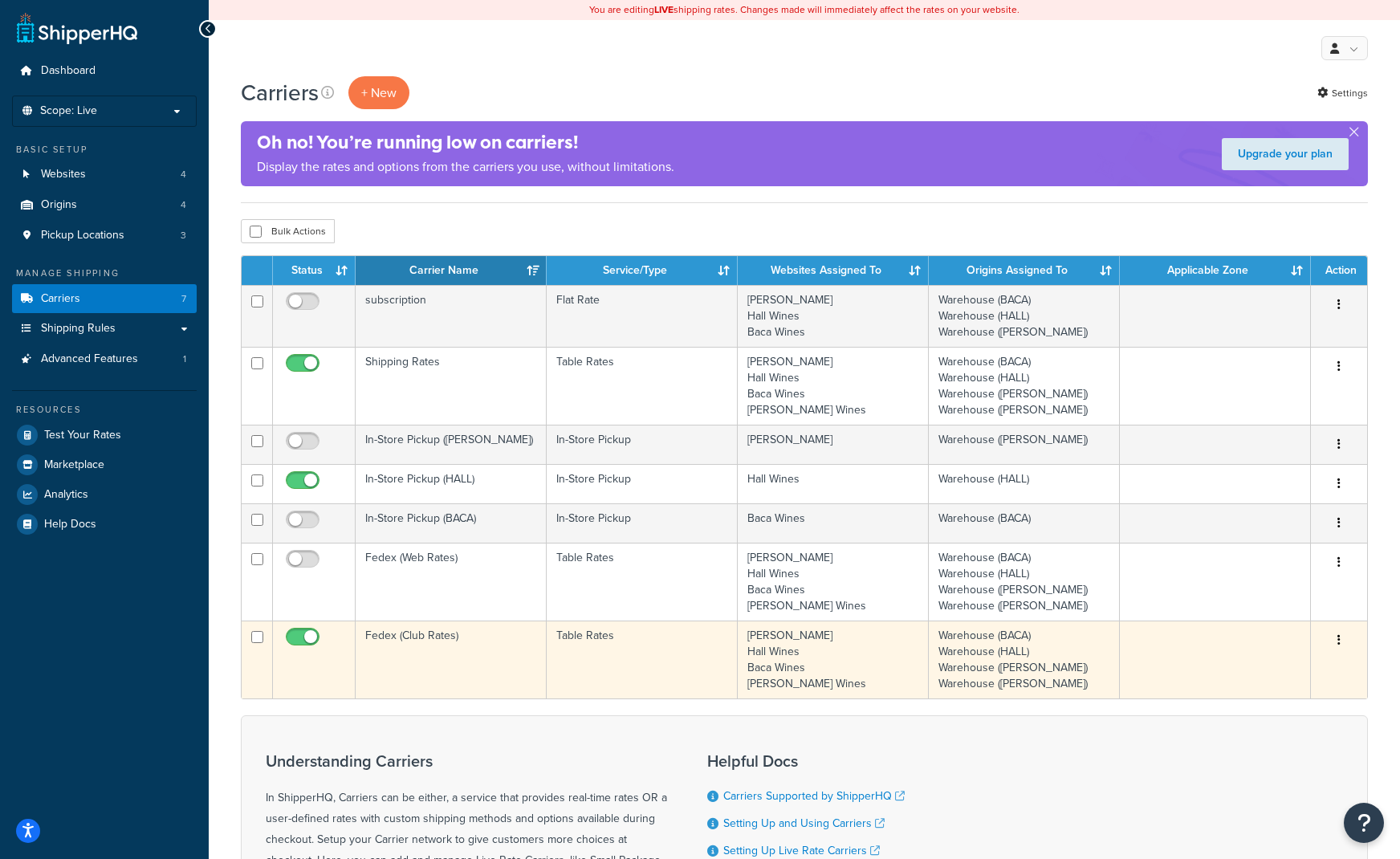
click at [1347, 639] on button "button" at bounding box center [1339, 641] width 23 height 26
click at [1285, 674] on link "Edit" at bounding box center [1274, 673] width 127 height 33
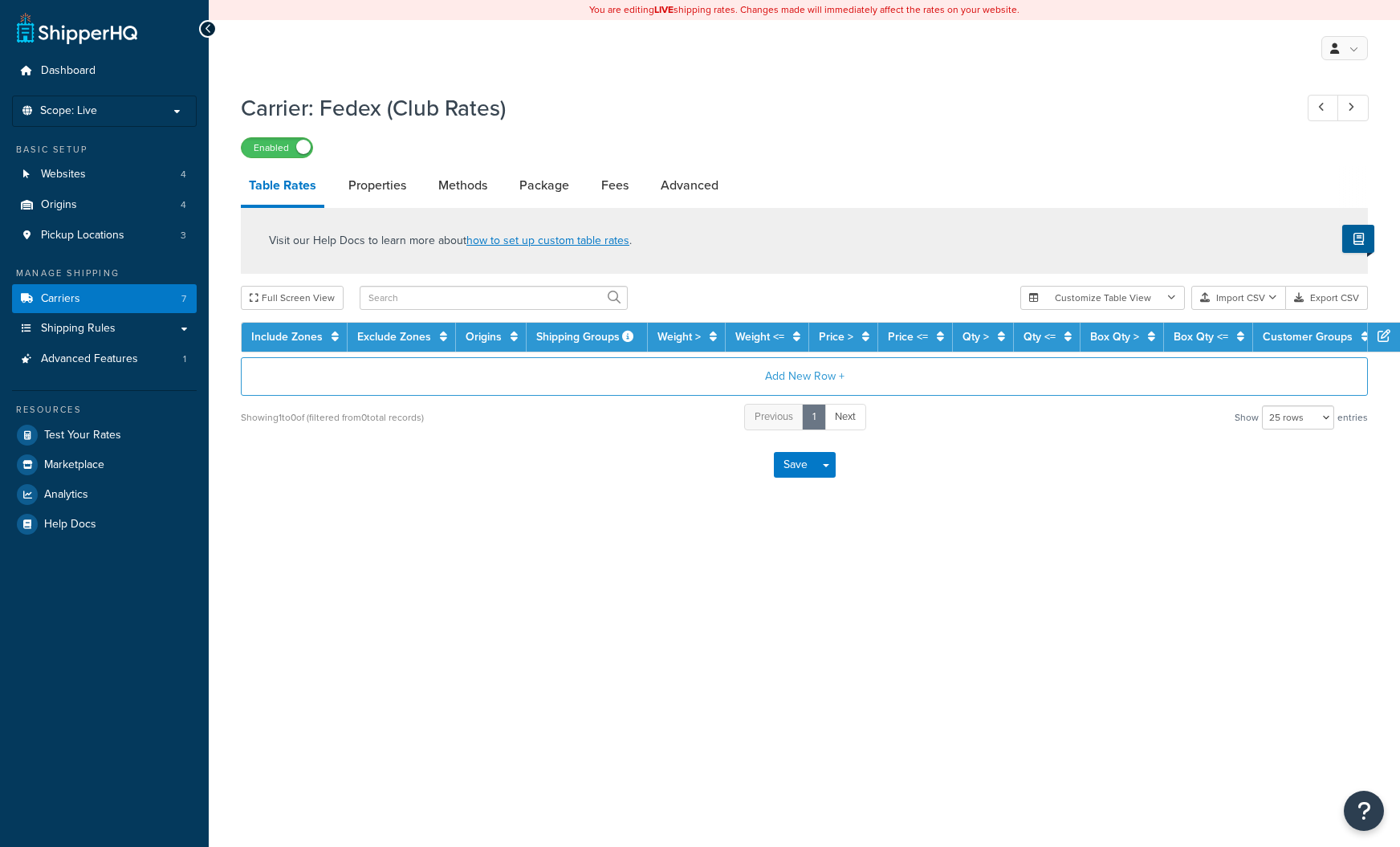
select select "25"
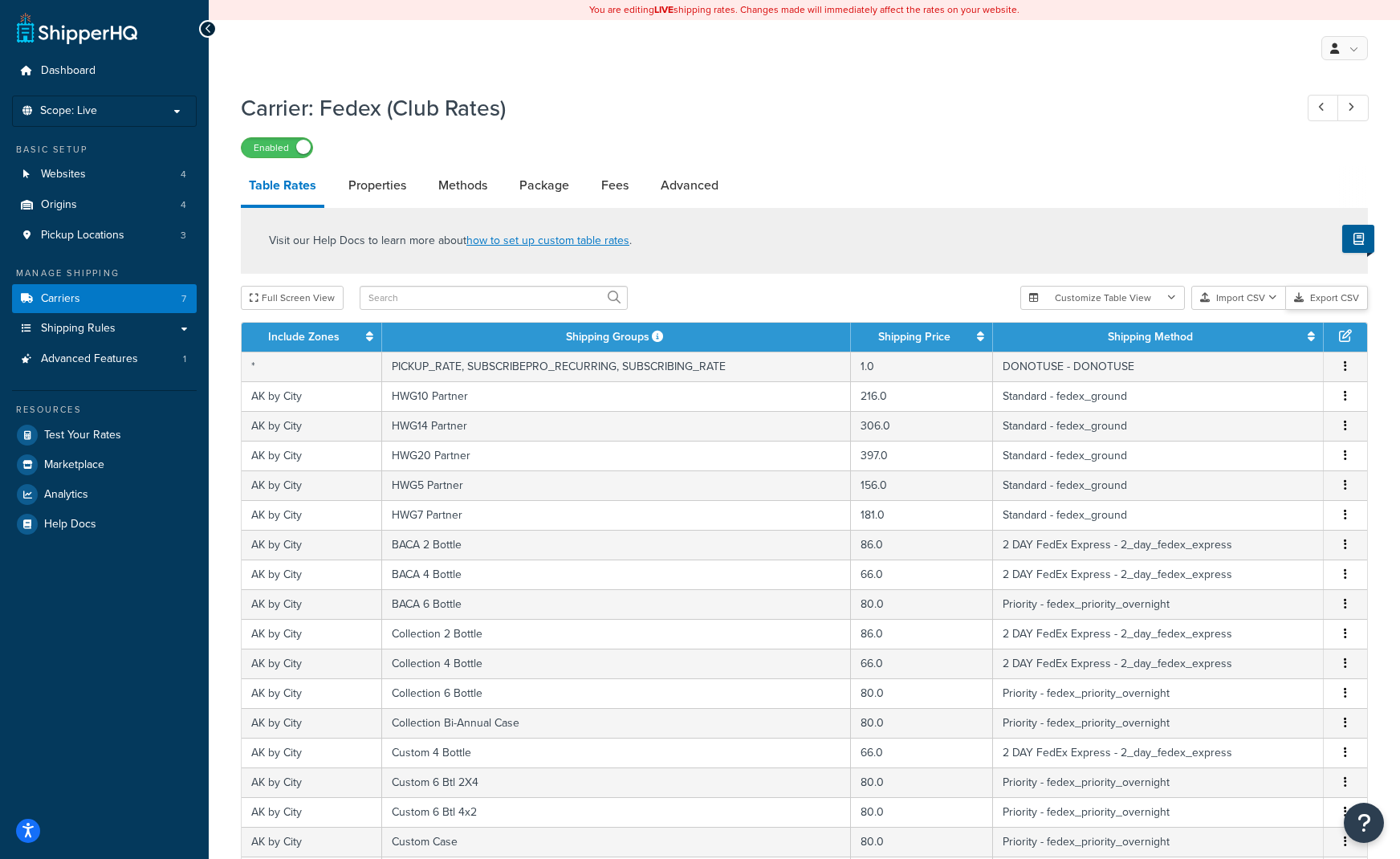
click at [1310, 298] on button "Export CSV" at bounding box center [1327, 298] width 82 height 24
click at [1197, 156] on div "Enabled" at bounding box center [804, 147] width 1127 height 23
click at [783, 131] on div "Carrier: Fedex (Club Rates) Enabled" at bounding box center [804, 120] width 1127 height 73
click at [1241, 293] on button "Import CSV" at bounding box center [1239, 298] width 94 height 24
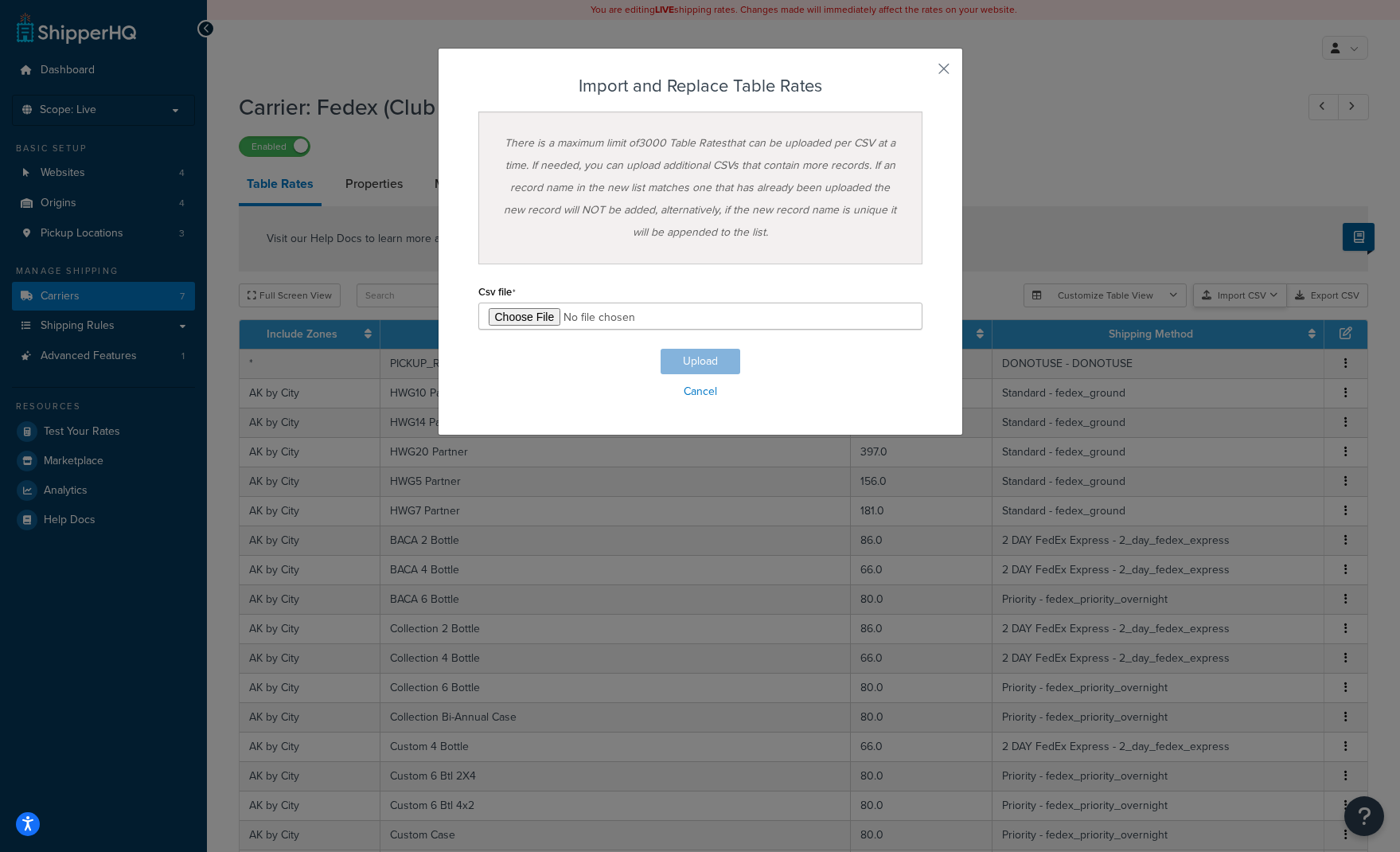
click at [1243, 307] on div "Customize Table View Show all columns Show selected columns Import CSV Import a…" at bounding box center [1196, 295] width 345 height 24
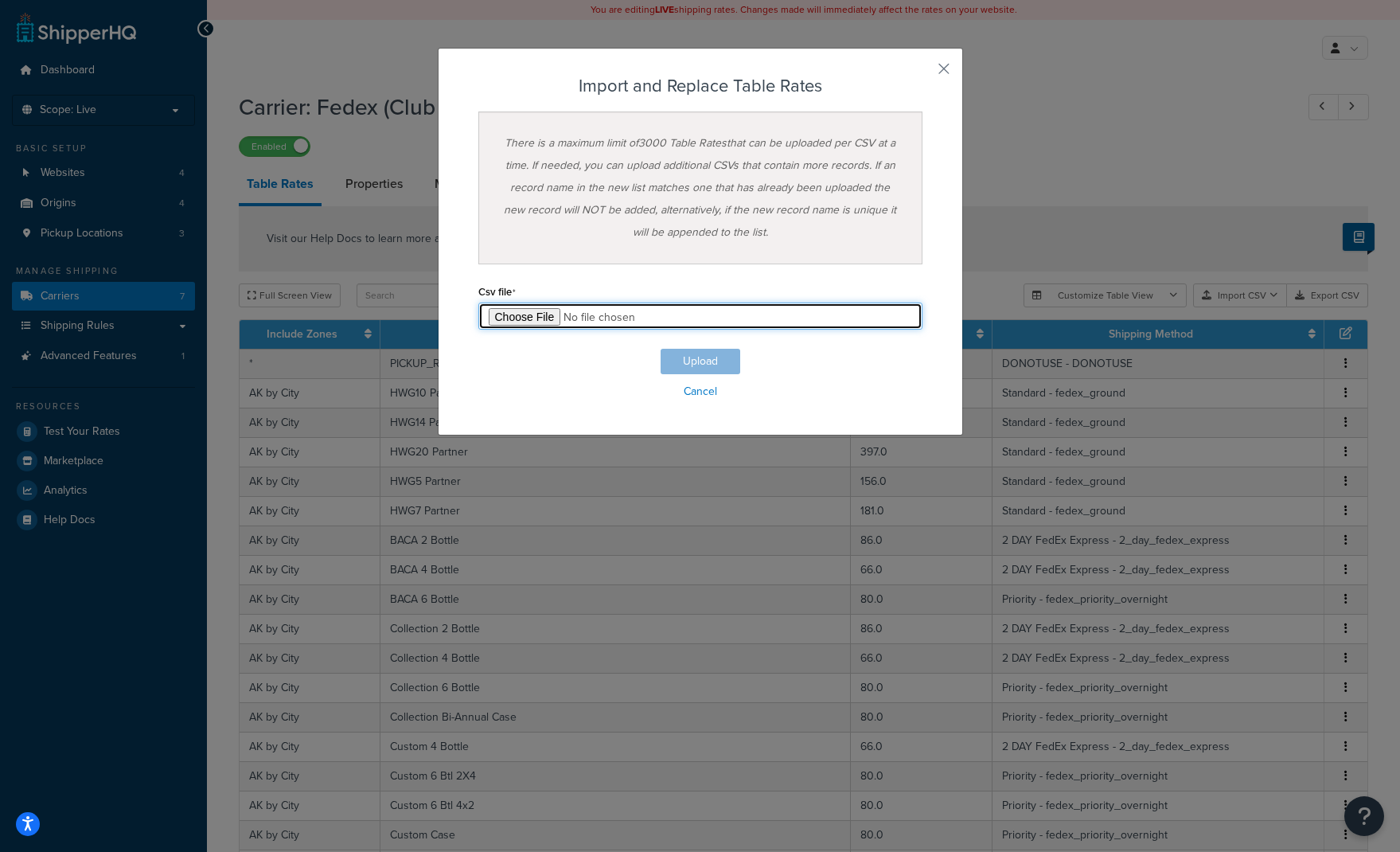
click at [507, 309] on input "file" at bounding box center [700, 316] width 444 height 27
type input "C:\fakepath\shq-club-Table Rate Export-2025-09-16 wild2bottle.csv"
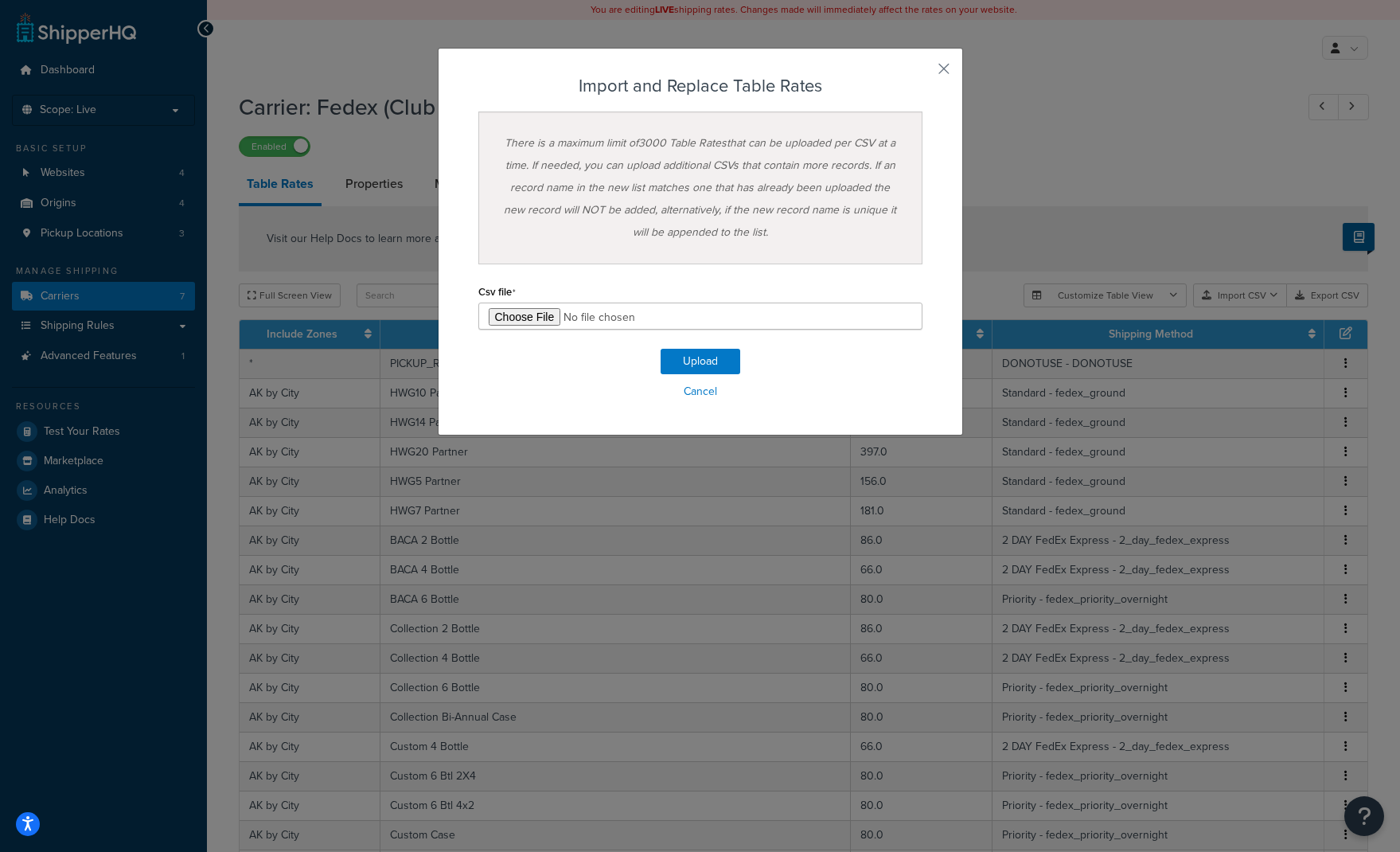
click at [1375, 171] on div "Import and Replace Table Rates There is a maximum limit of 3000 Table Rates tha…" at bounding box center [700, 426] width 1400 height 852
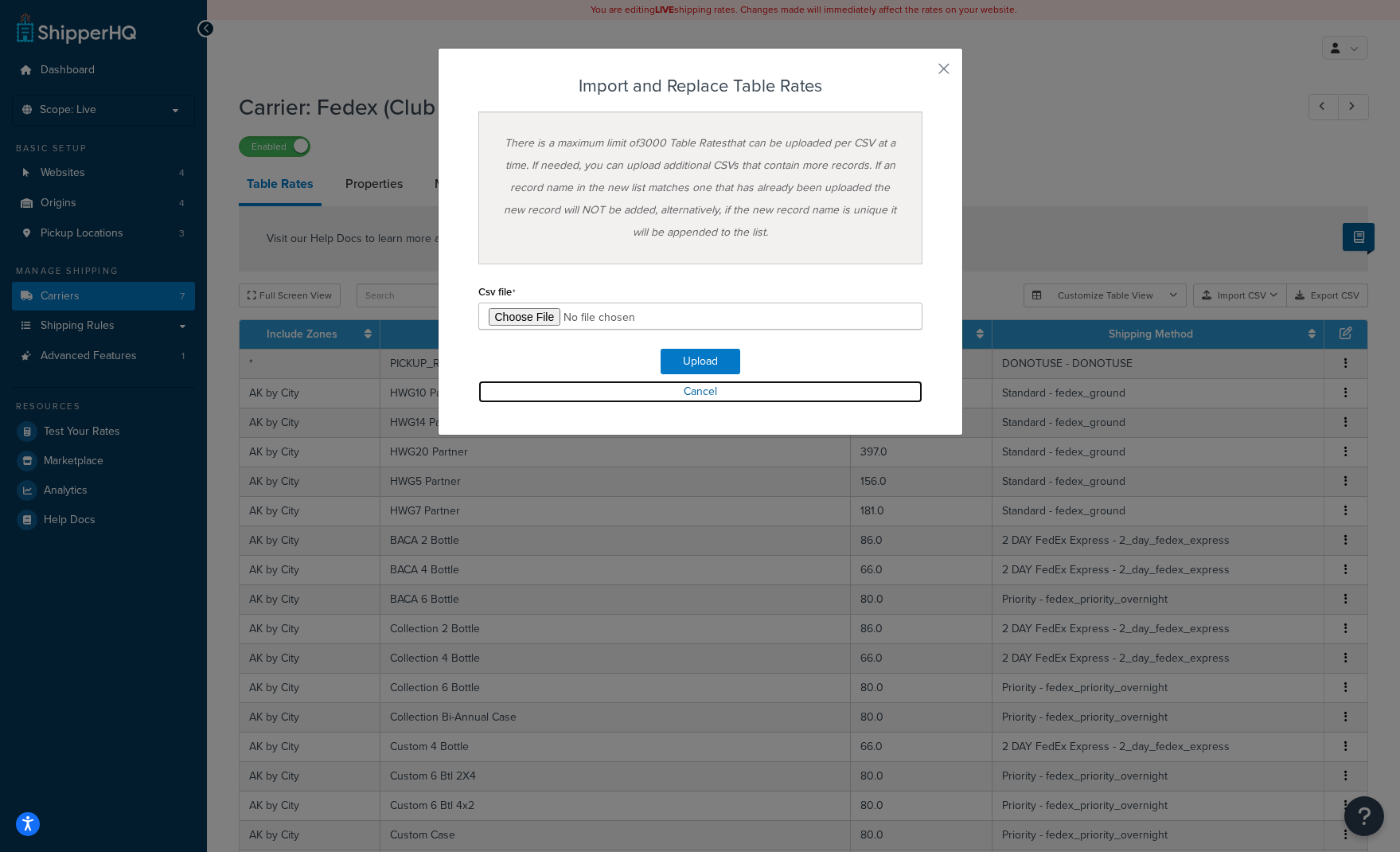
click at [680, 387] on link "Cancel" at bounding box center [700, 392] width 444 height 22
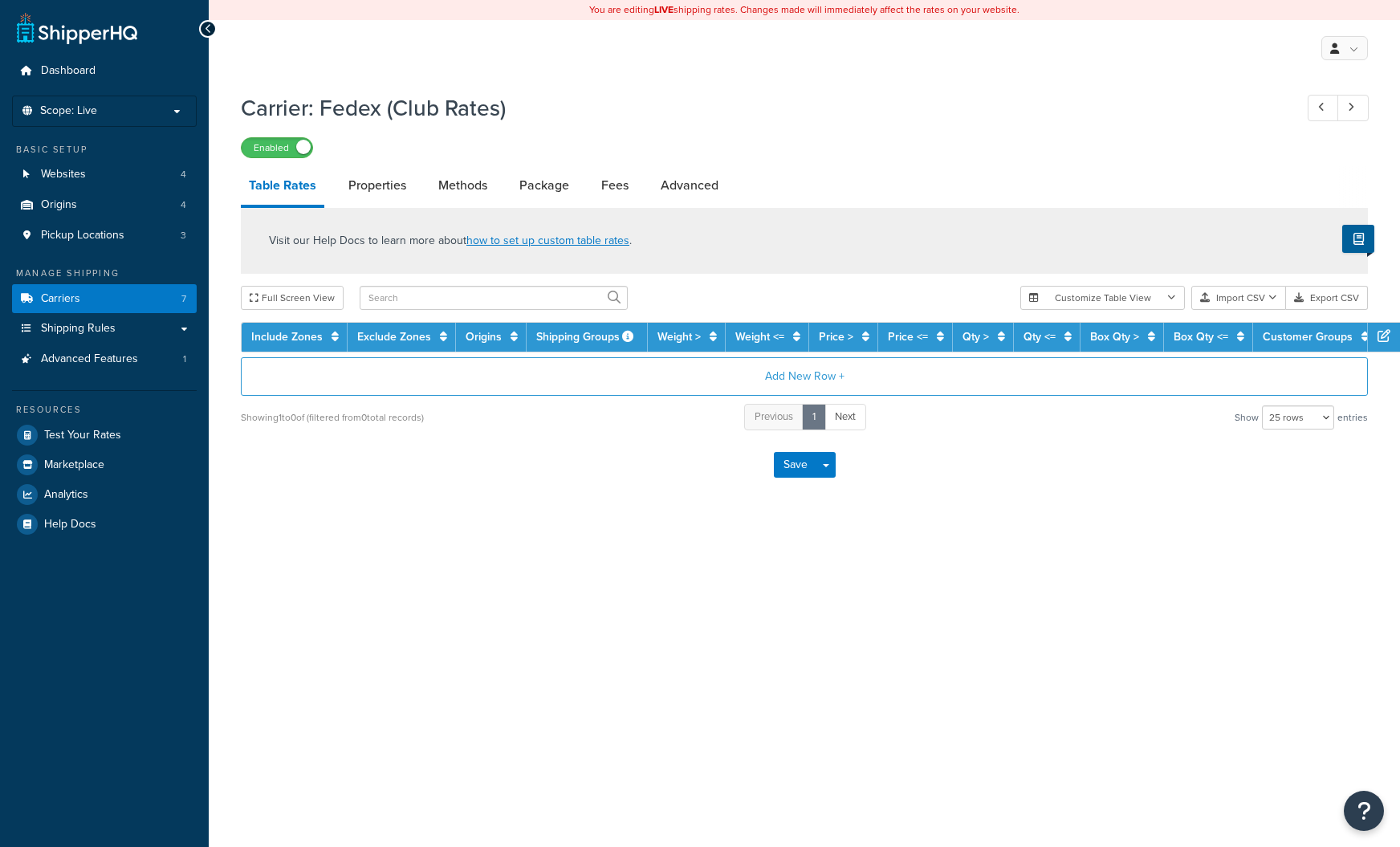
select select "25"
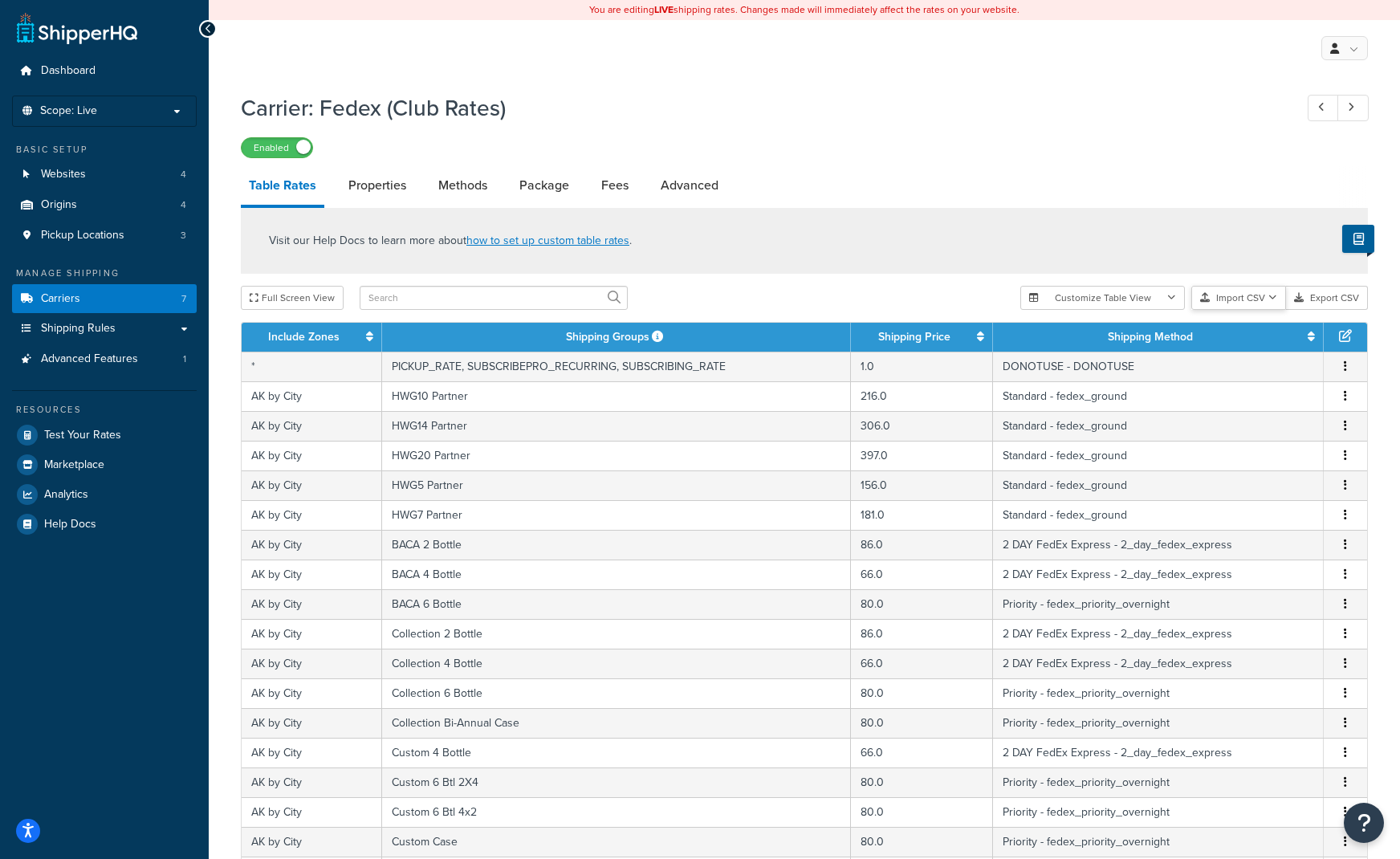
click at [1255, 302] on button "Import CSV" at bounding box center [1239, 298] width 94 height 24
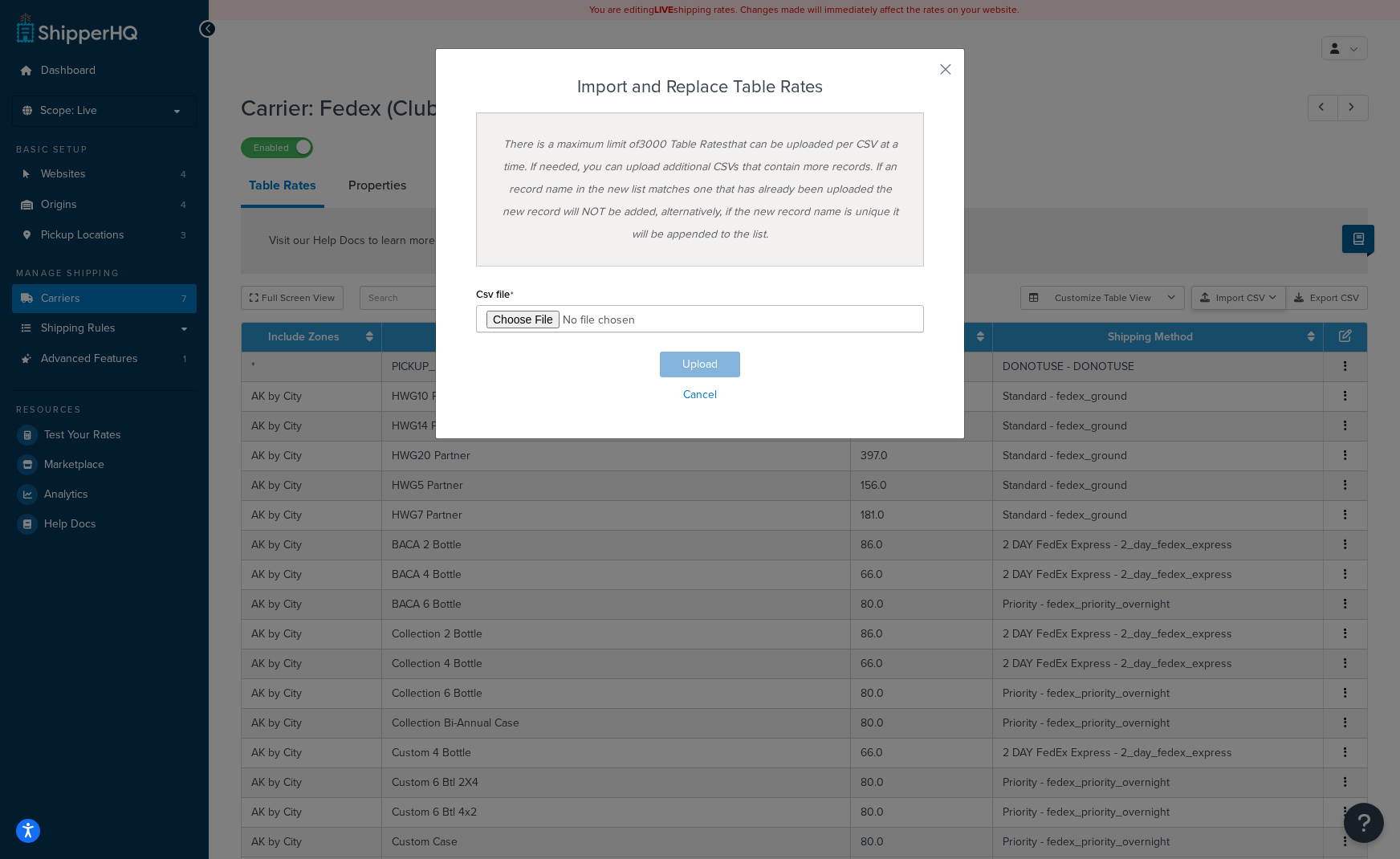
click at [1248, 310] on div "Customize Table View Show all columns Show selected columns Import CSV Import a…" at bounding box center [1194, 298] width 348 height 24
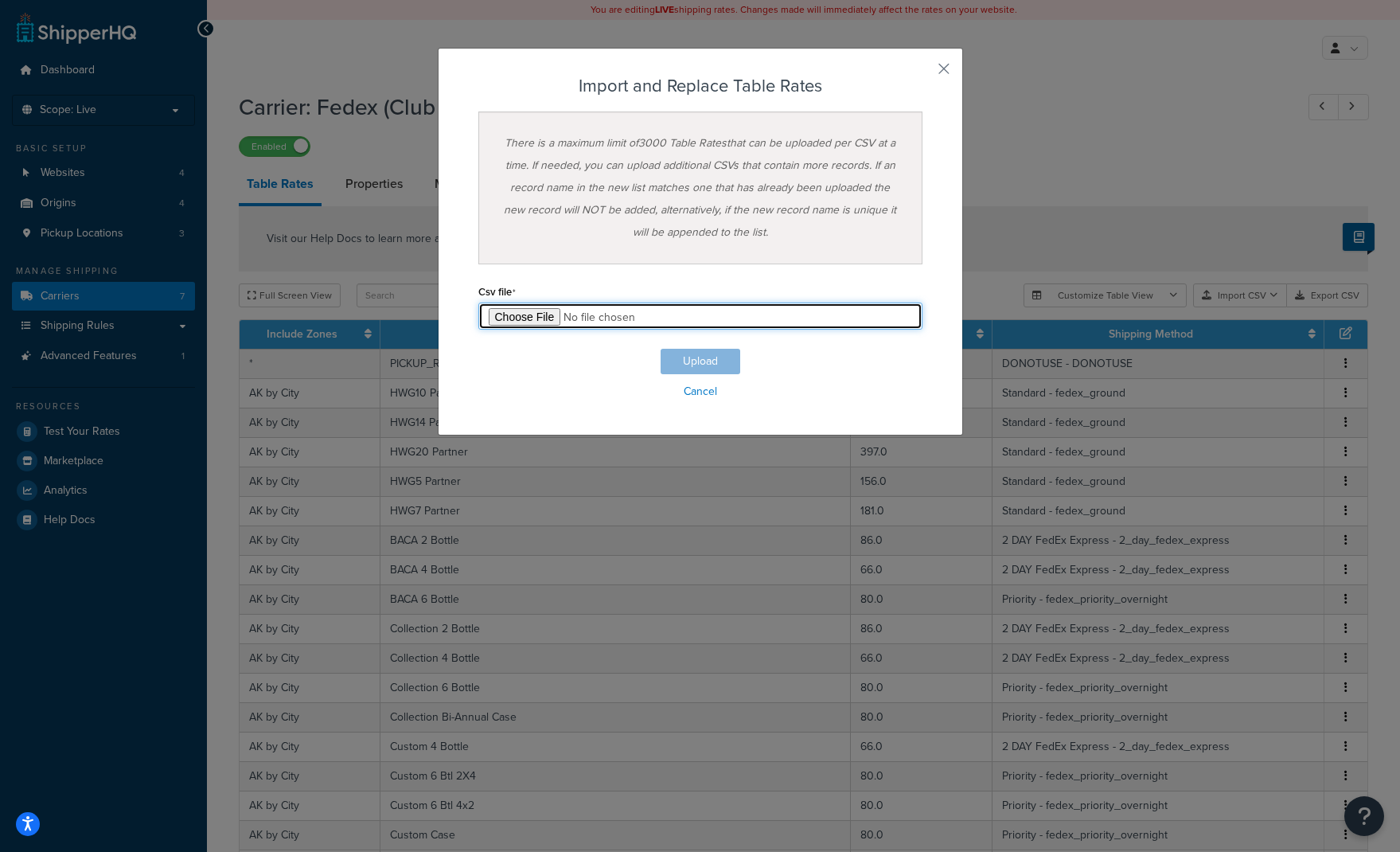
click at [526, 325] on input "file" at bounding box center [700, 316] width 444 height 27
type input "C:\fakepath\shq-club-Table Rate Export-2025-09-16 wild2bottle.csv"
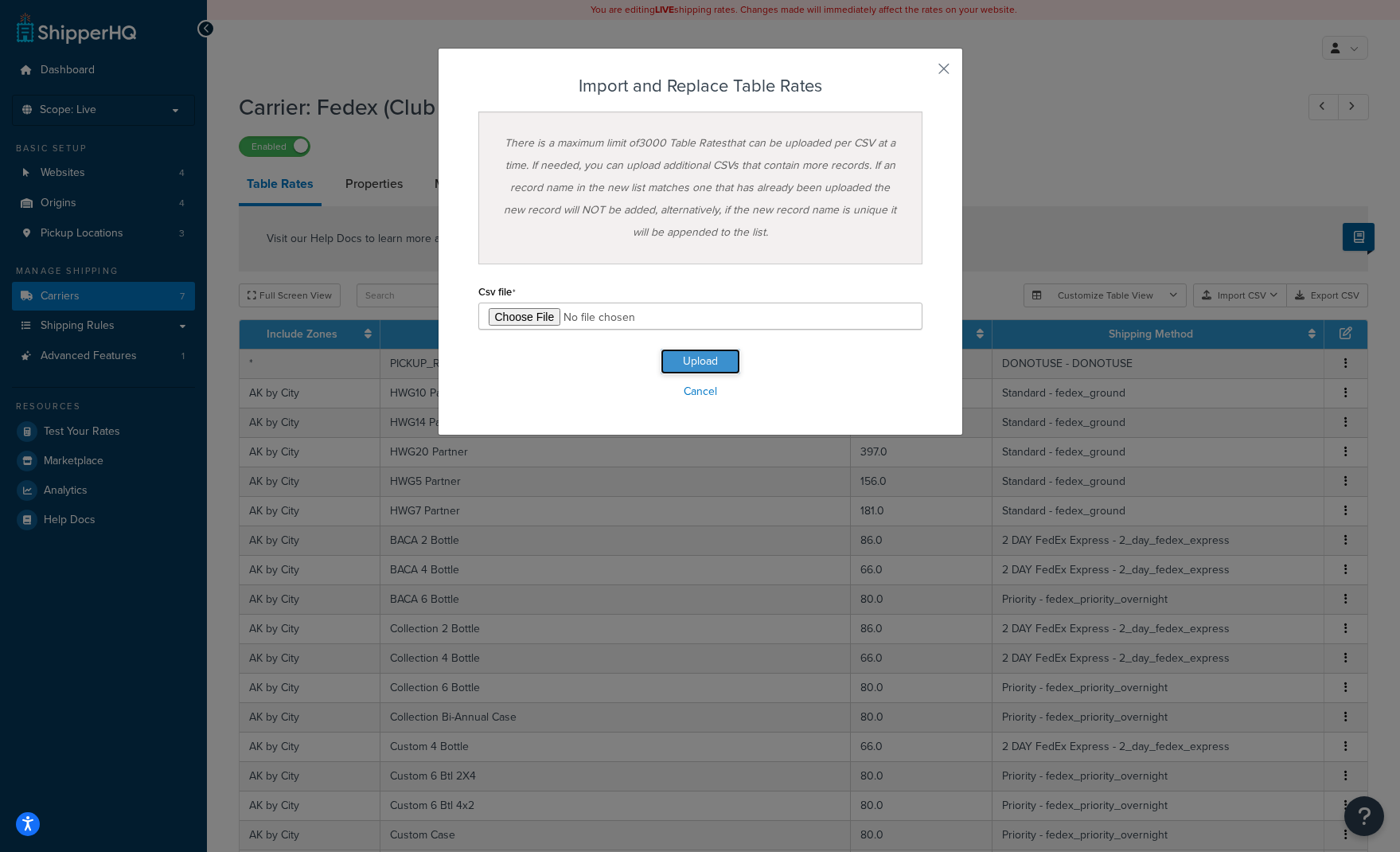
click at [715, 359] on button "Upload" at bounding box center [700, 362] width 79 height 26
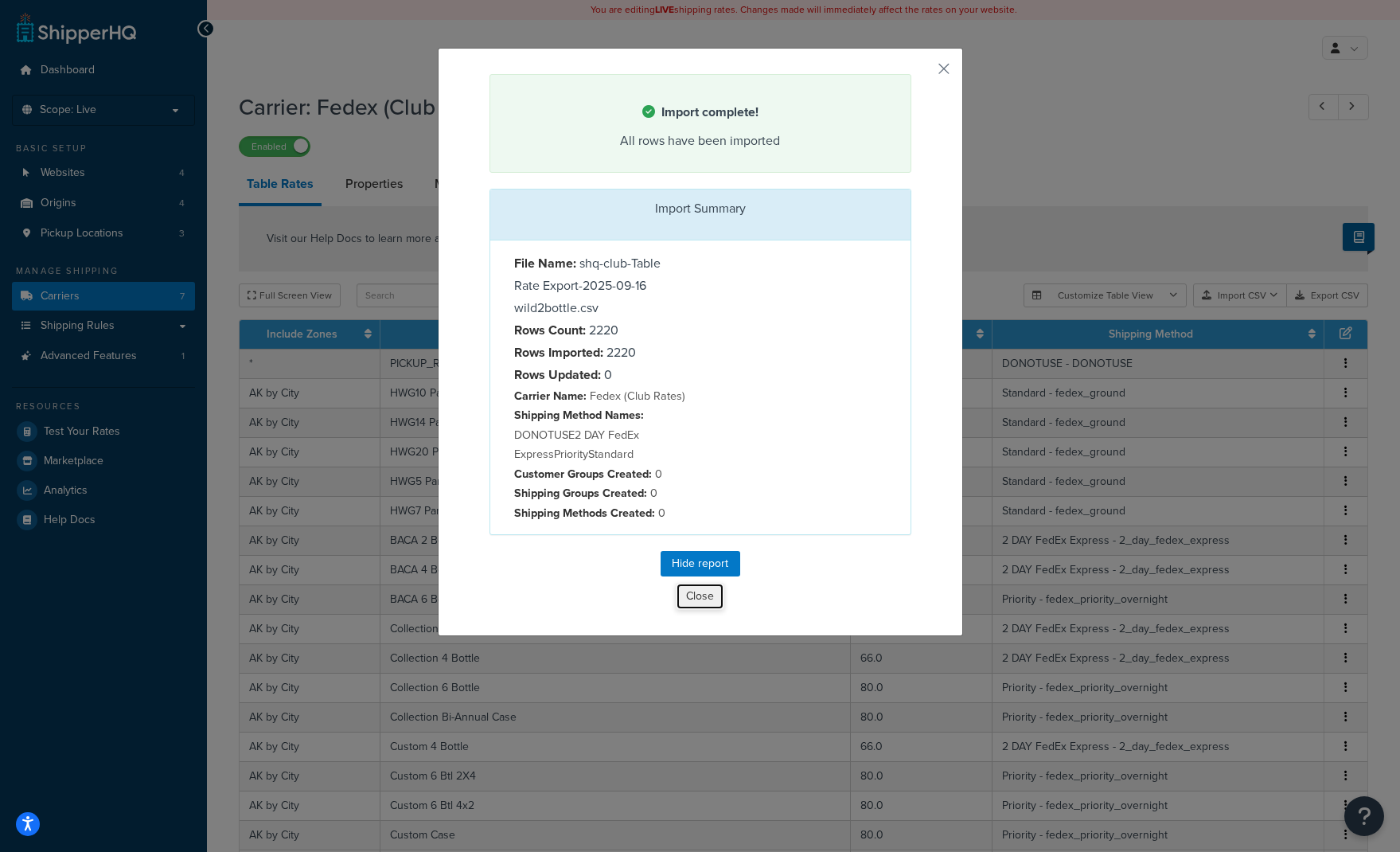
click at [696, 600] on button "Close" at bounding box center [700, 597] width 49 height 27
